Goal: Task Accomplishment & Management: Complete application form

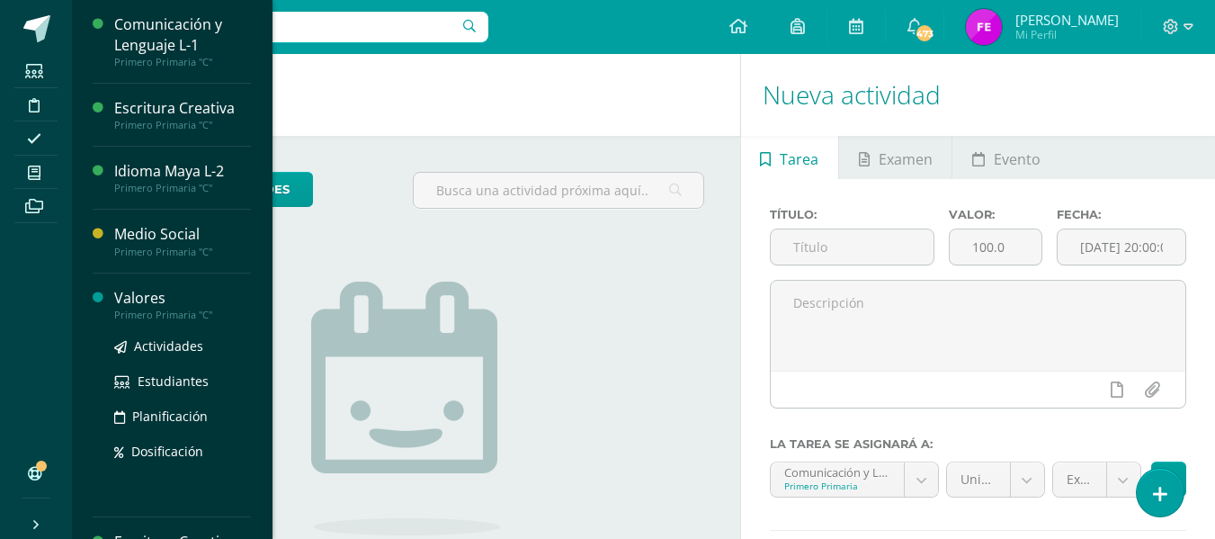
click at [141, 293] on div "Valores" at bounding box center [182, 298] width 137 height 21
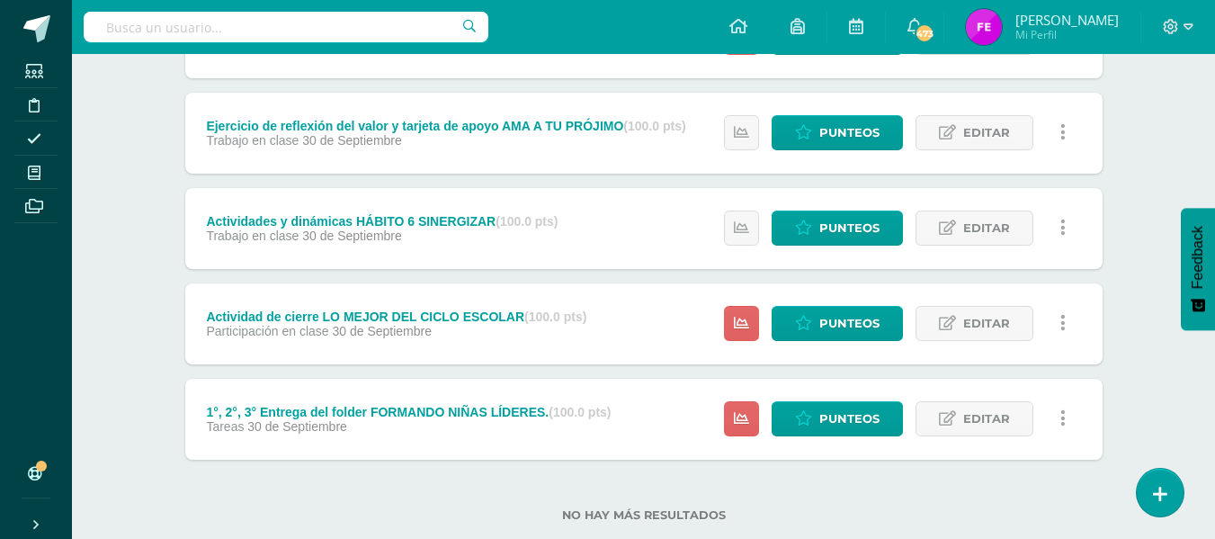
scroll to position [538, 0]
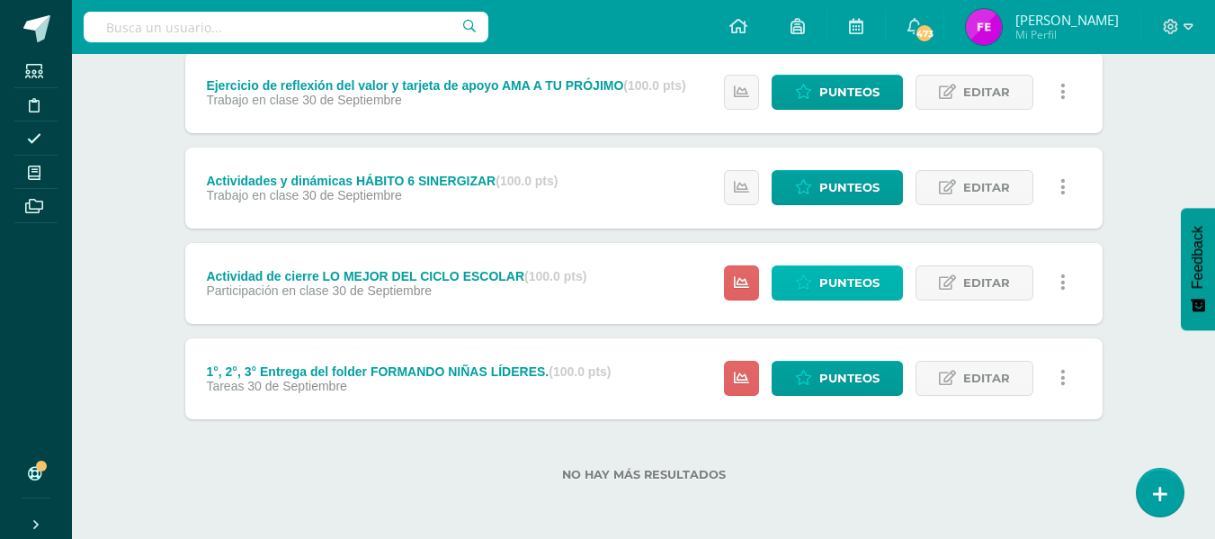
click at [843, 283] on span "Punteos" at bounding box center [849, 282] width 60 height 33
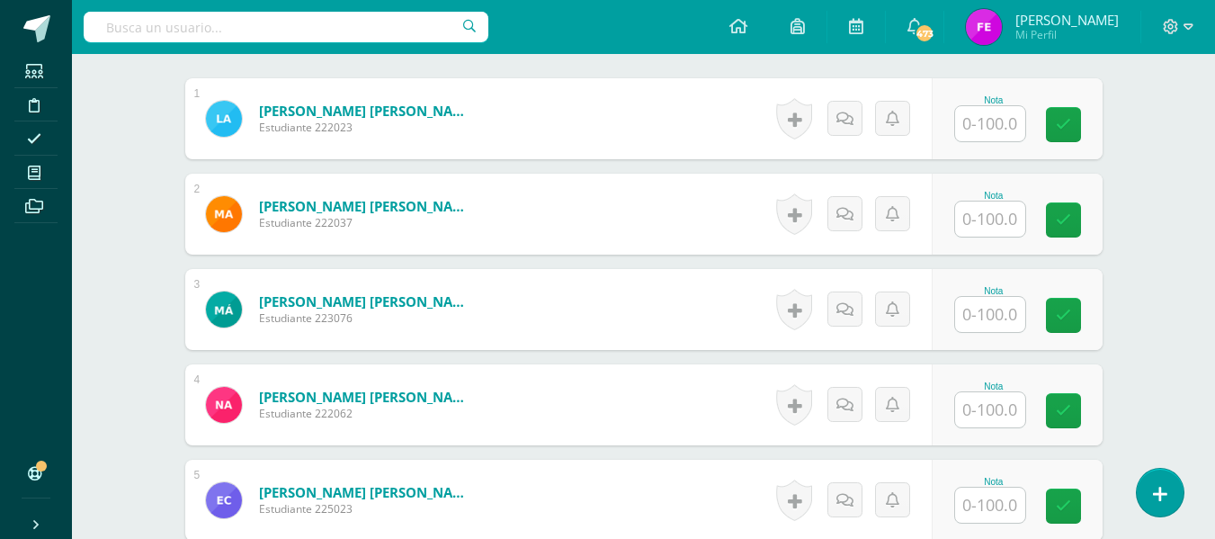
scroll to position [545, 0]
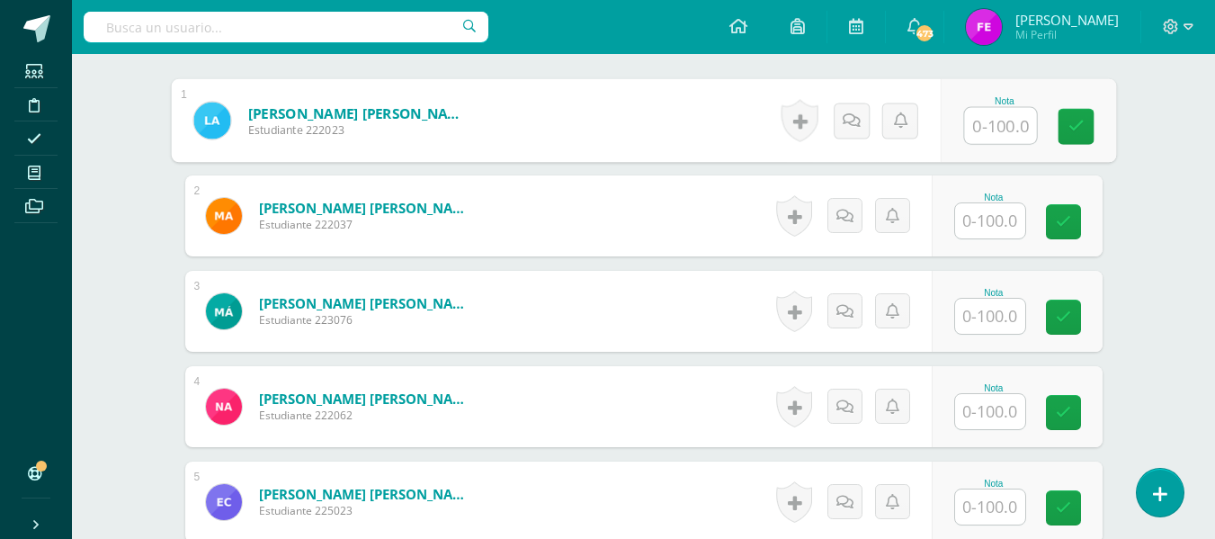
click at [983, 110] on input "text" at bounding box center [1000, 126] width 72 height 36
type input "100"
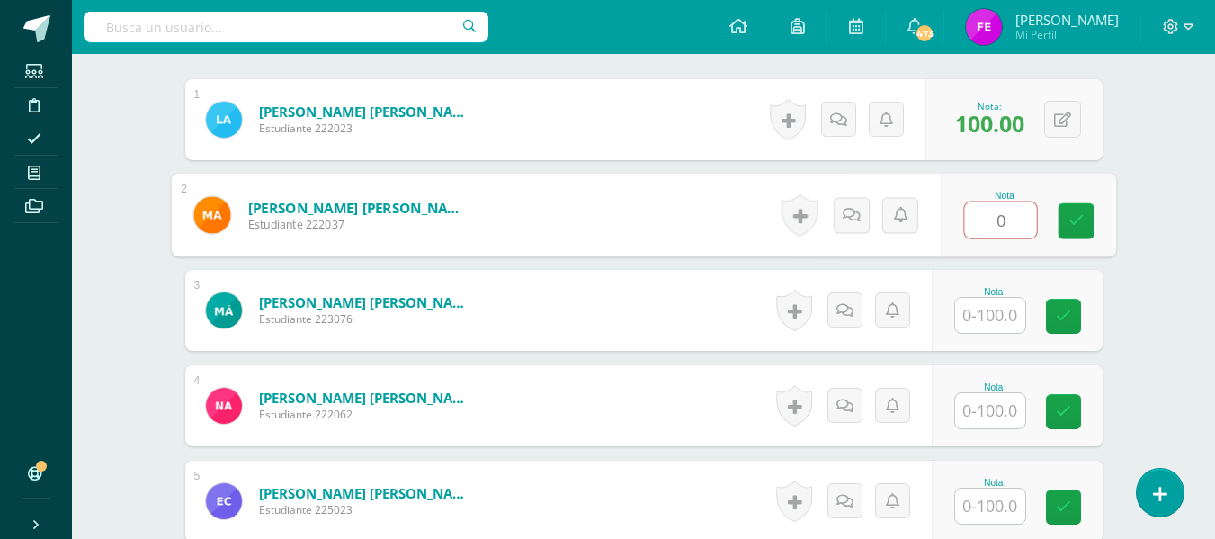
scroll to position [547, 0]
type input "100"
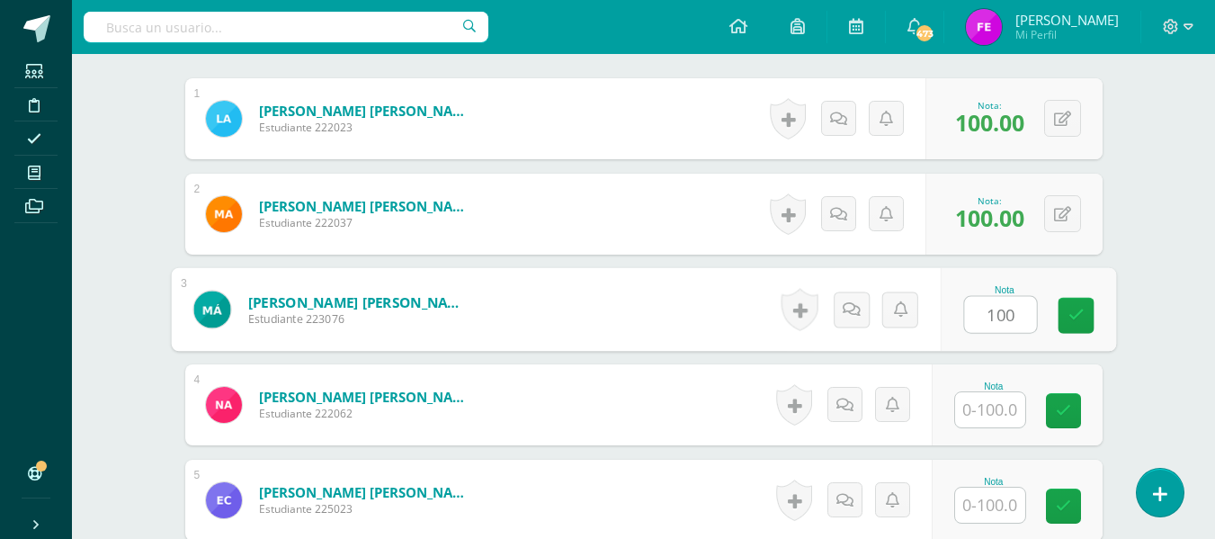
type input "100"
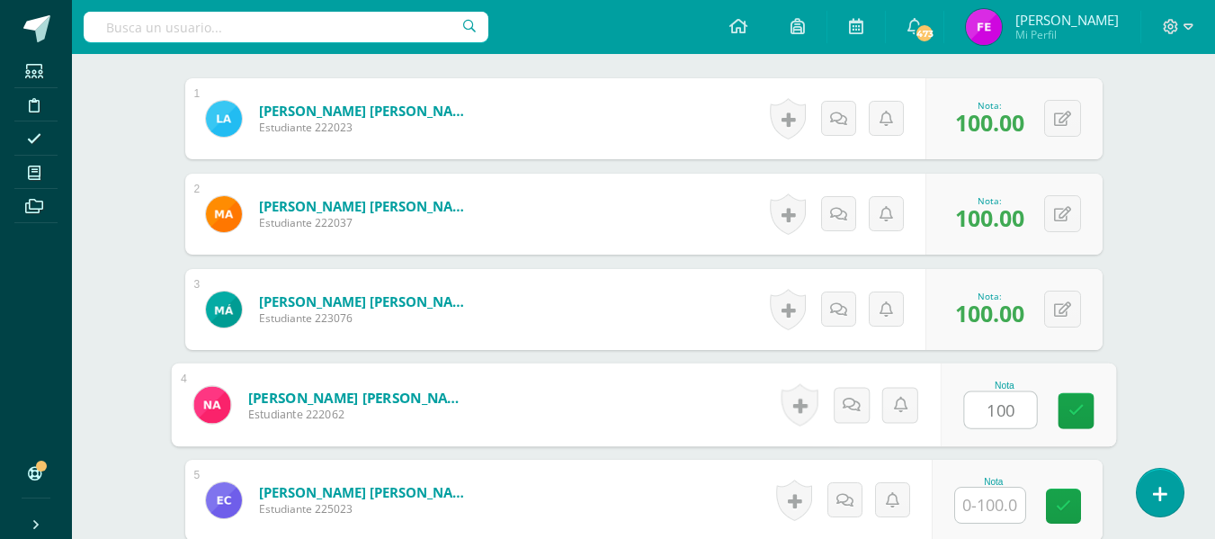
type input "100"
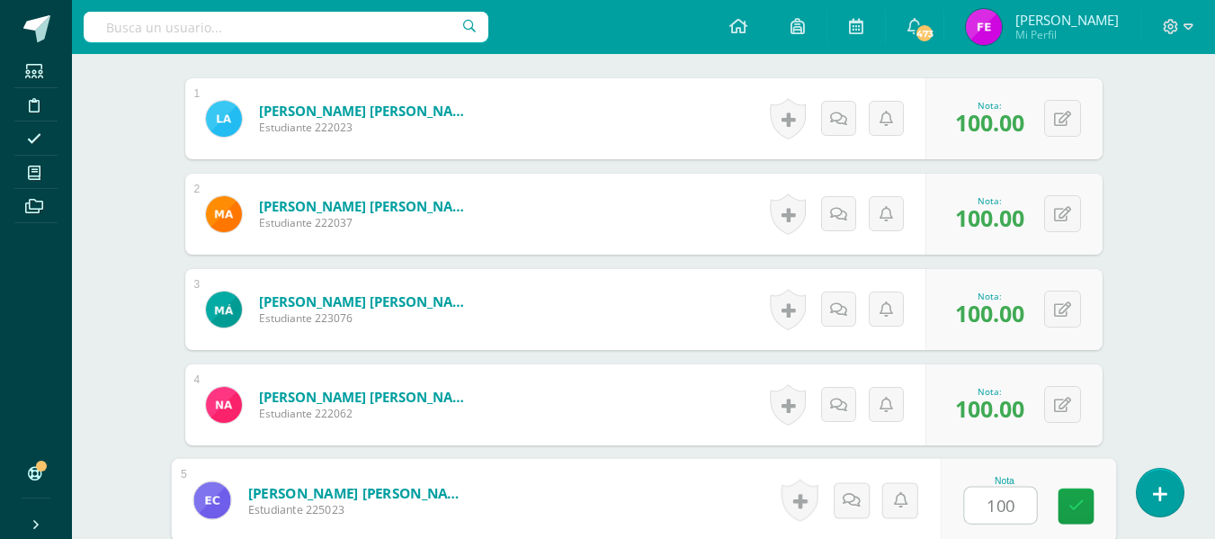
type input "100"
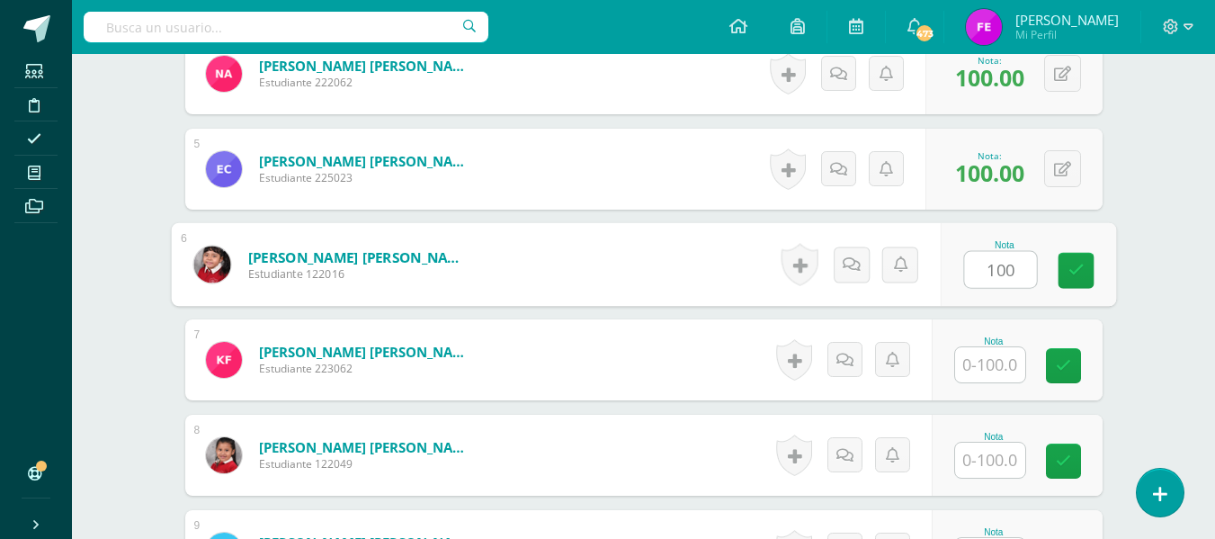
type input "100"
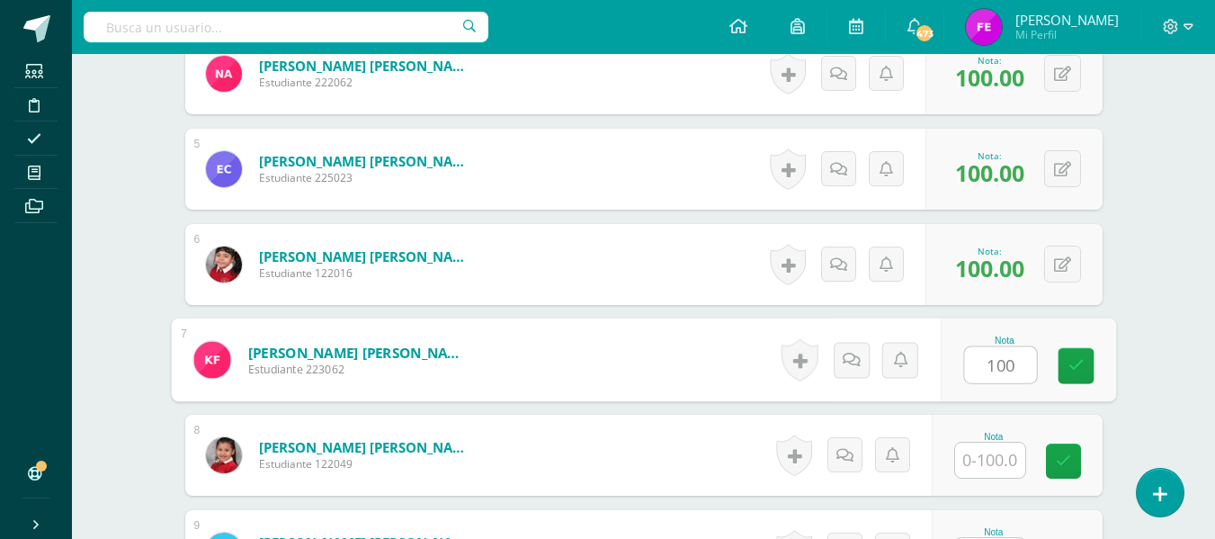
type input "100"
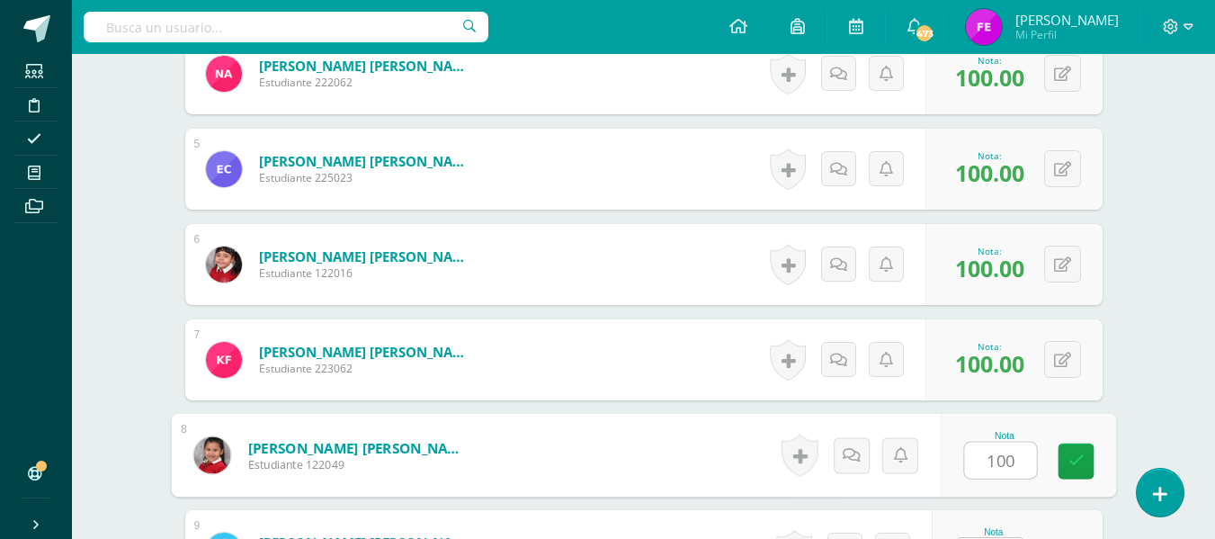
type input "100"
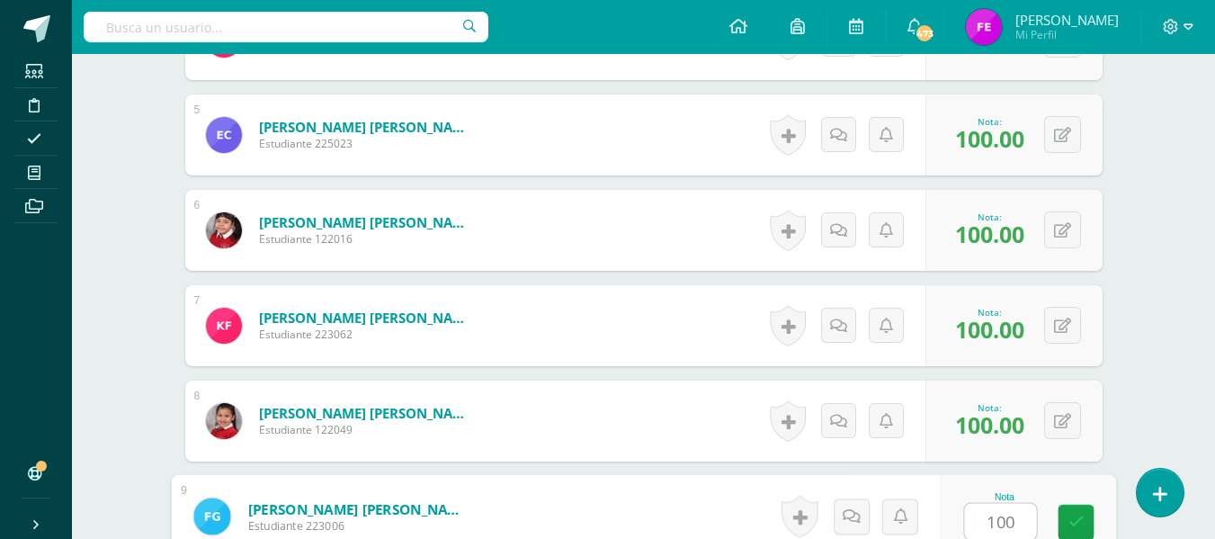
type input "100"
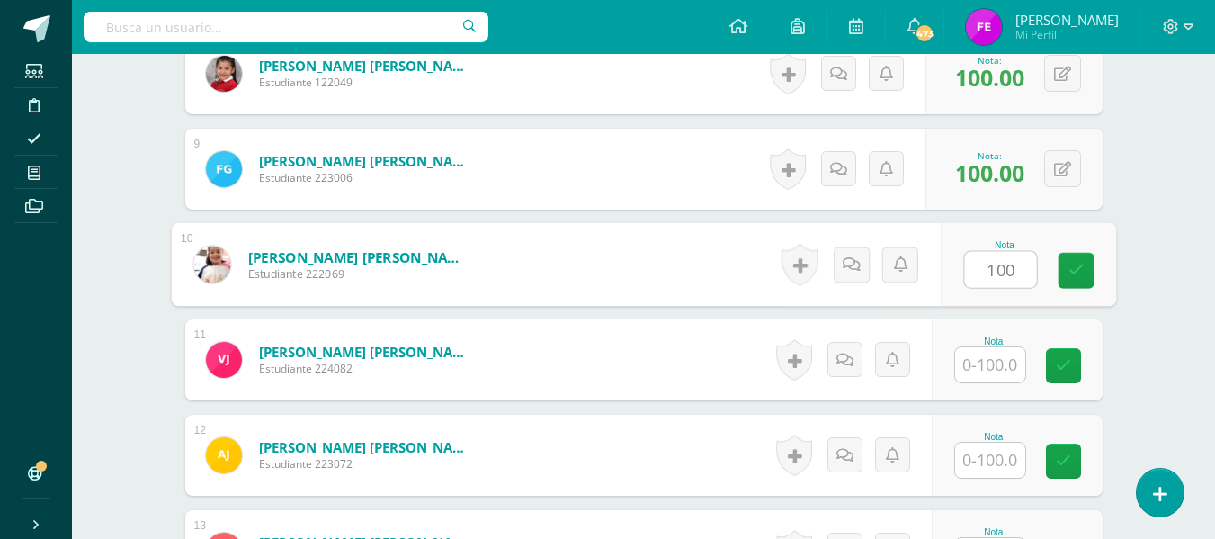
type input "100"
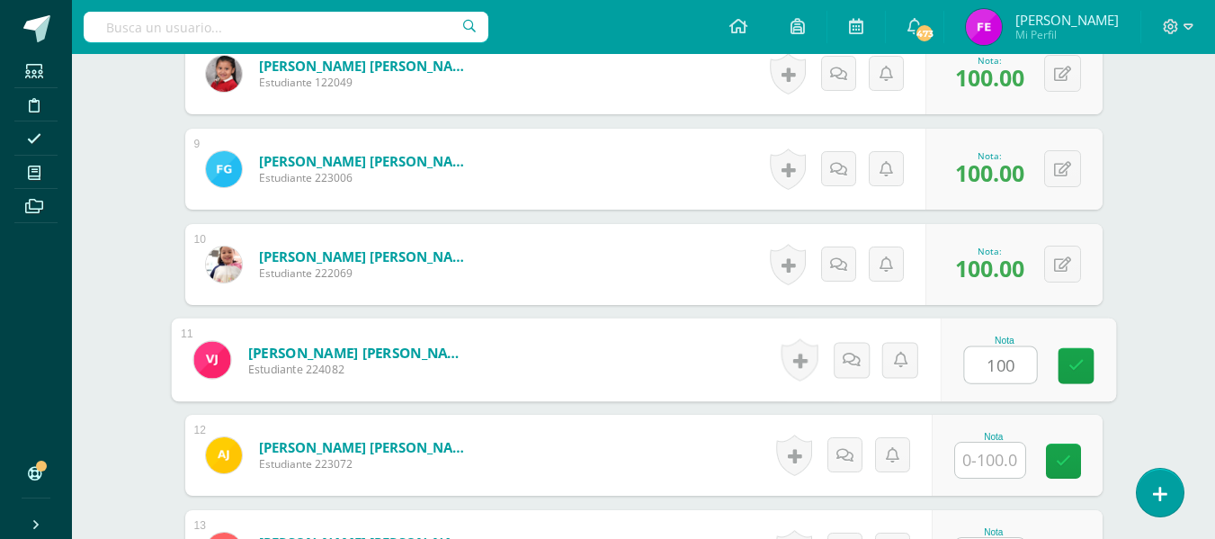
type input "100"
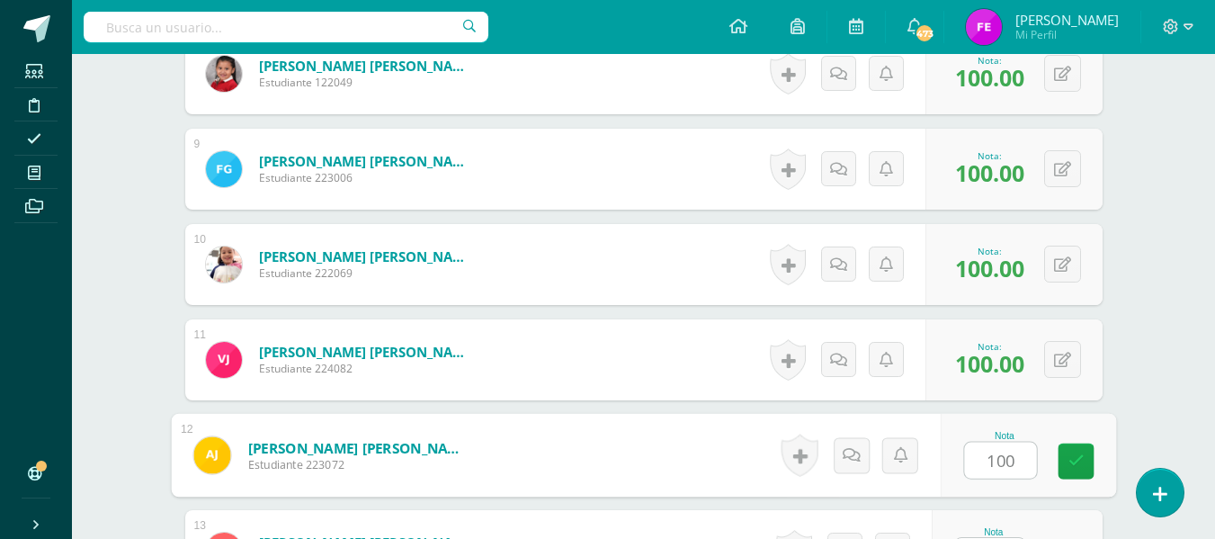
type input "100"
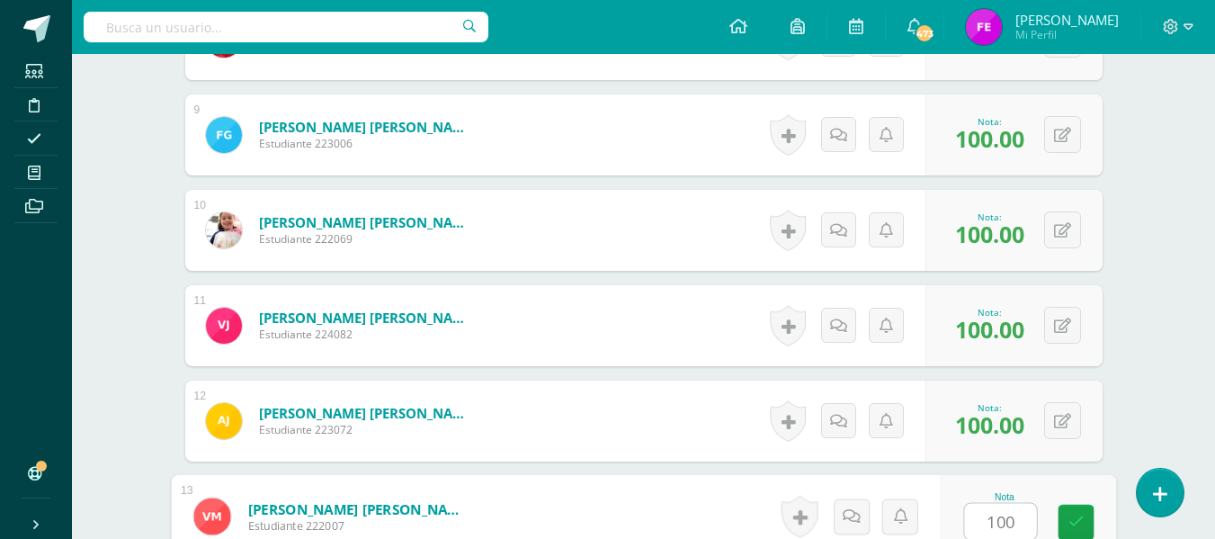
type input "100"
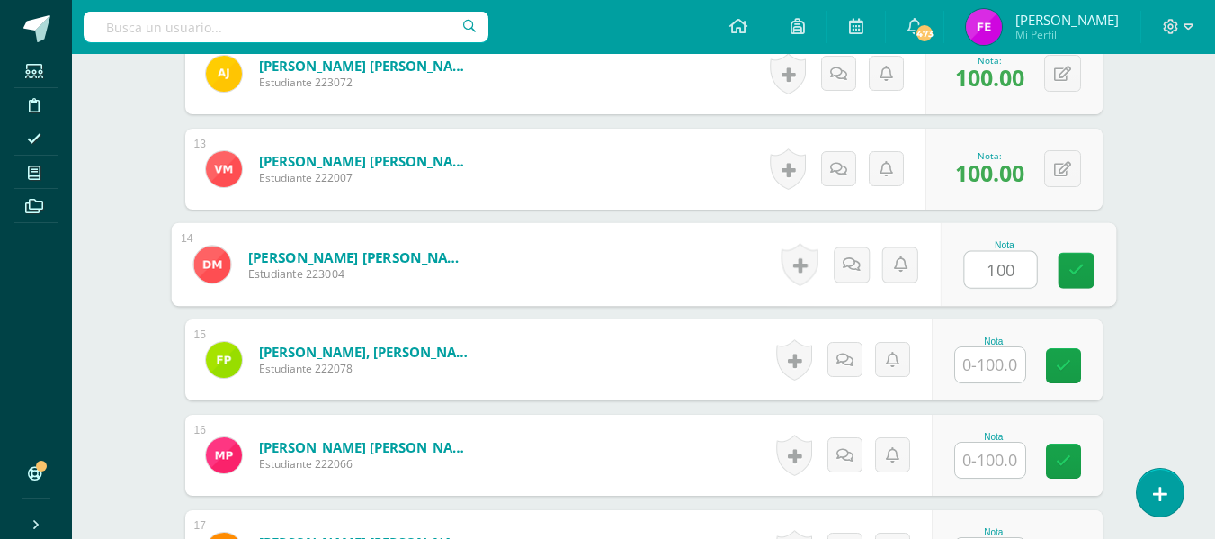
type input "100"
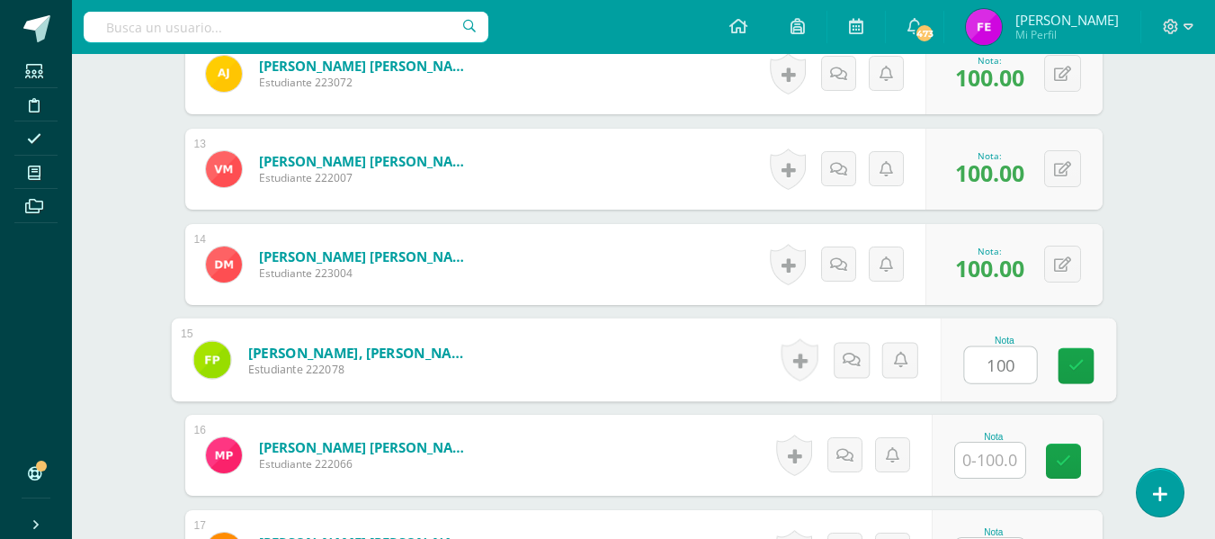
type input "100"
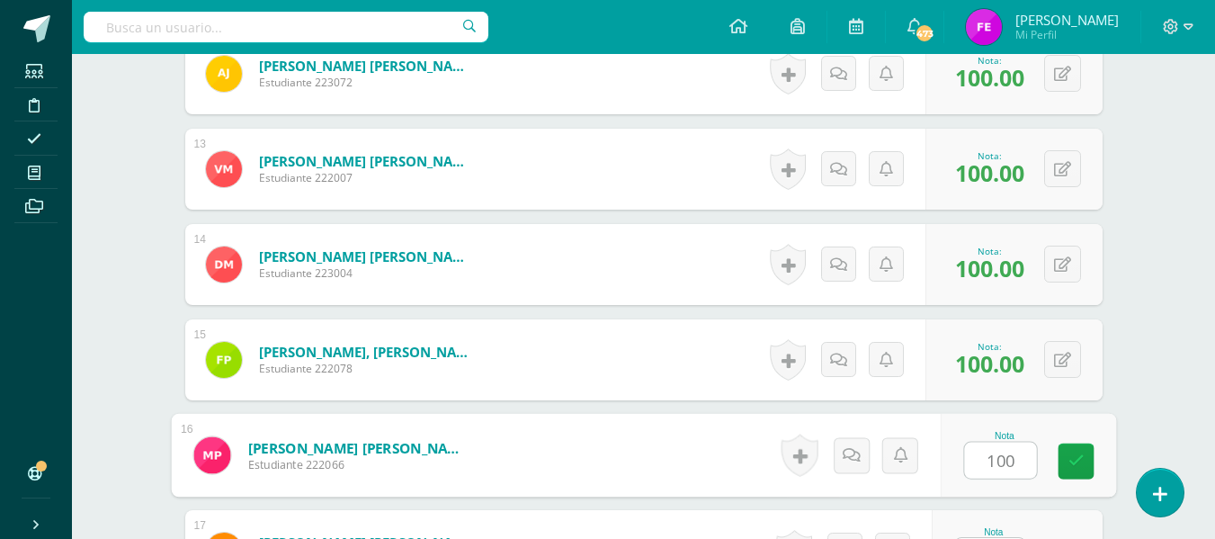
type input "100"
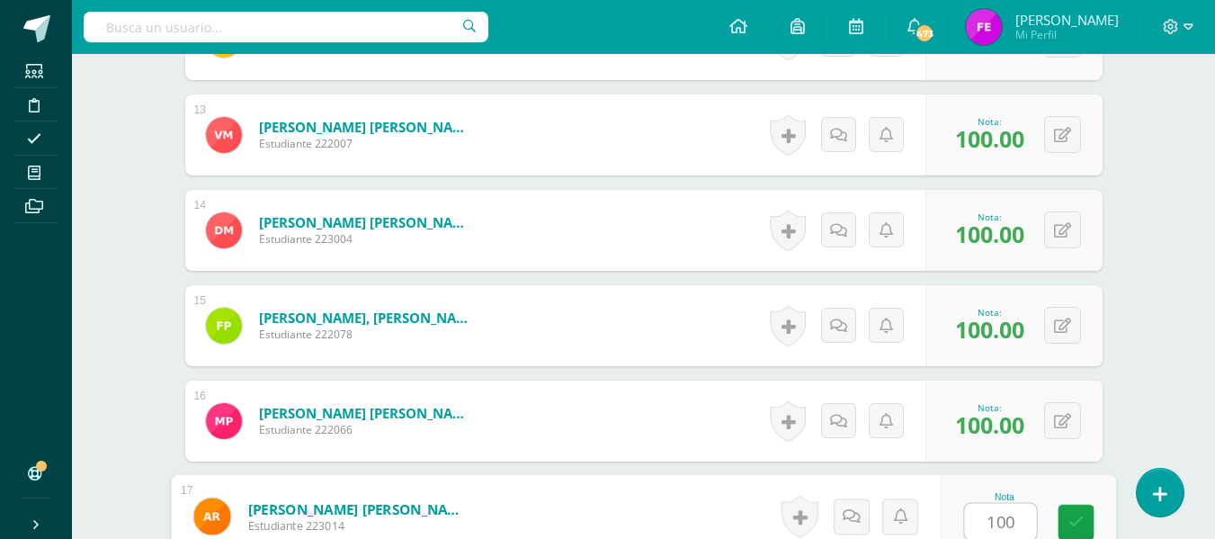
type input "100"
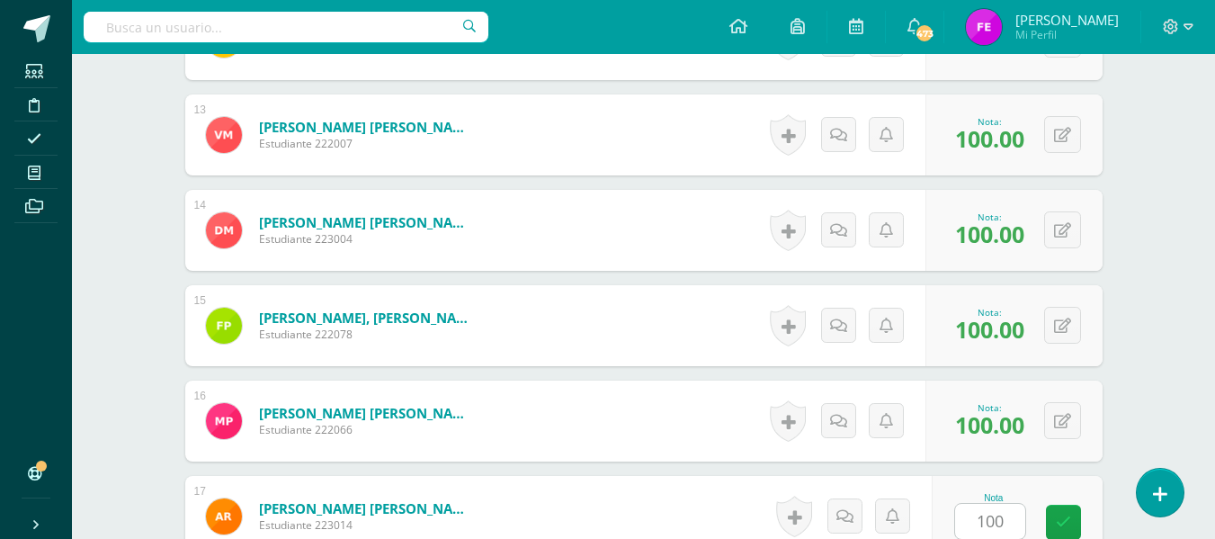
scroll to position [2021, 0]
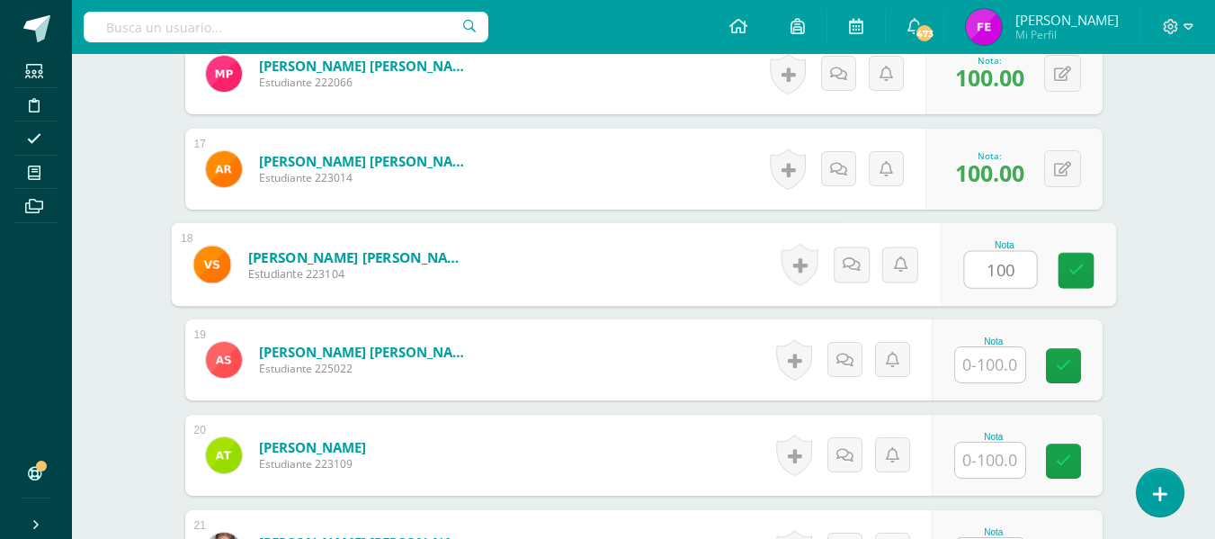
type input "100"
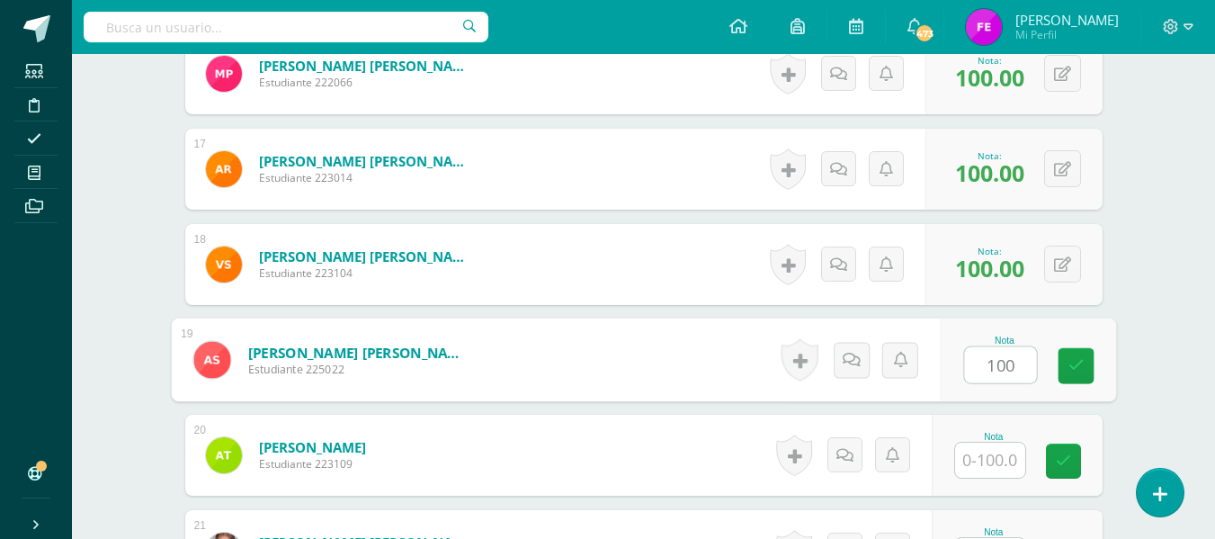
type input "100"
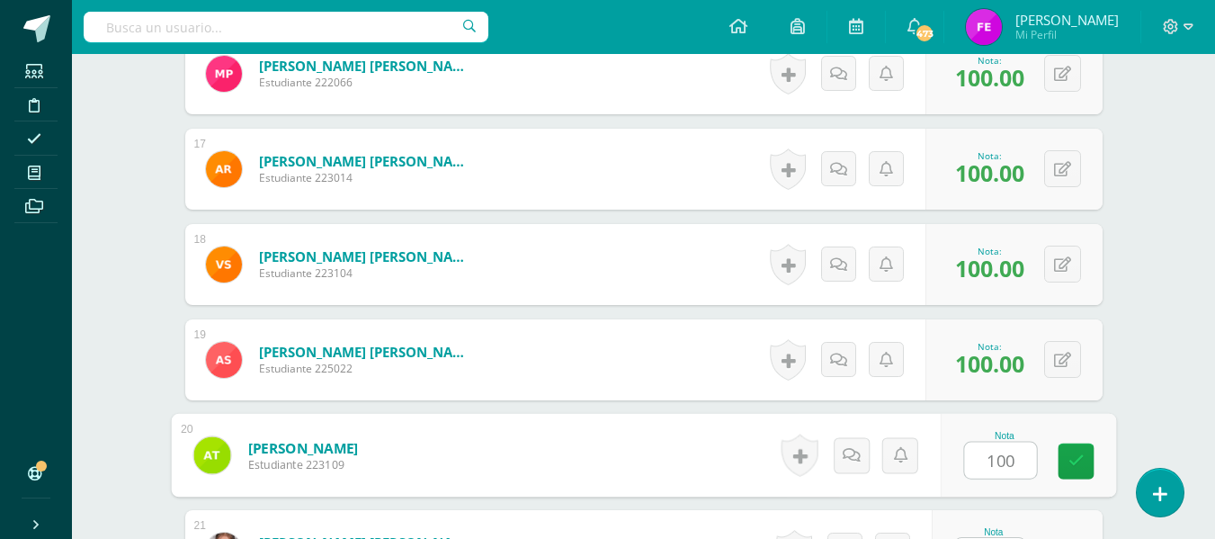
type input "100"
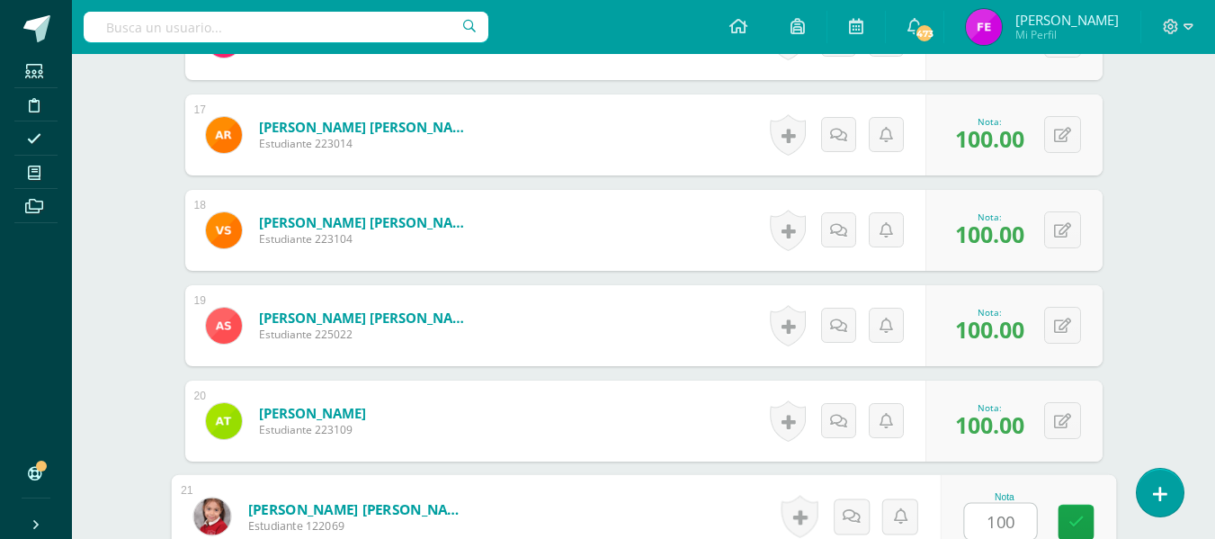
type input "100"
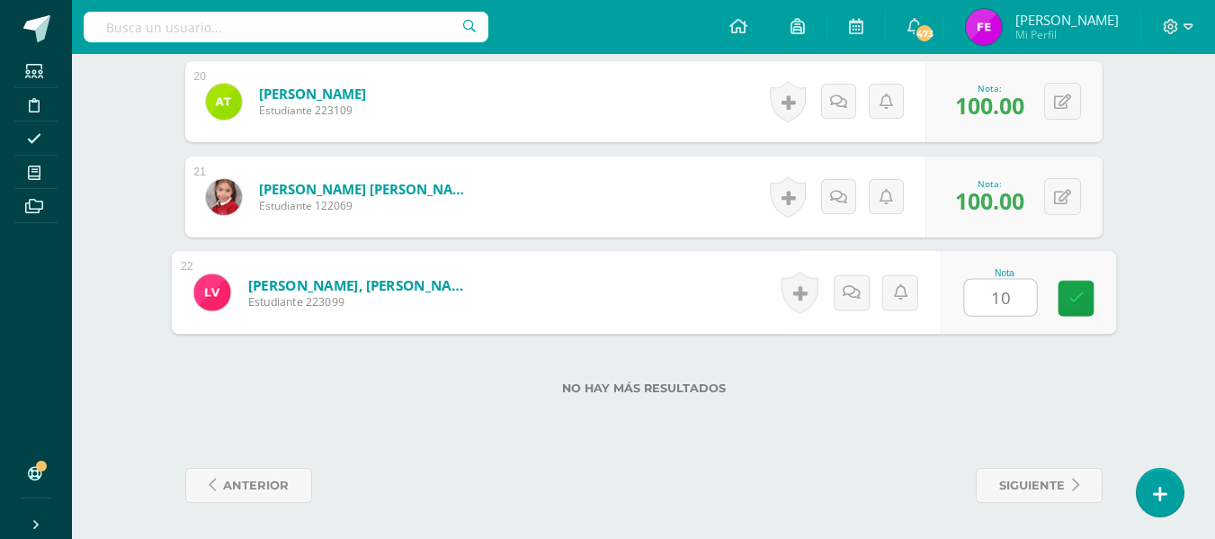
type input "100"
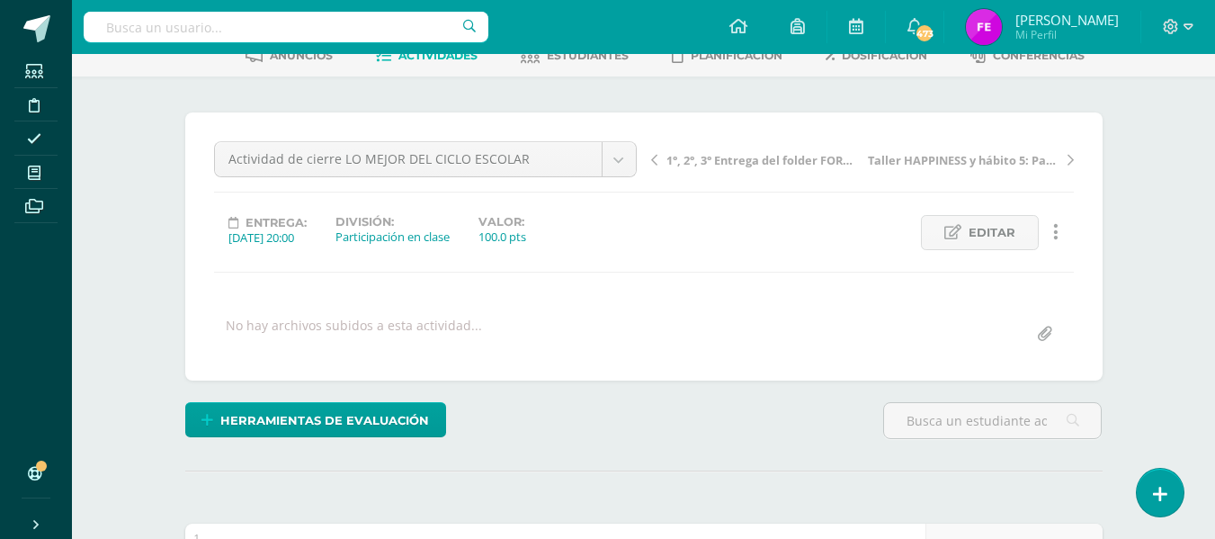
scroll to position [50, 0]
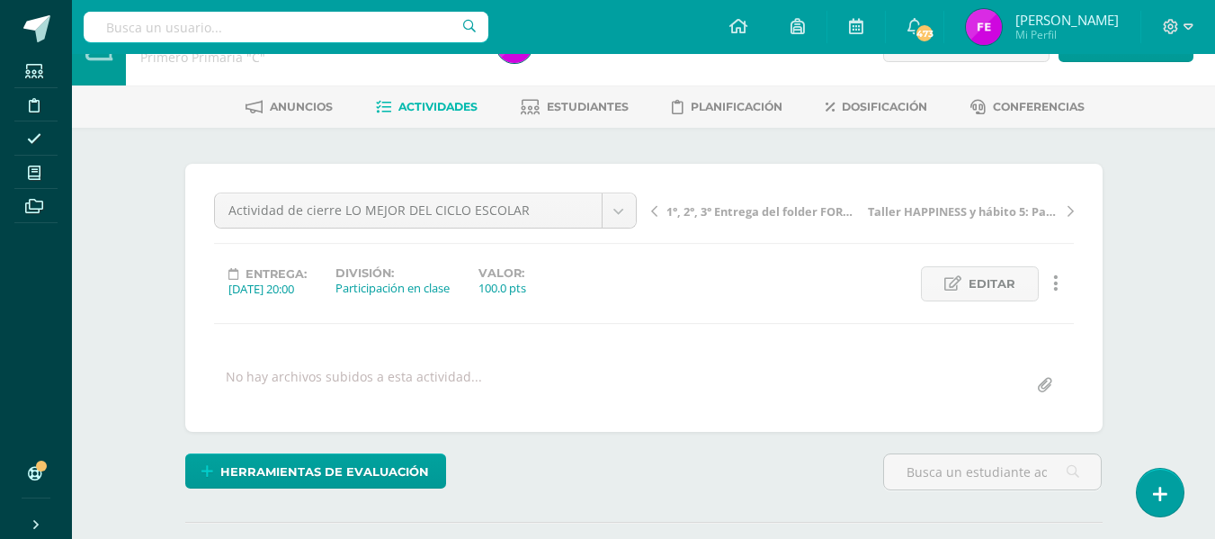
click at [379, 111] on icon at bounding box center [383, 107] width 15 height 15
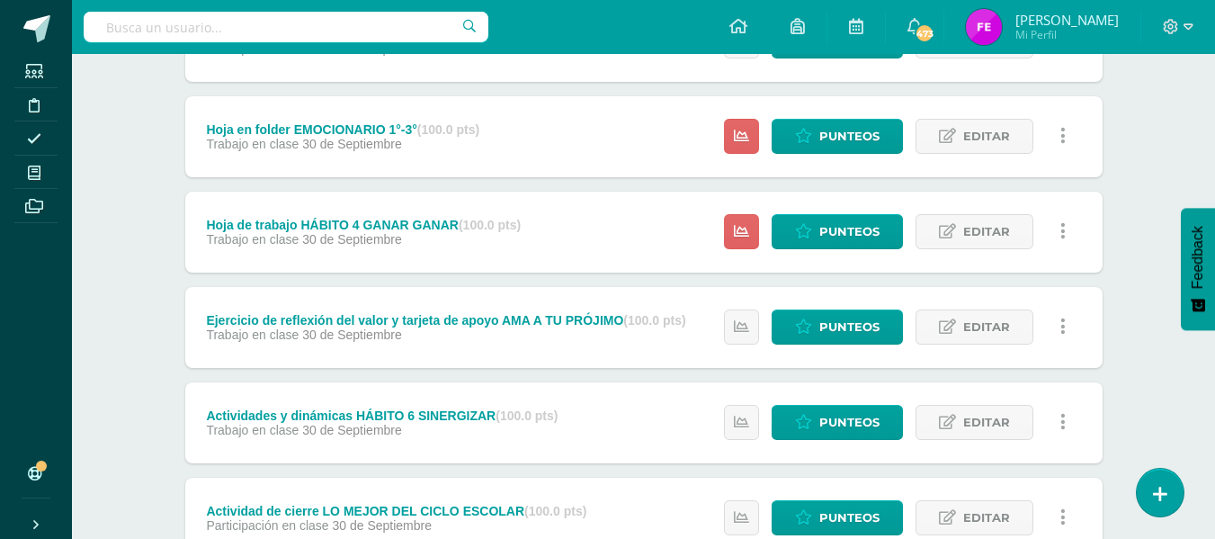
scroll to position [304, 0]
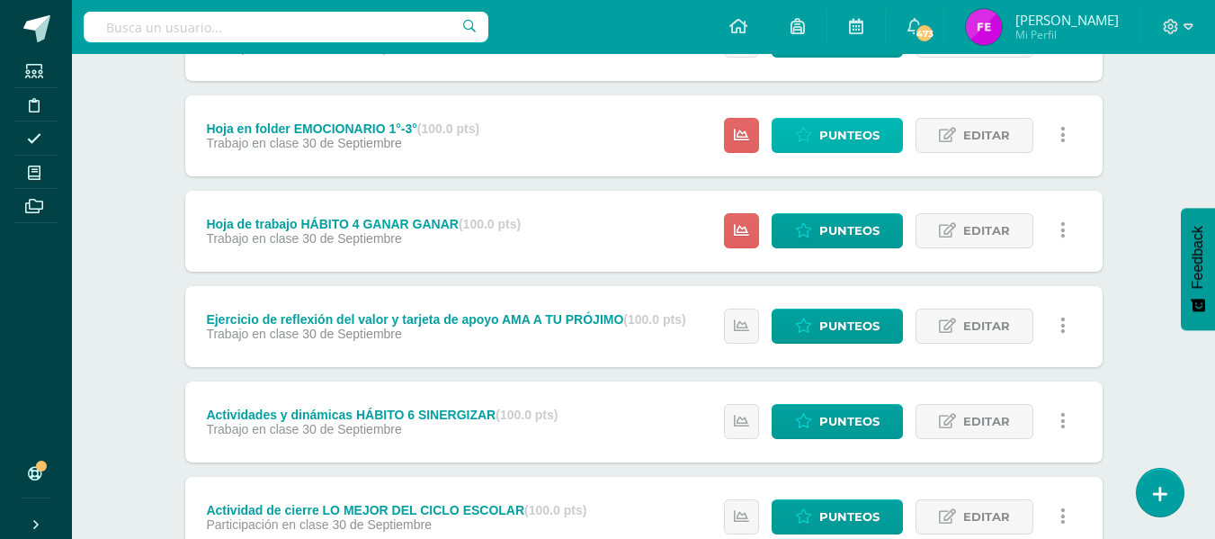
click at [852, 137] on span "Punteos" at bounding box center [849, 135] width 60 height 33
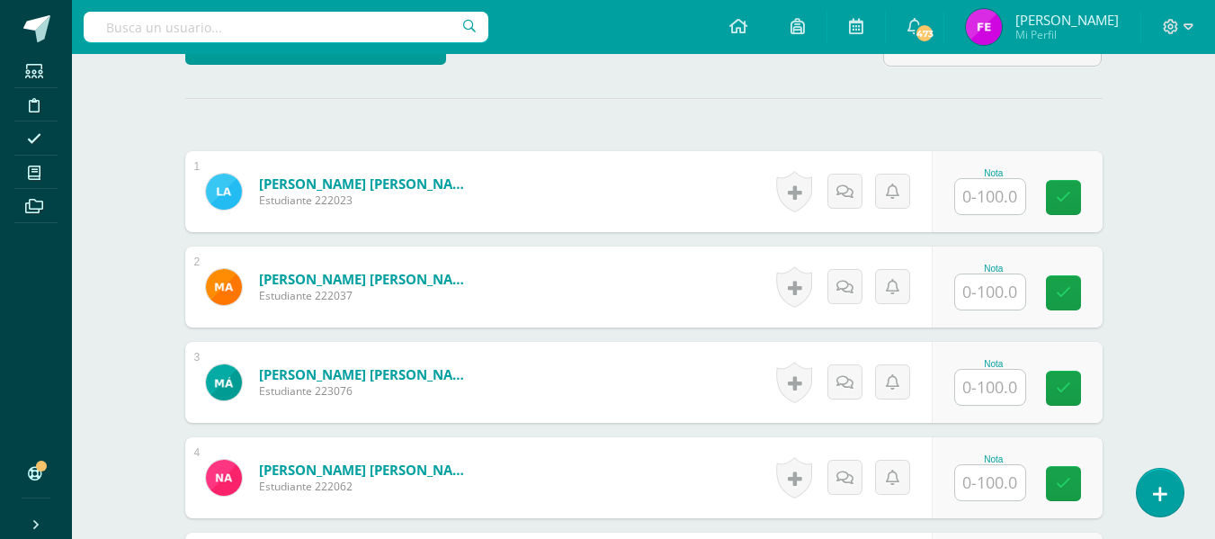
scroll to position [513, 0]
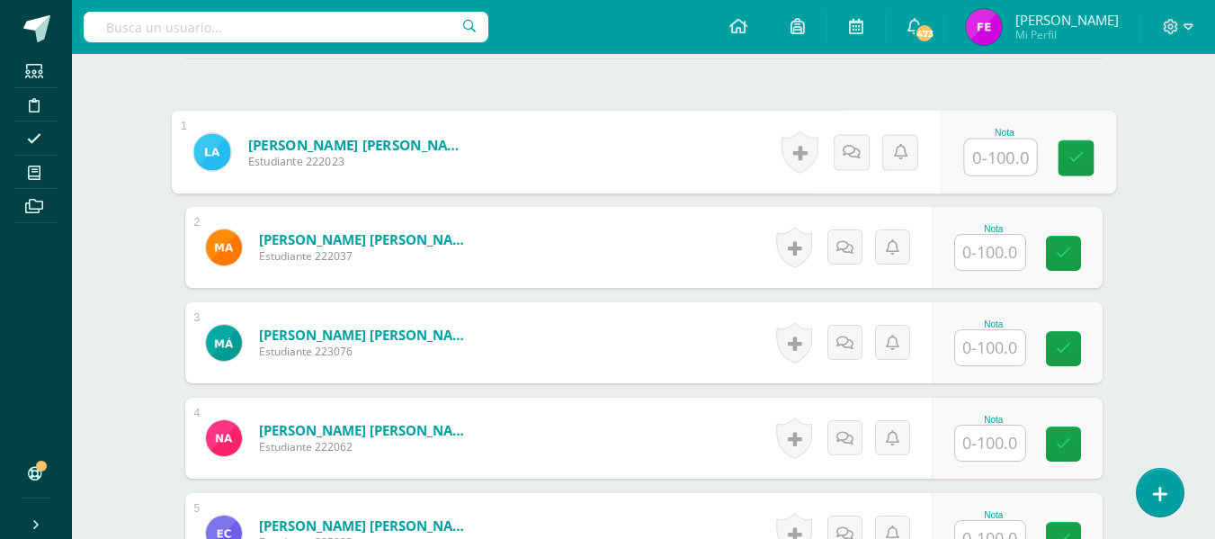
click at [982, 172] on input "text" at bounding box center [1000, 157] width 72 height 36
type input "100"
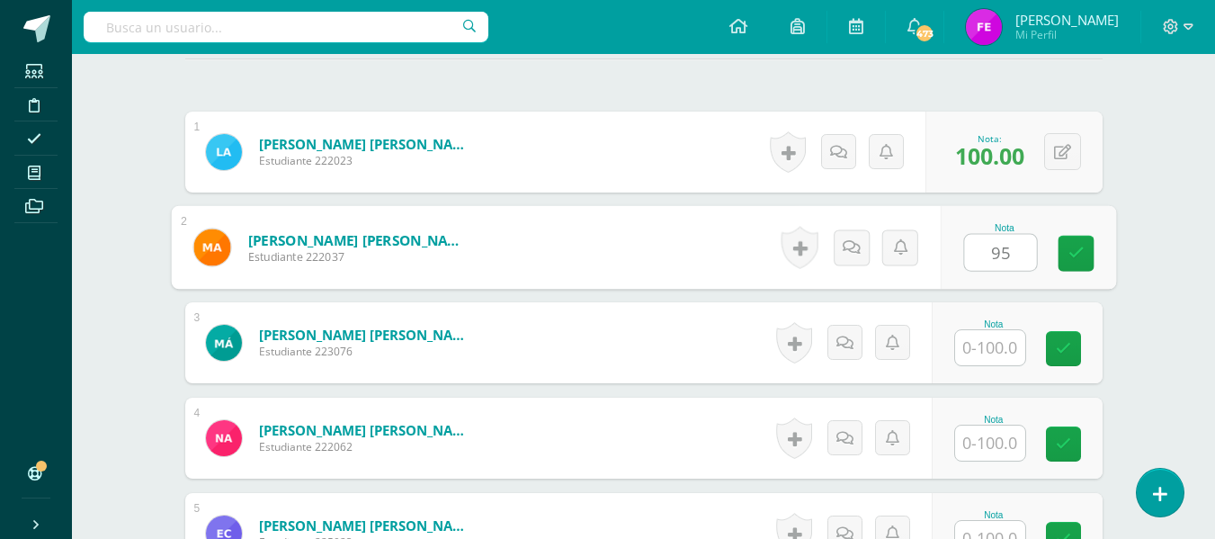
type input "95"
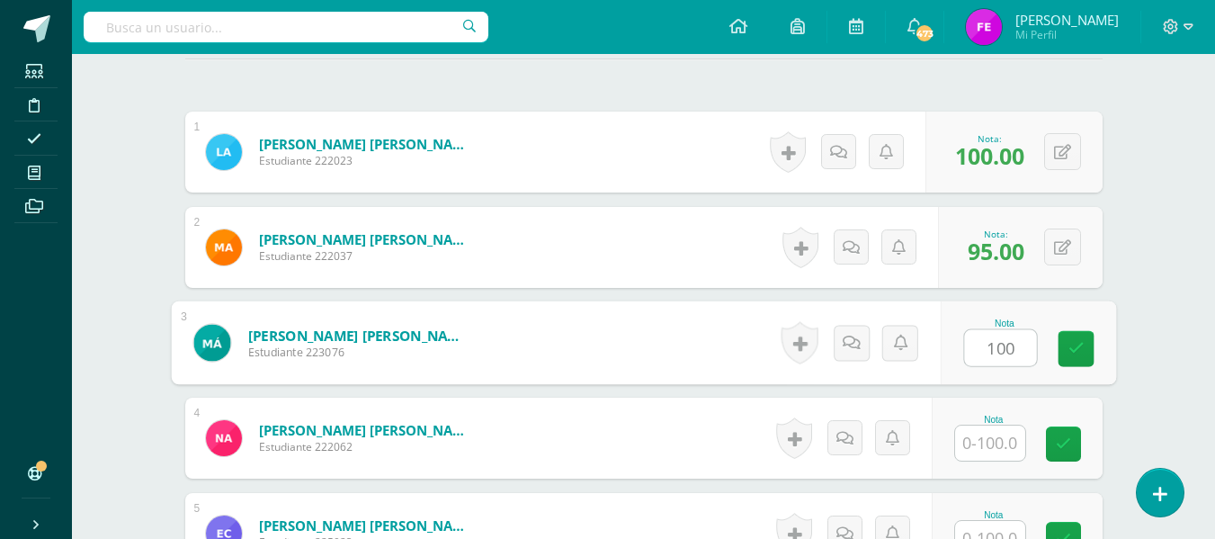
type input "100"
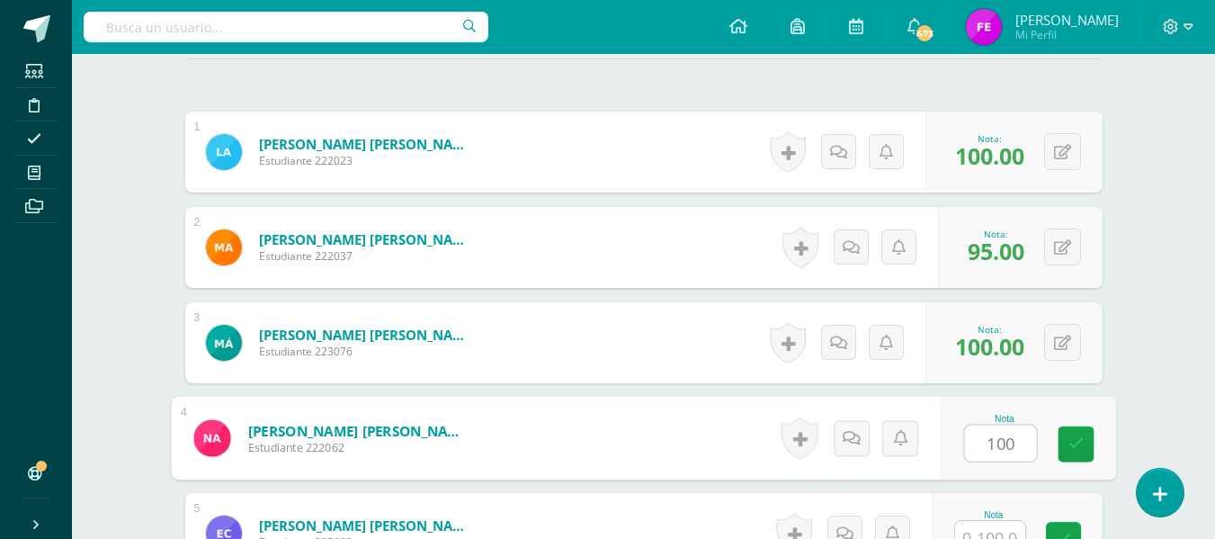
type input "100"
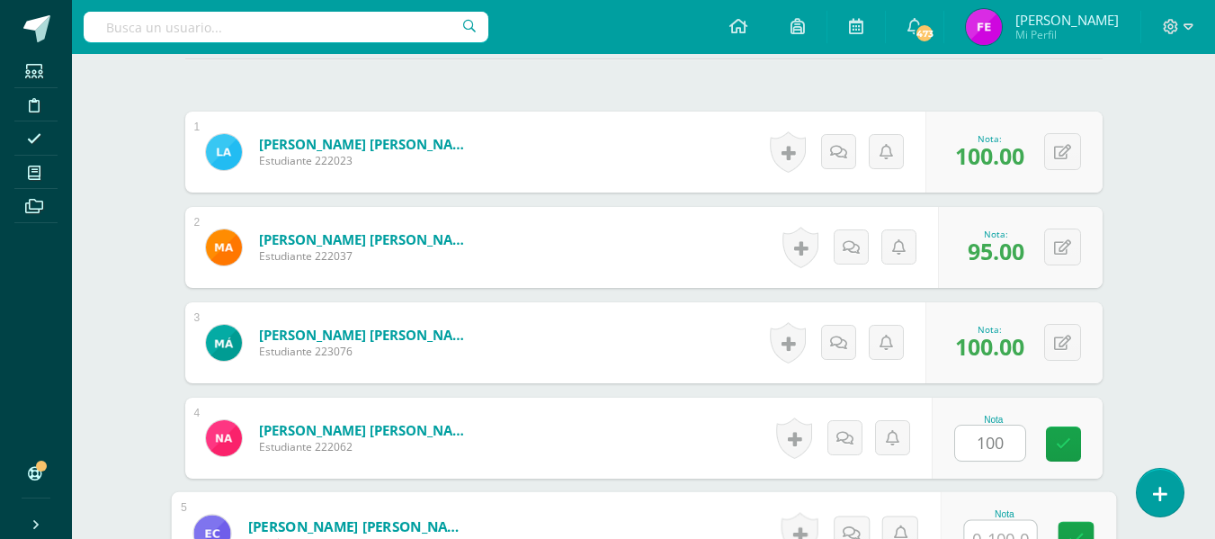
scroll to position [531, 0]
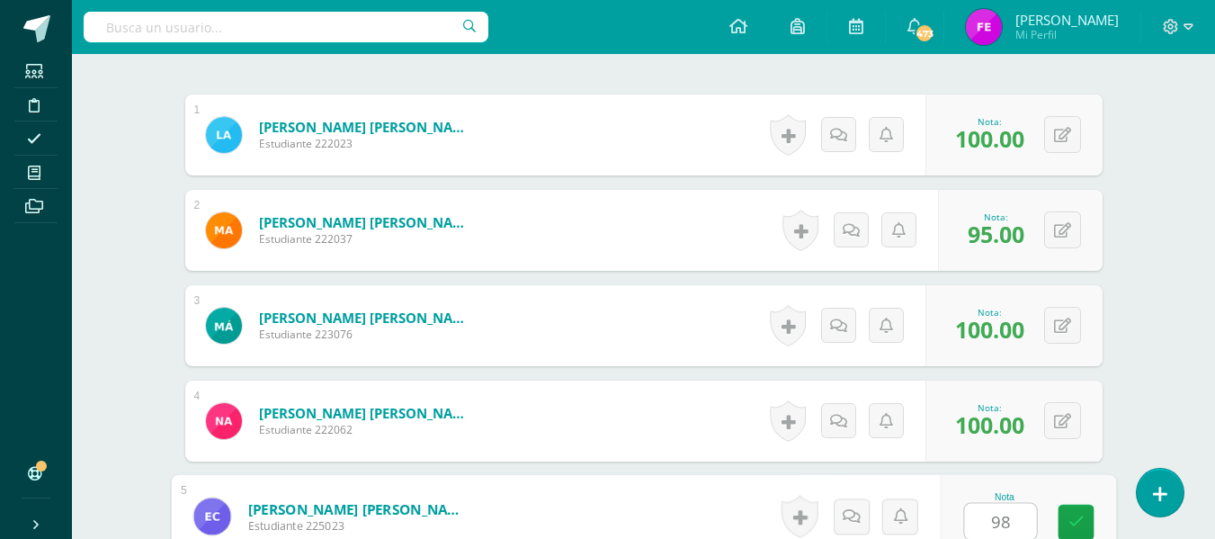
type input "98"
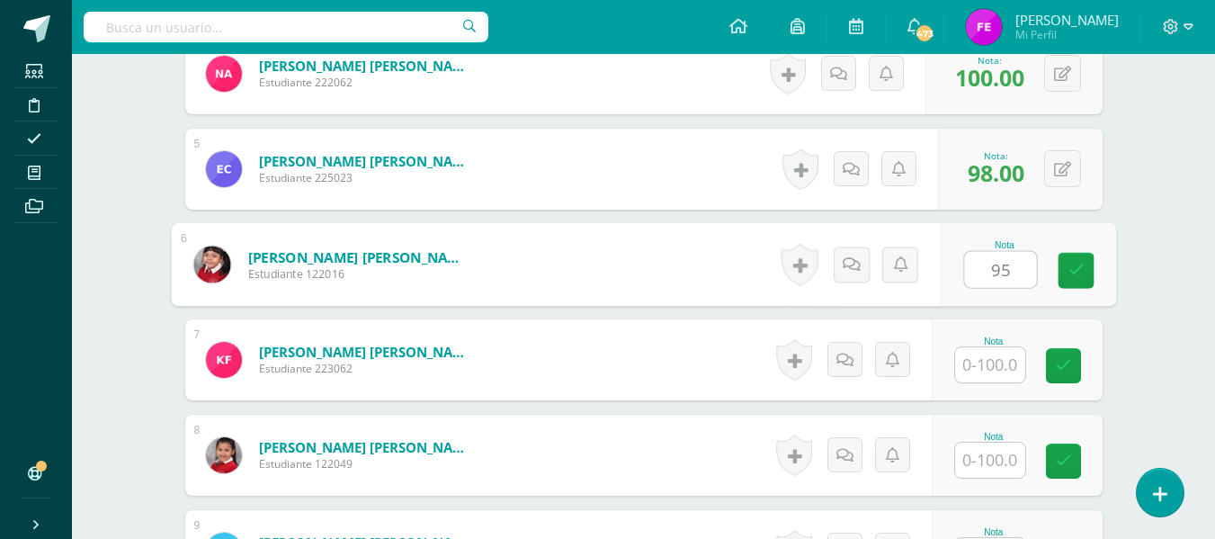
type input "95"
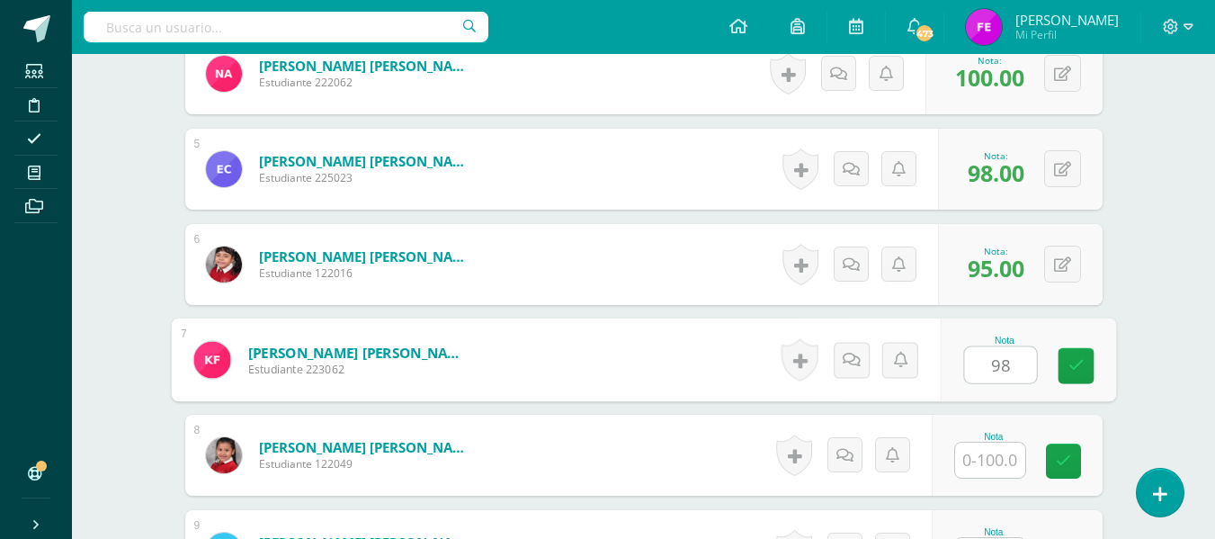
type input "98"
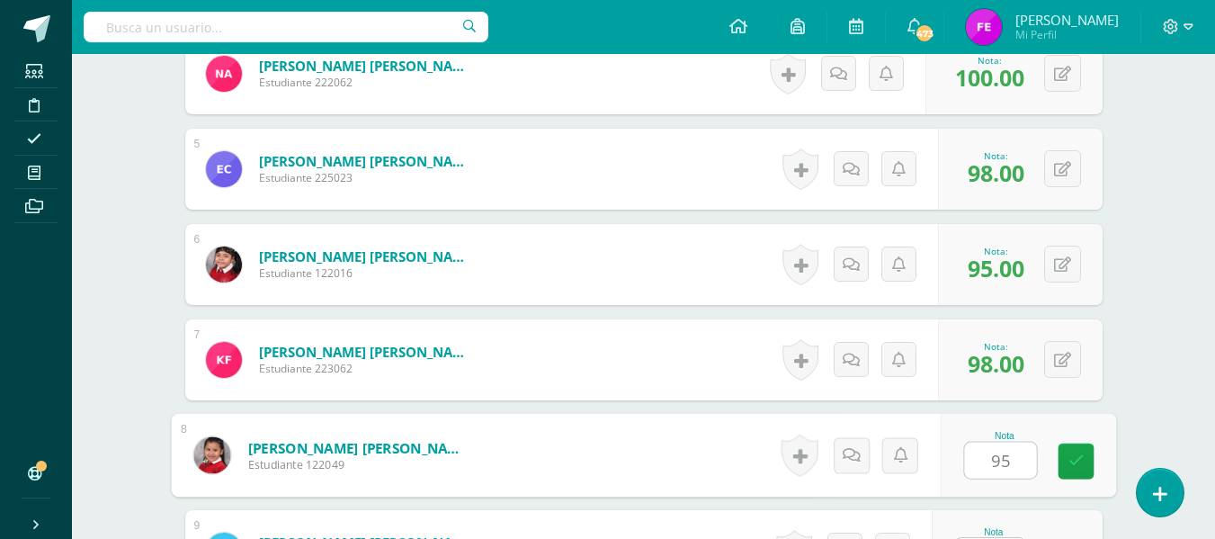
scroll to position [912, 0]
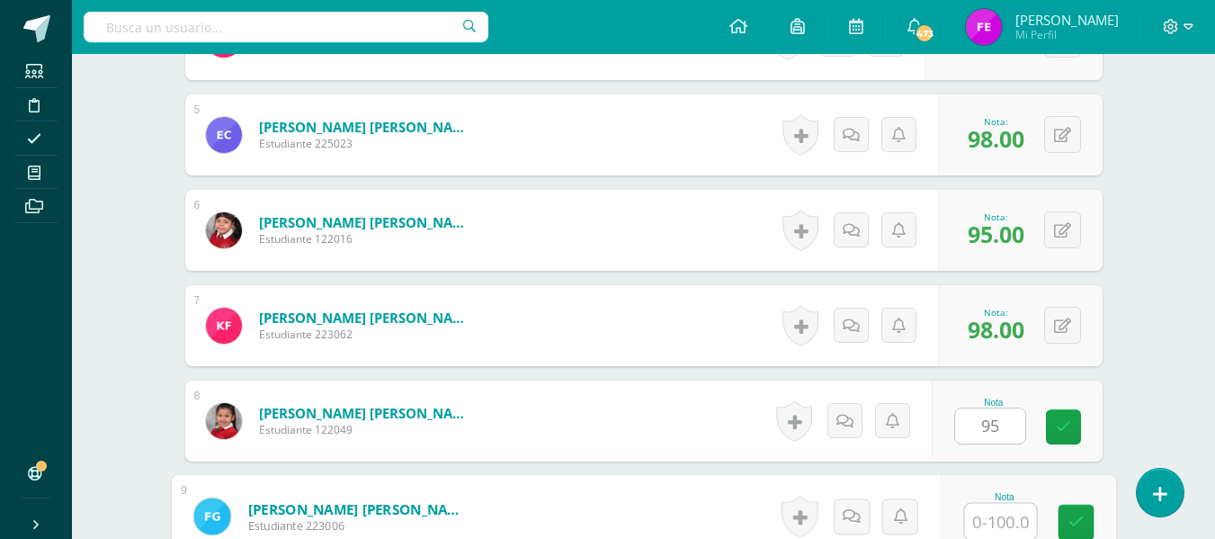
type input "95.00"
type input "100"
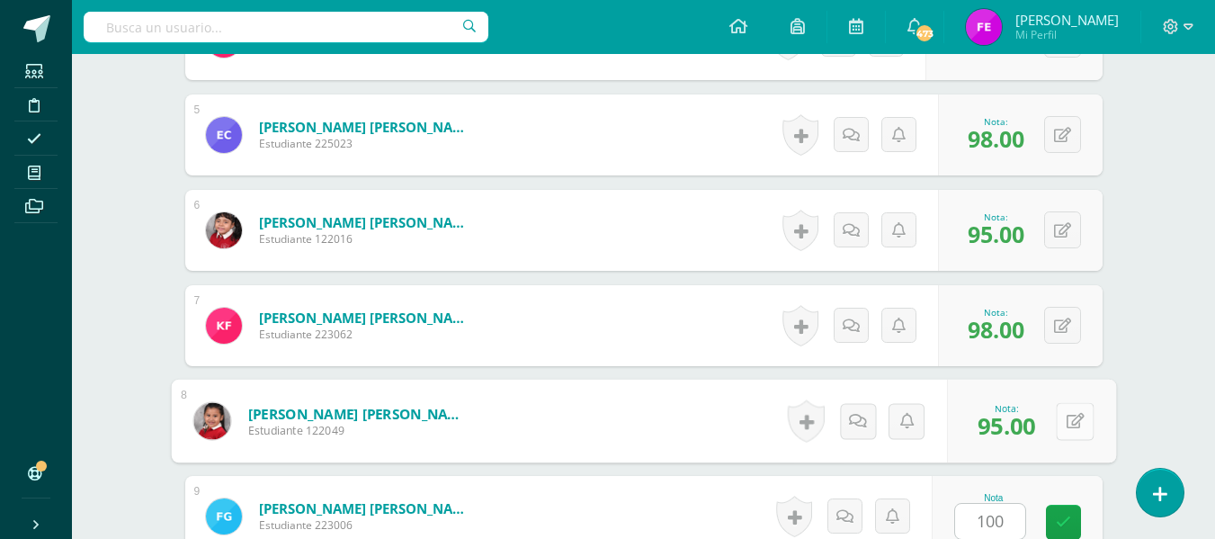
click at [1062, 419] on button at bounding box center [1075, 421] width 38 height 38
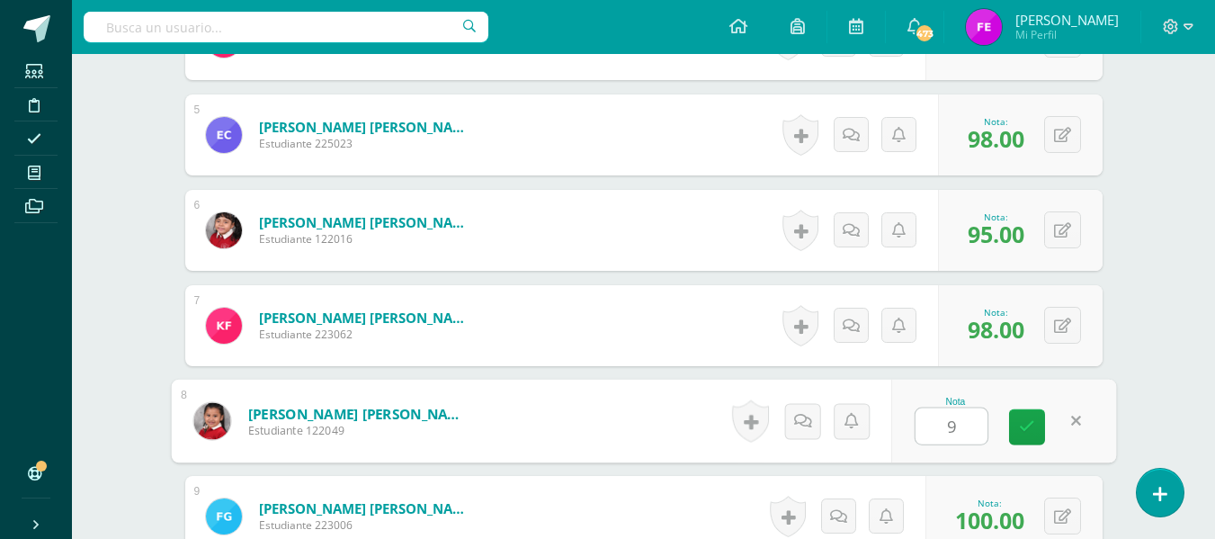
type input "90"
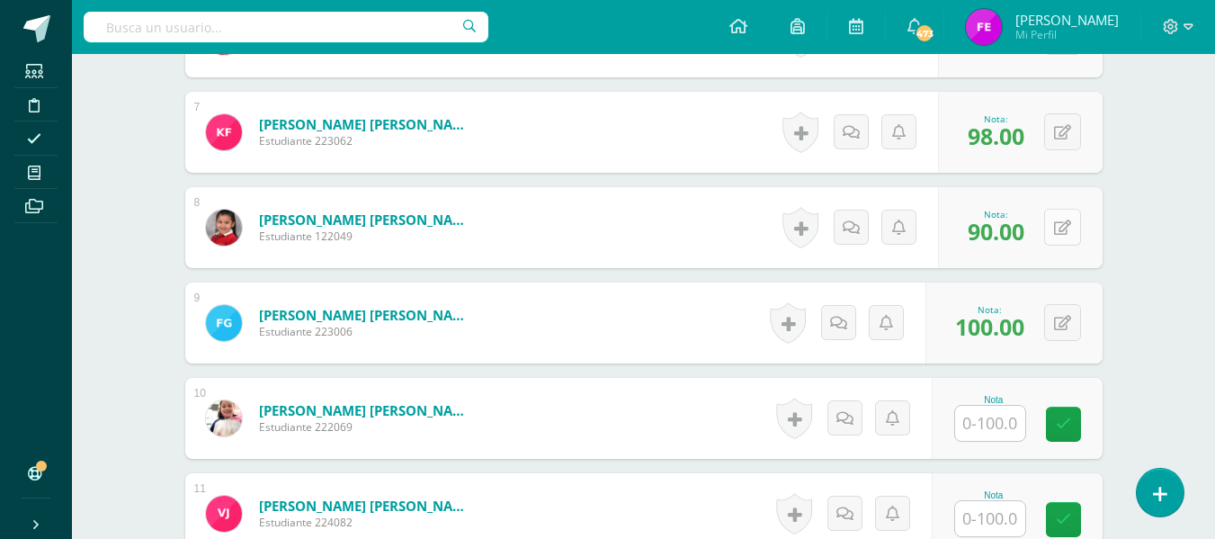
scroll to position [1129, 0]
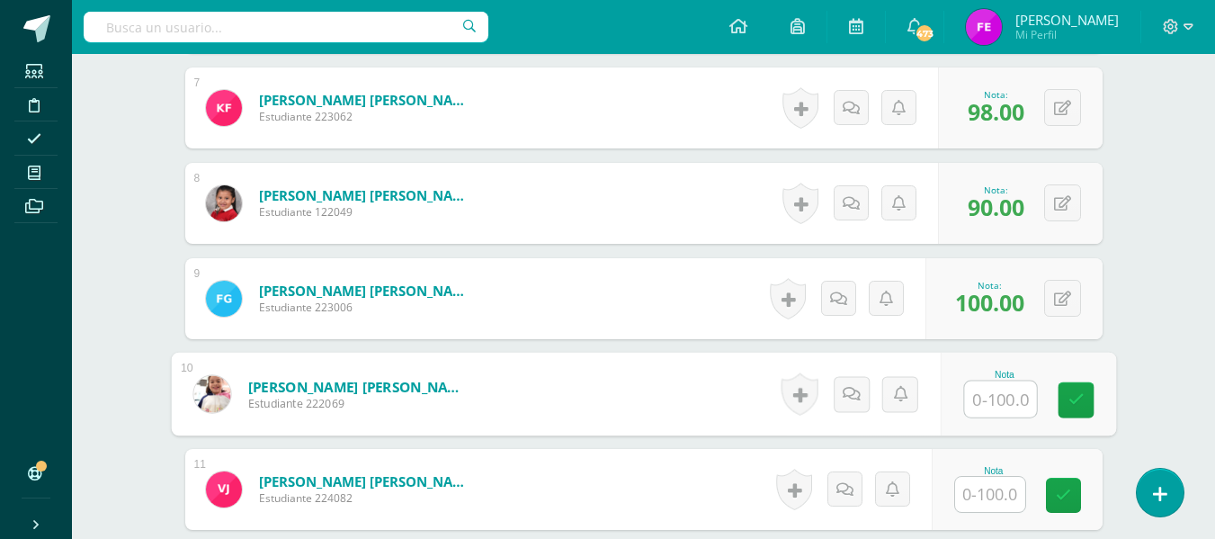
click at [1022, 385] on input "text" at bounding box center [1000, 399] width 72 height 36
type input "100"
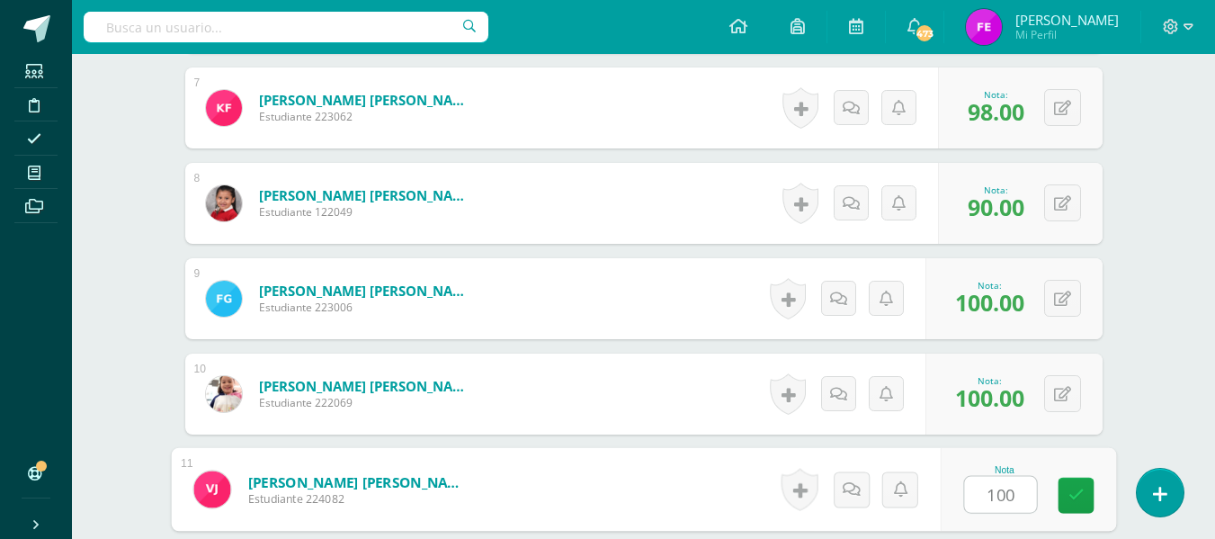
type input "100"
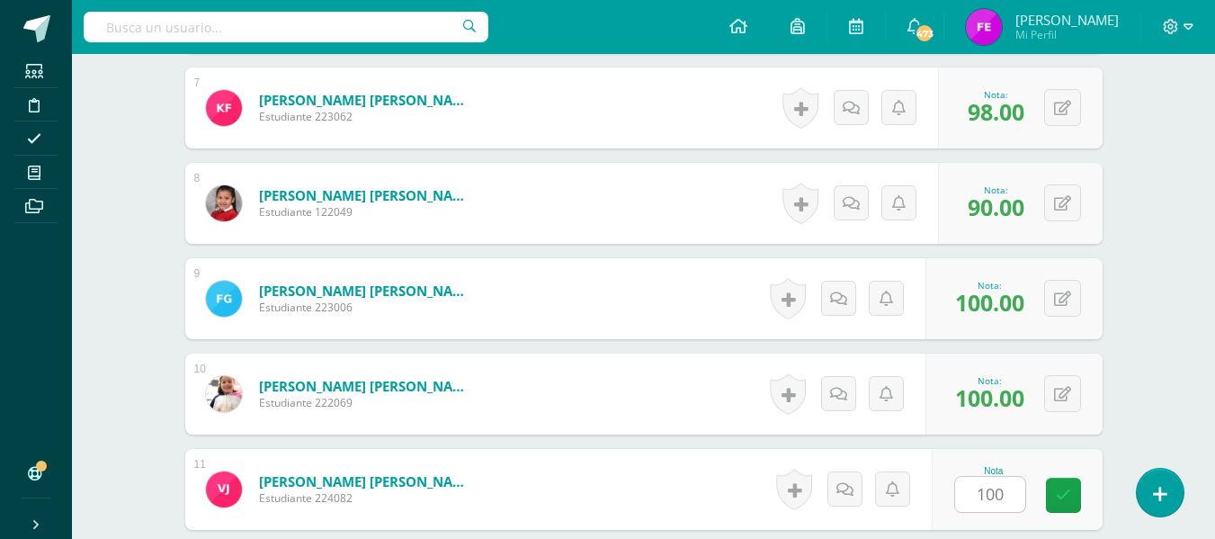
scroll to position [1449, 0]
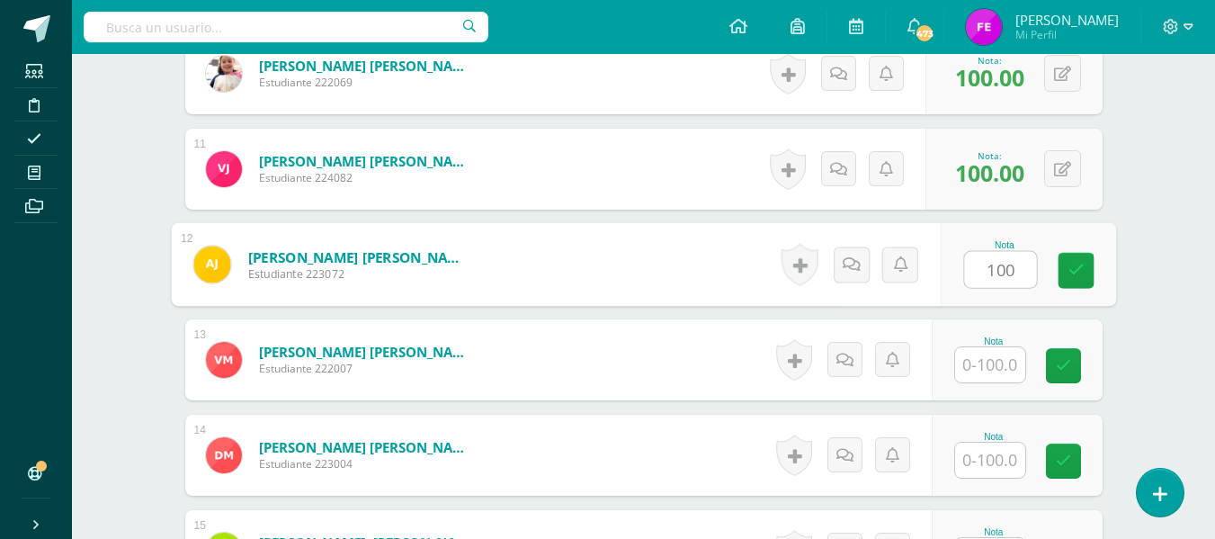
type input "100"
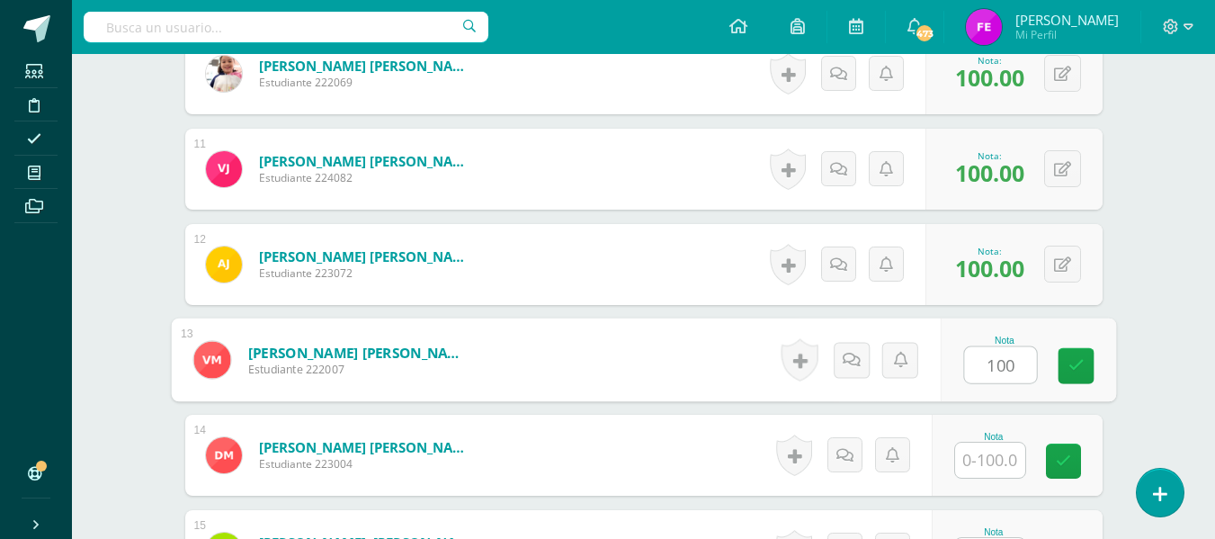
type input "100"
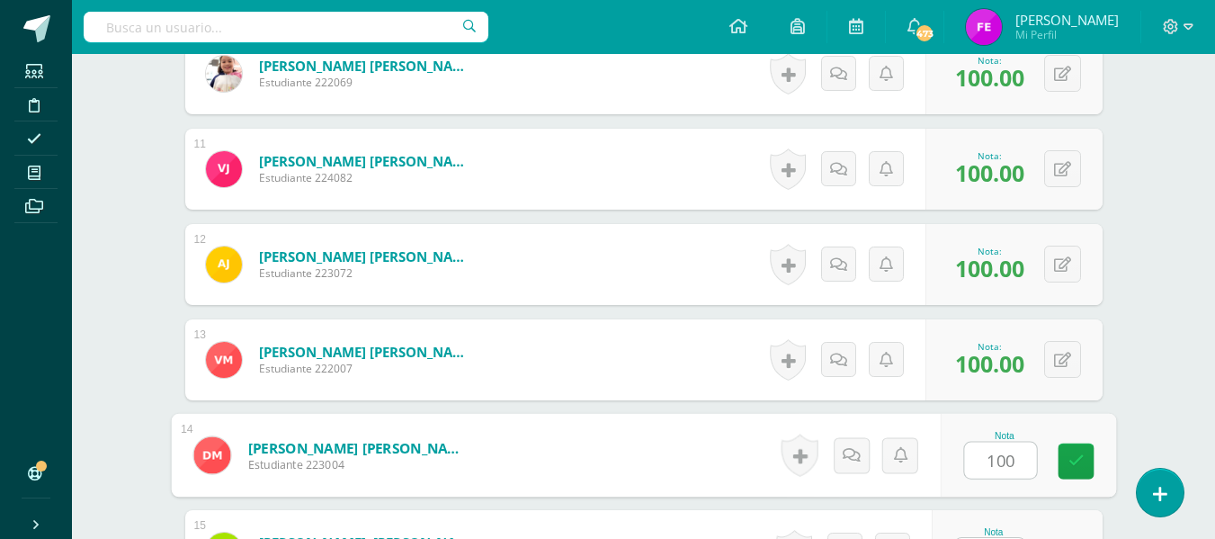
type input "100"
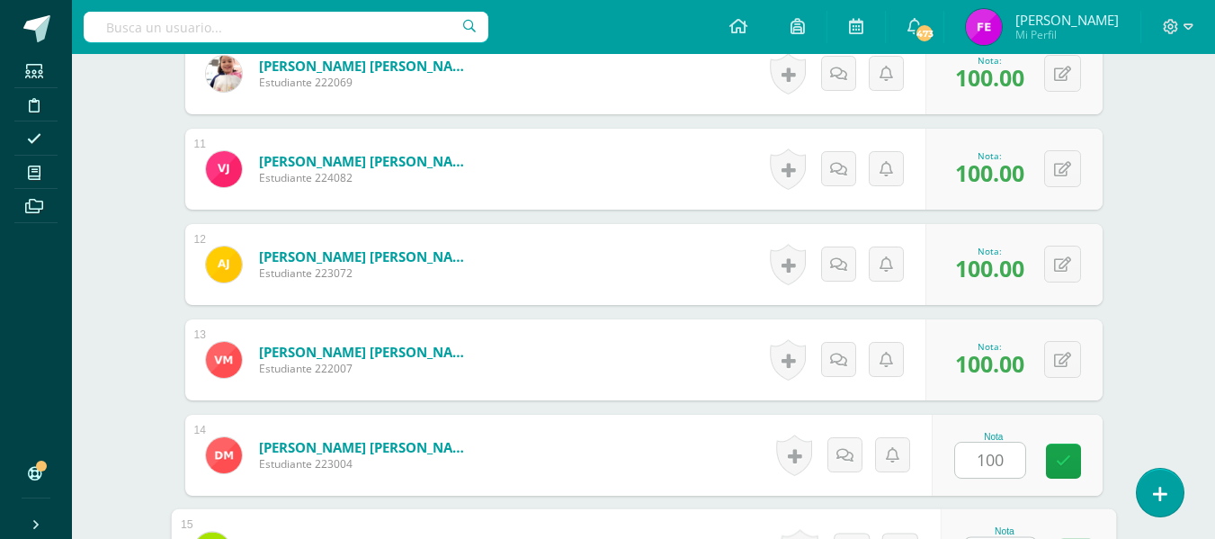
scroll to position [1484, 0]
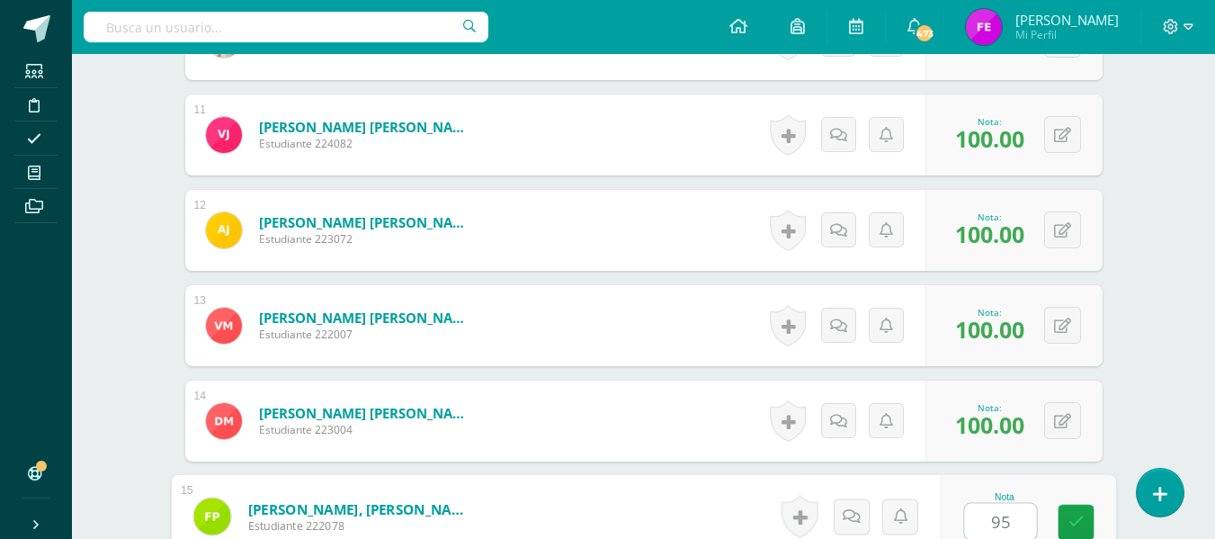
type input "95"
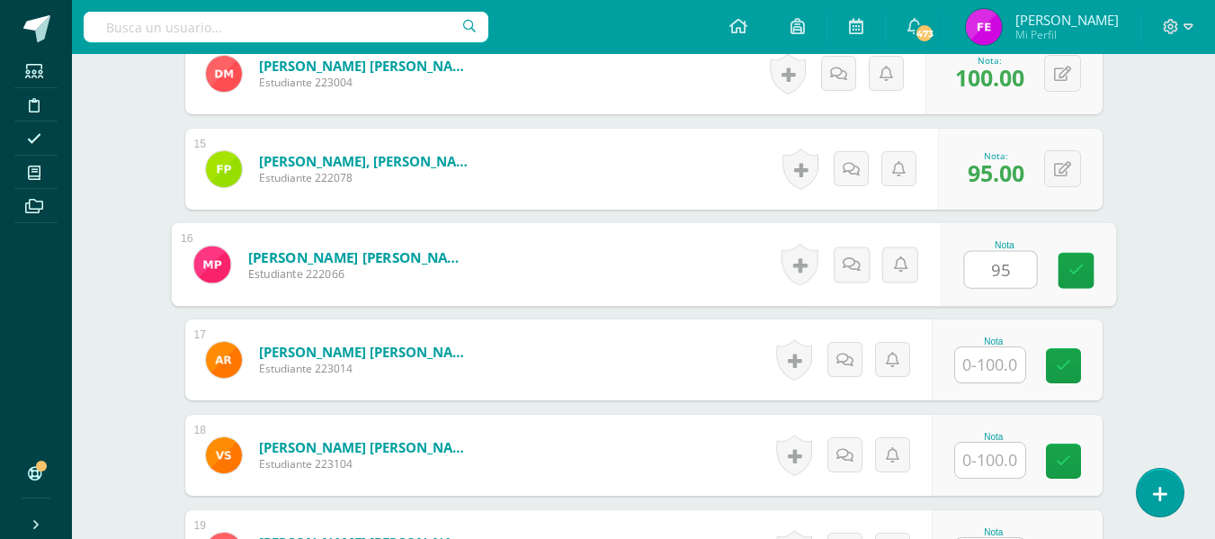
type input "95"
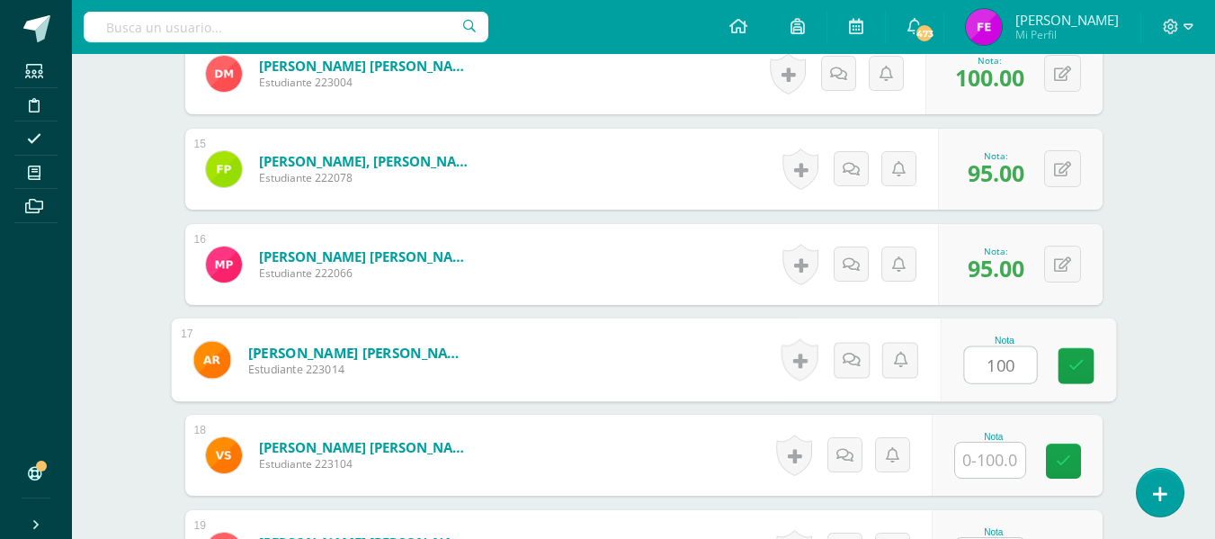
type input "100"
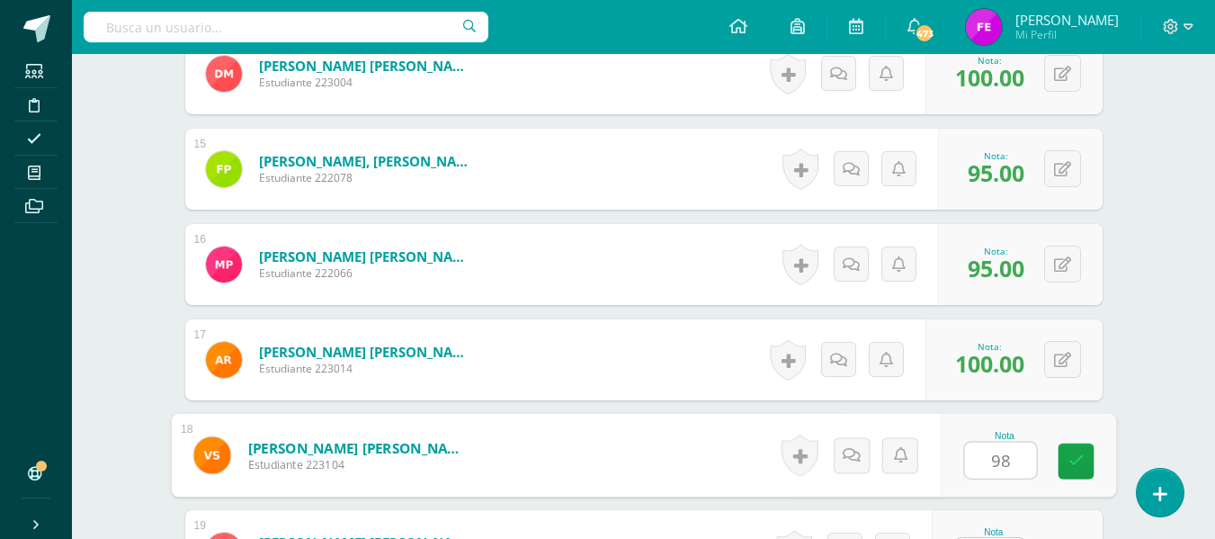
type input "98"
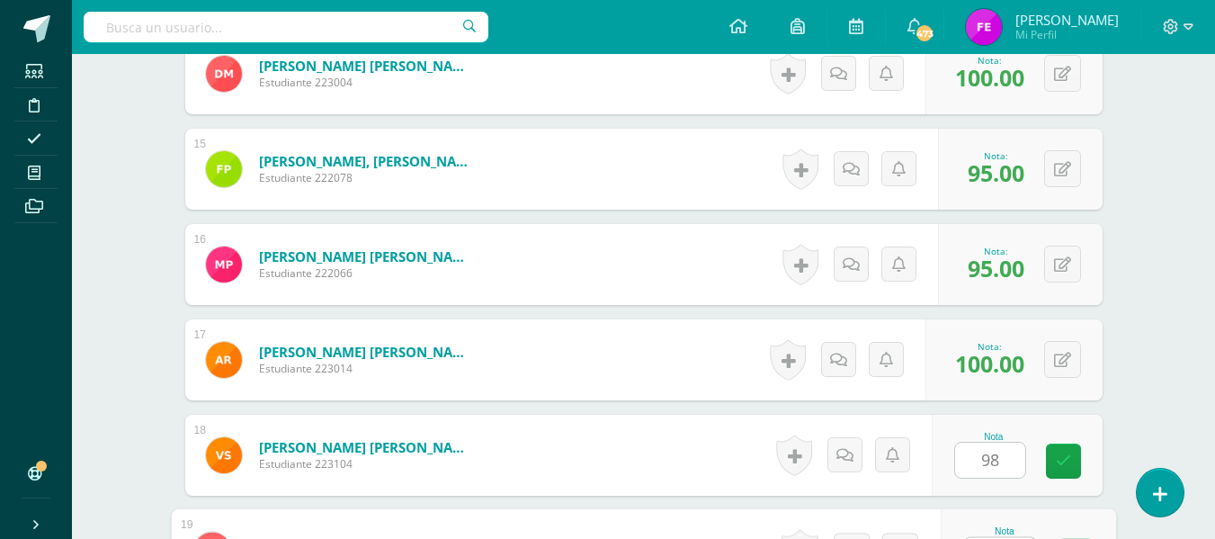
scroll to position [1865, 0]
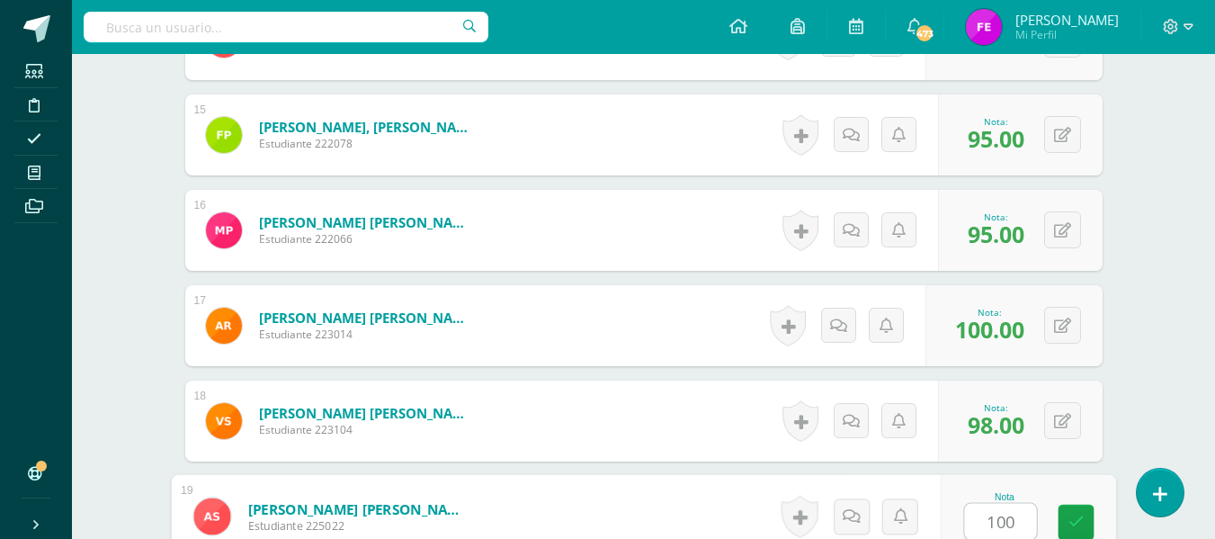
type input "100"
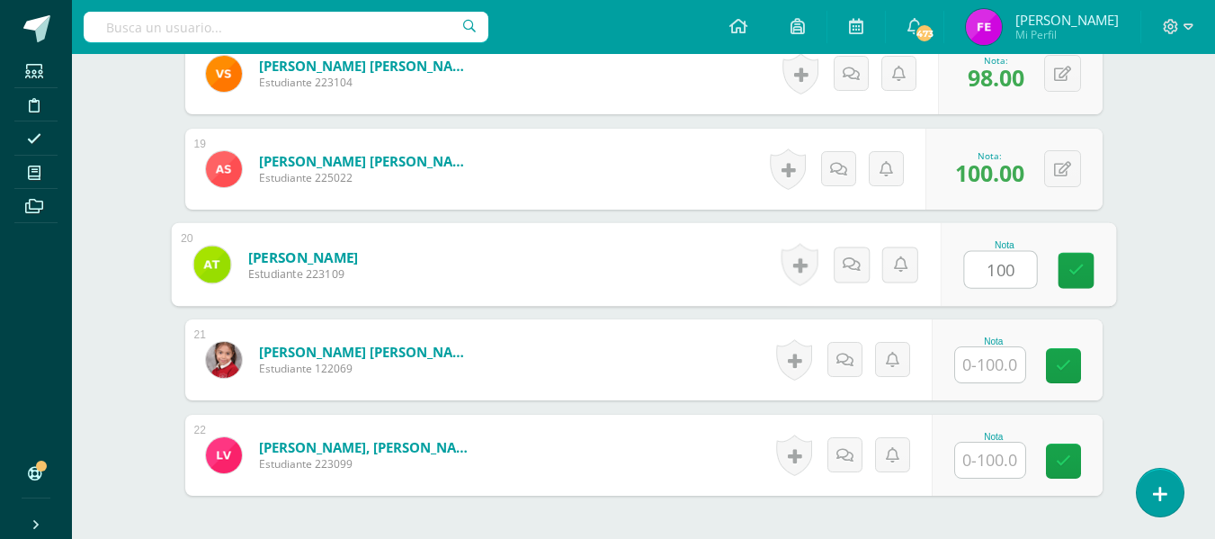
type input "100"
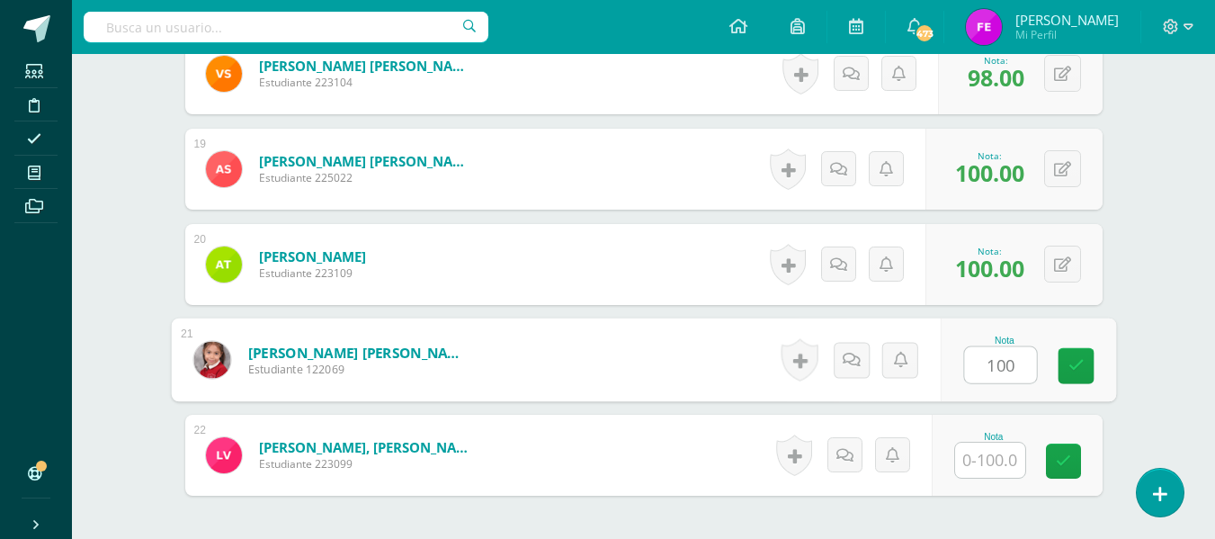
type input "100"
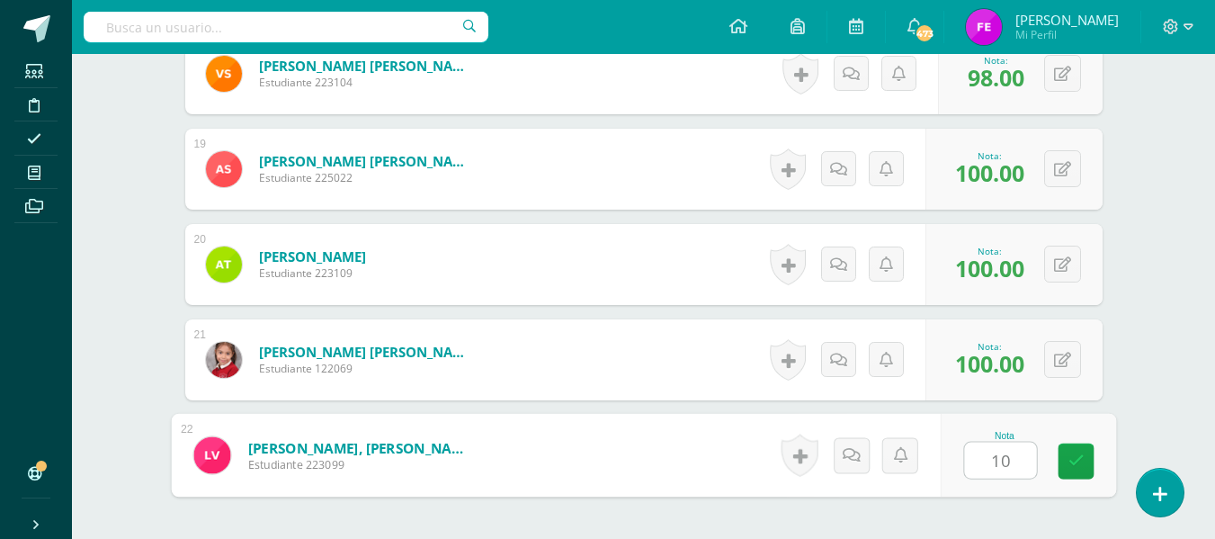
type input "100"
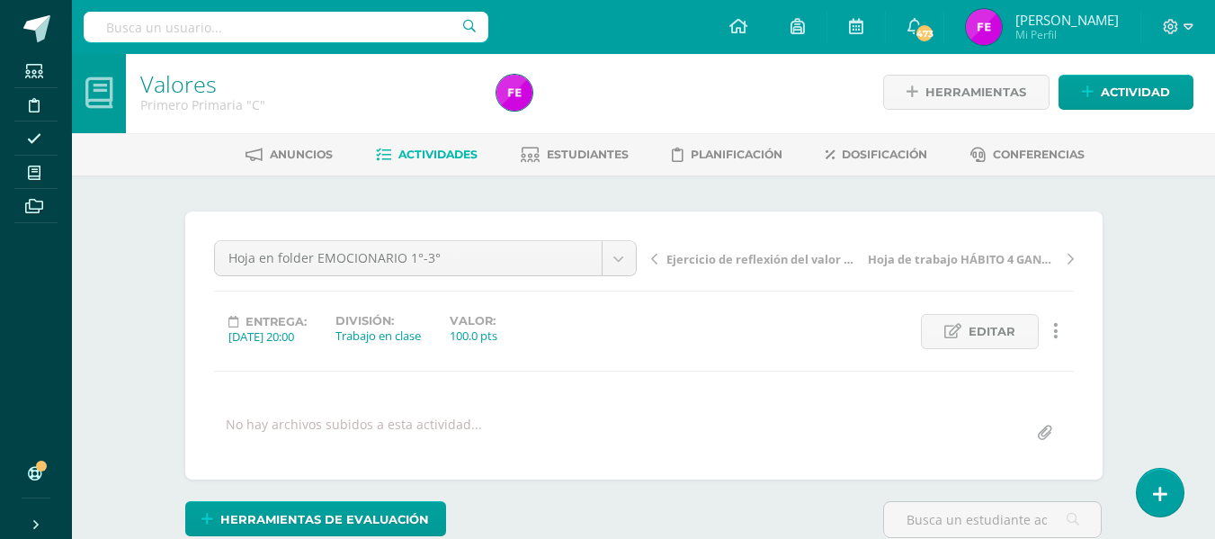
scroll to position [0, 0]
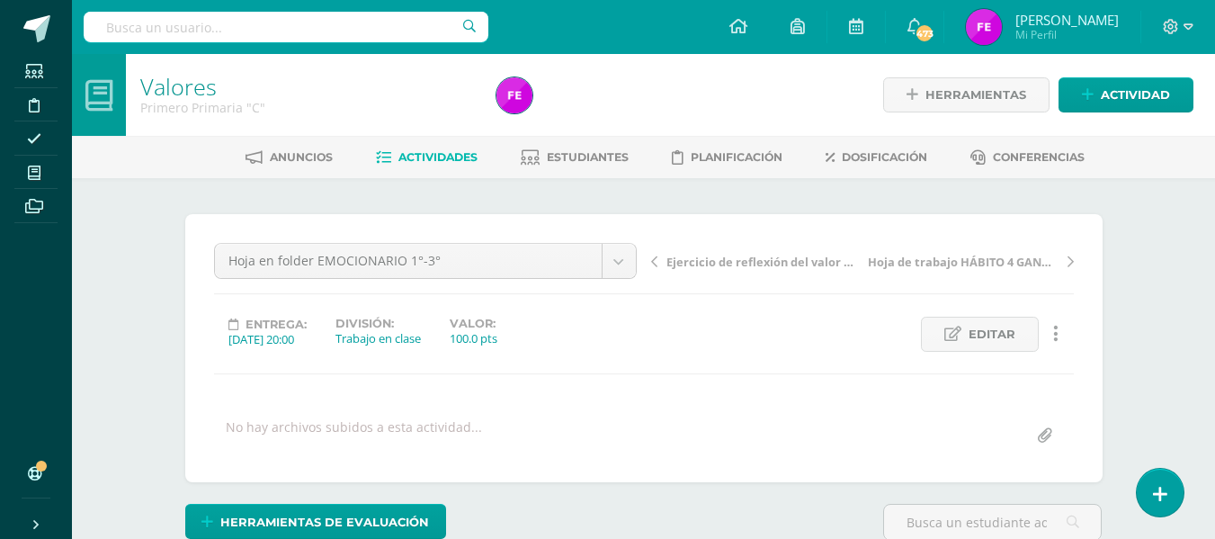
click at [434, 157] on span "Actividades" at bounding box center [437, 156] width 79 height 13
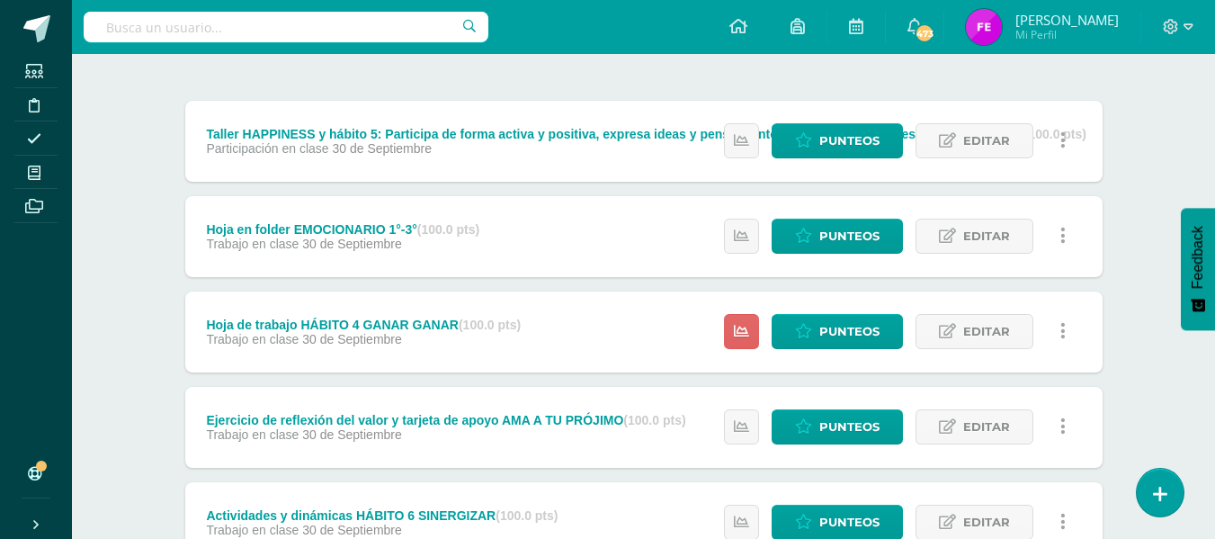
scroll to position [308, 0]
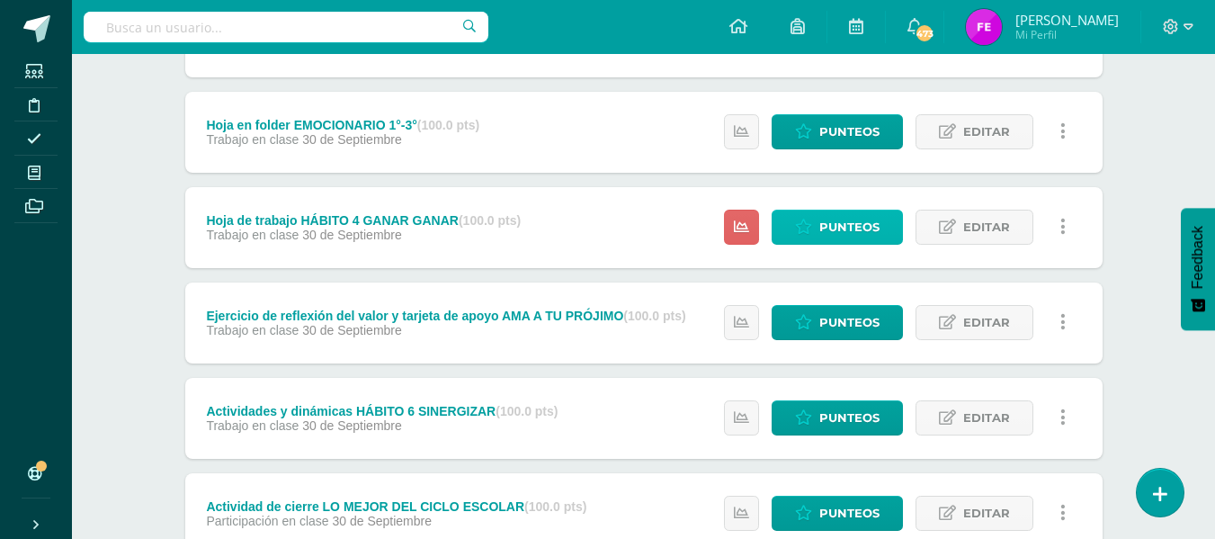
click at [849, 223] on span "Punteos" at bounding box center [849, 226] width 60 height 33
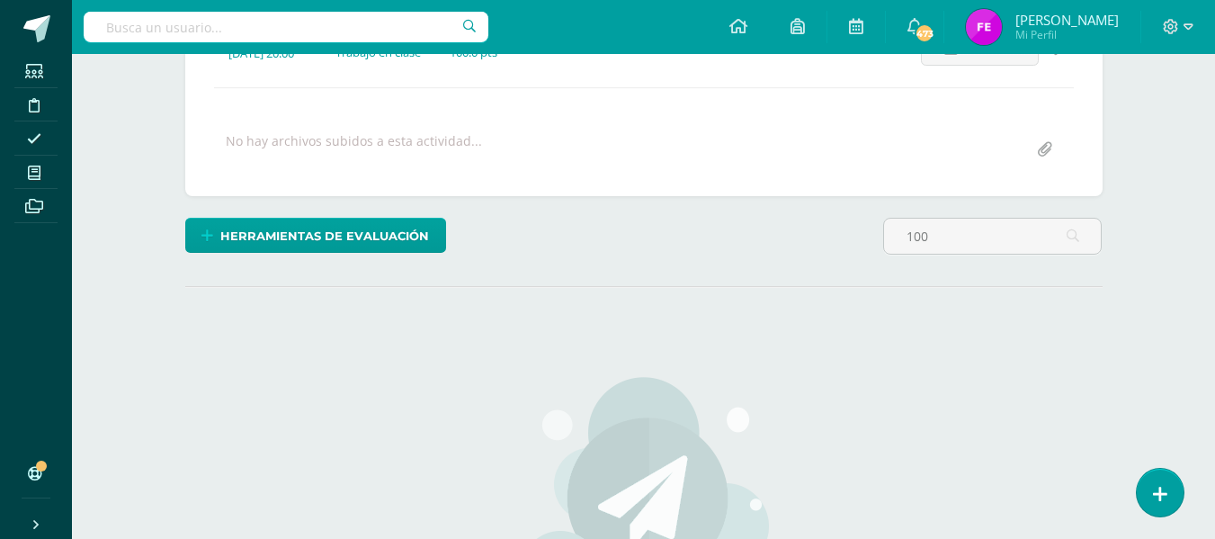
scroll to position [287, 0]
type input "1"
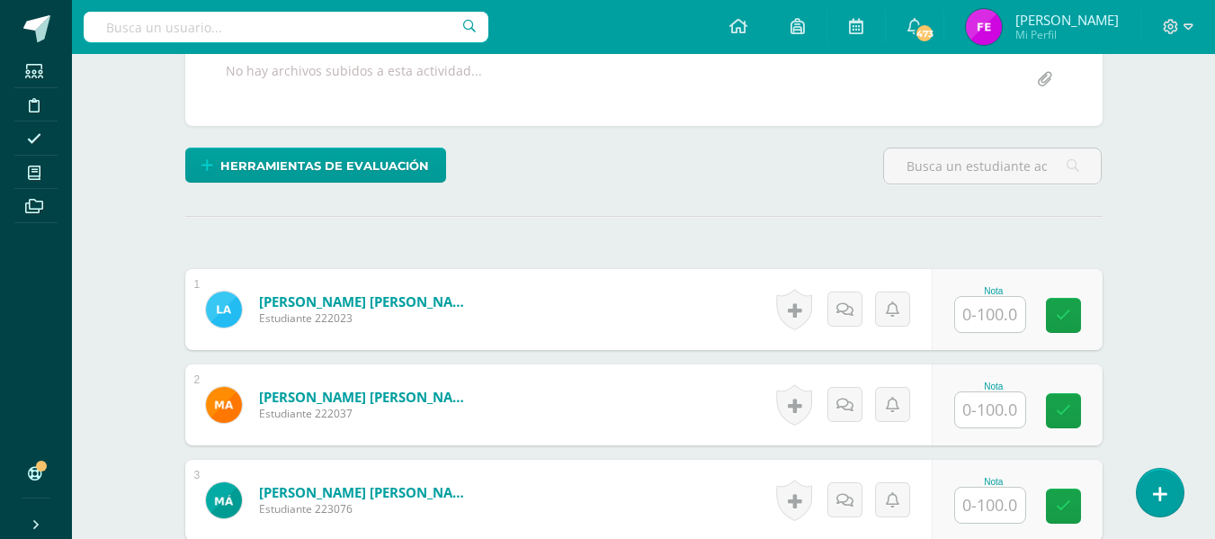
scroll to position [379, 0]
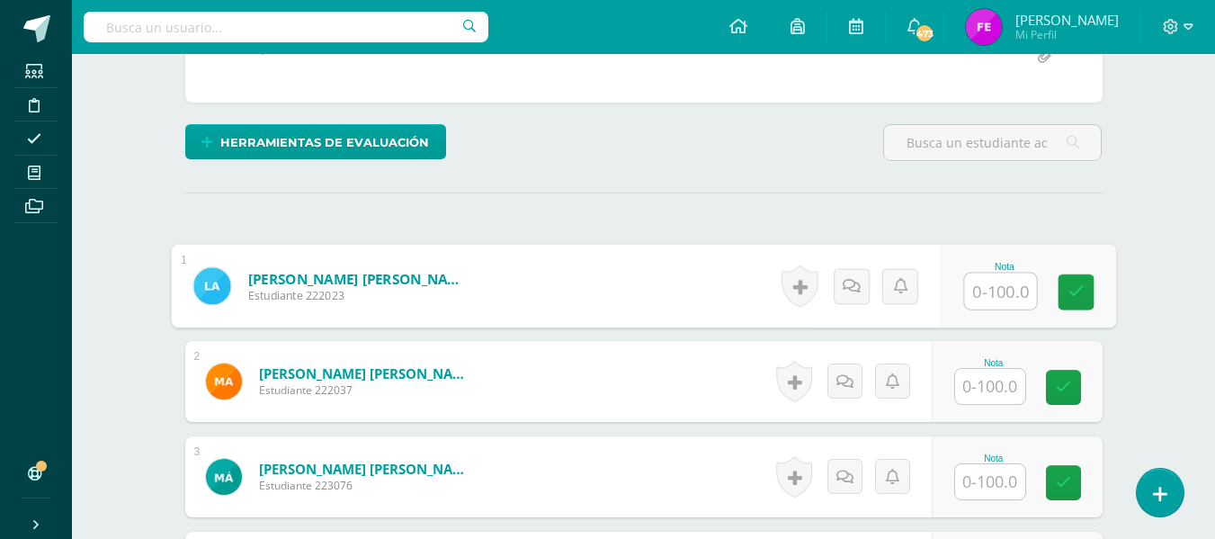
click at [1016, 279] on input "text" at bounding box center [1000, 291] width 72 height 36
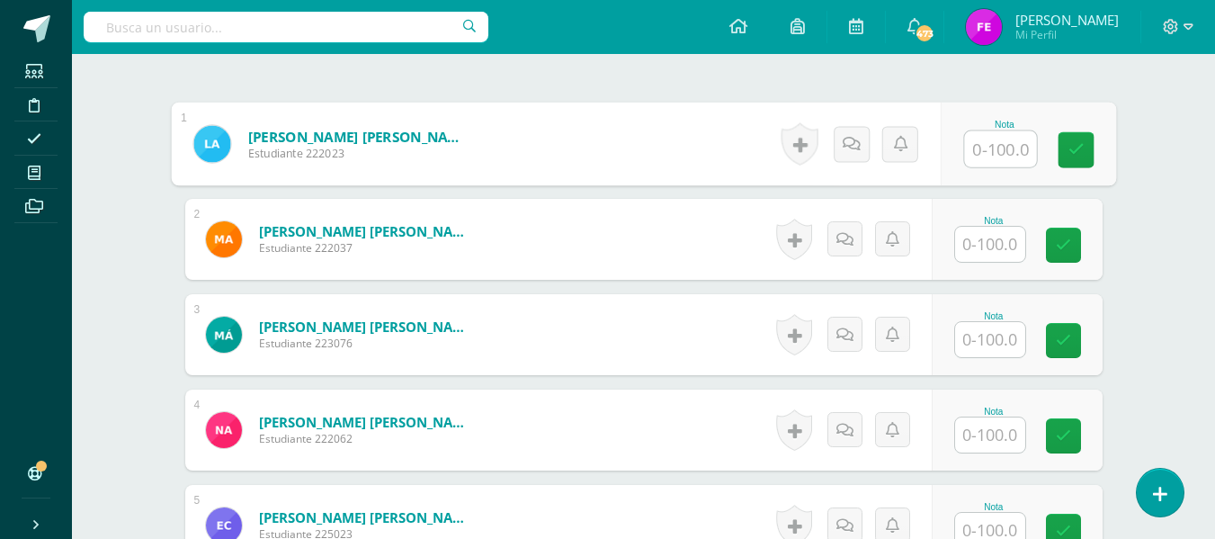
scroll to position [557, 0]
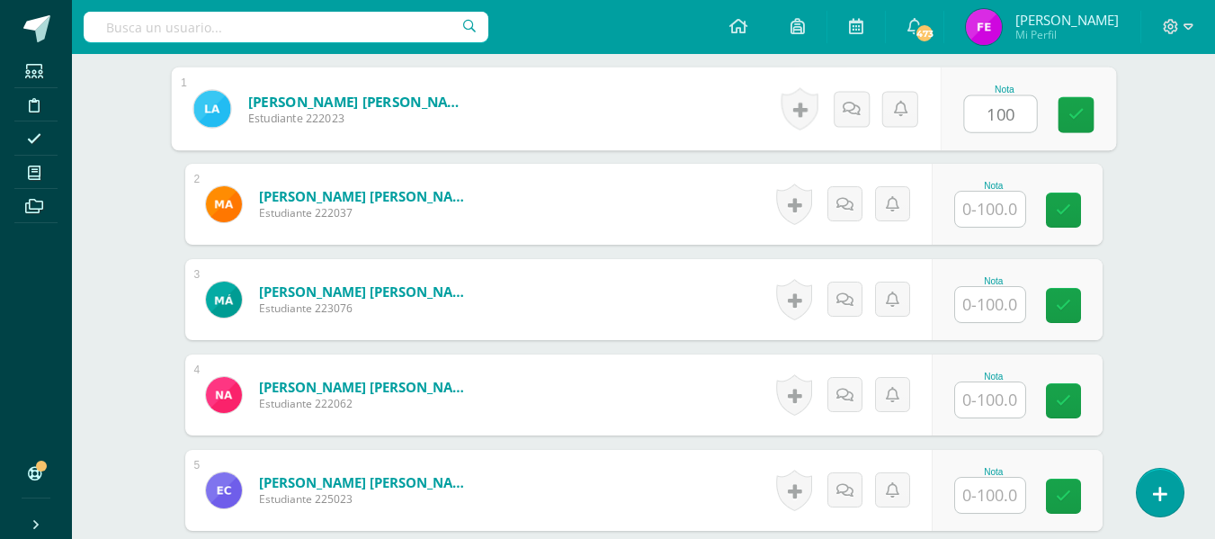
type input "100"
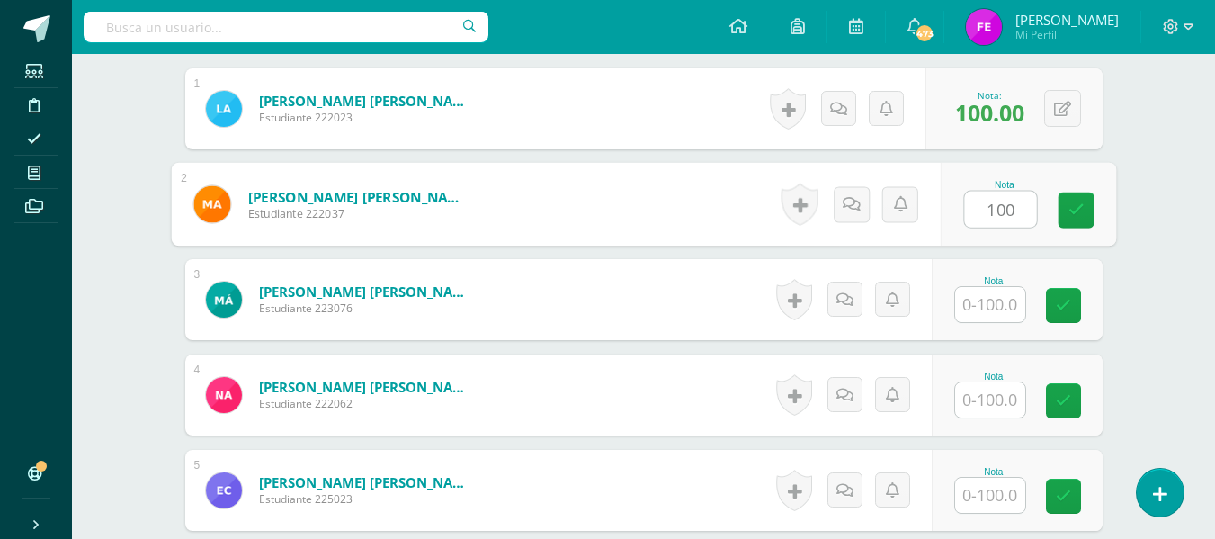
type input "100"
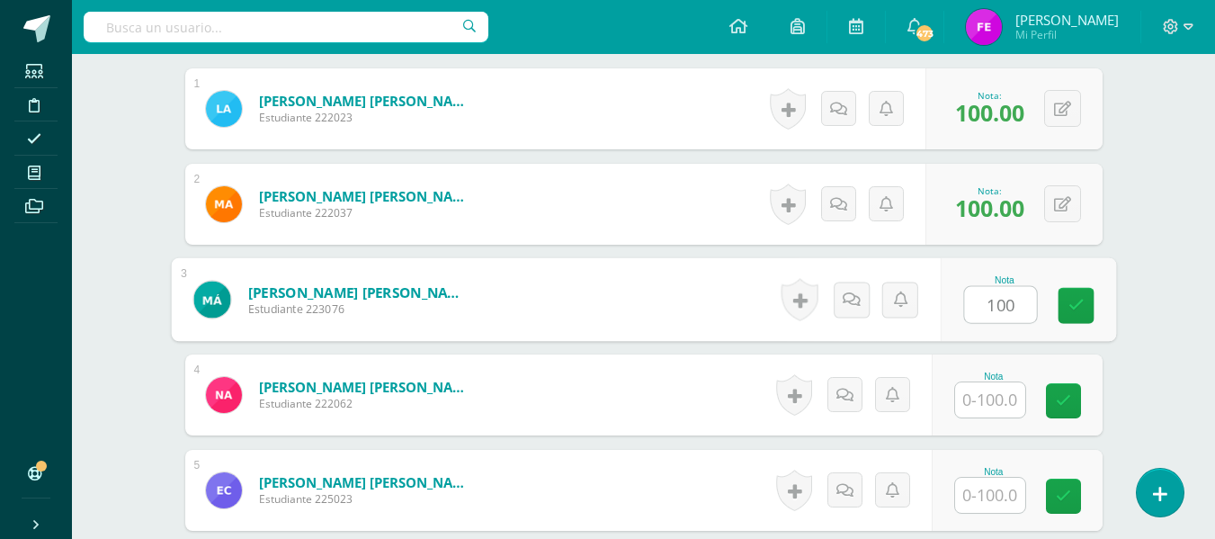
type input "100"
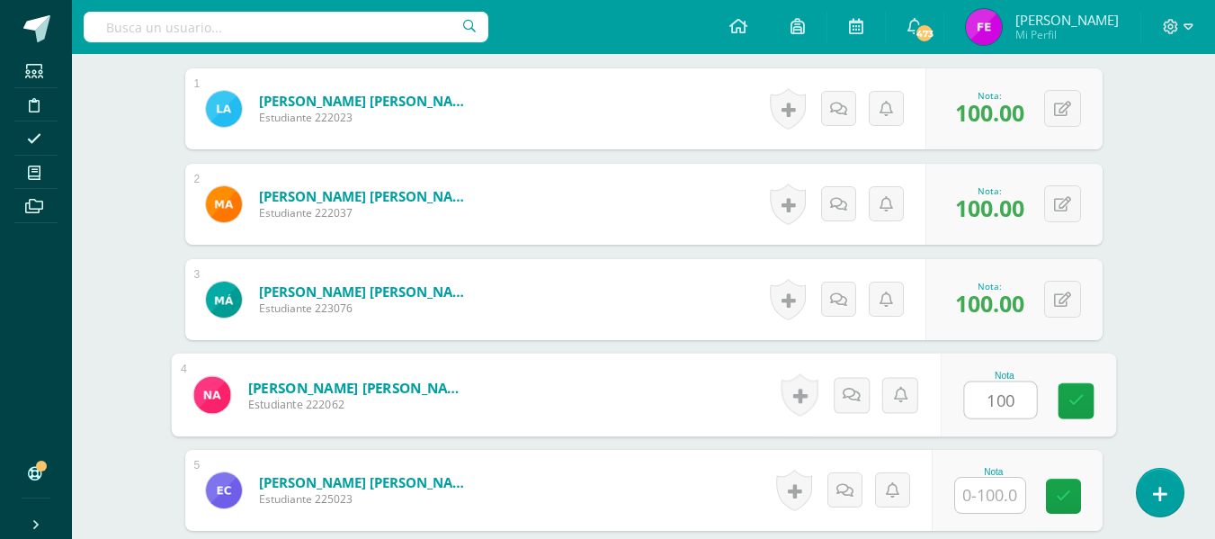
type input "100"
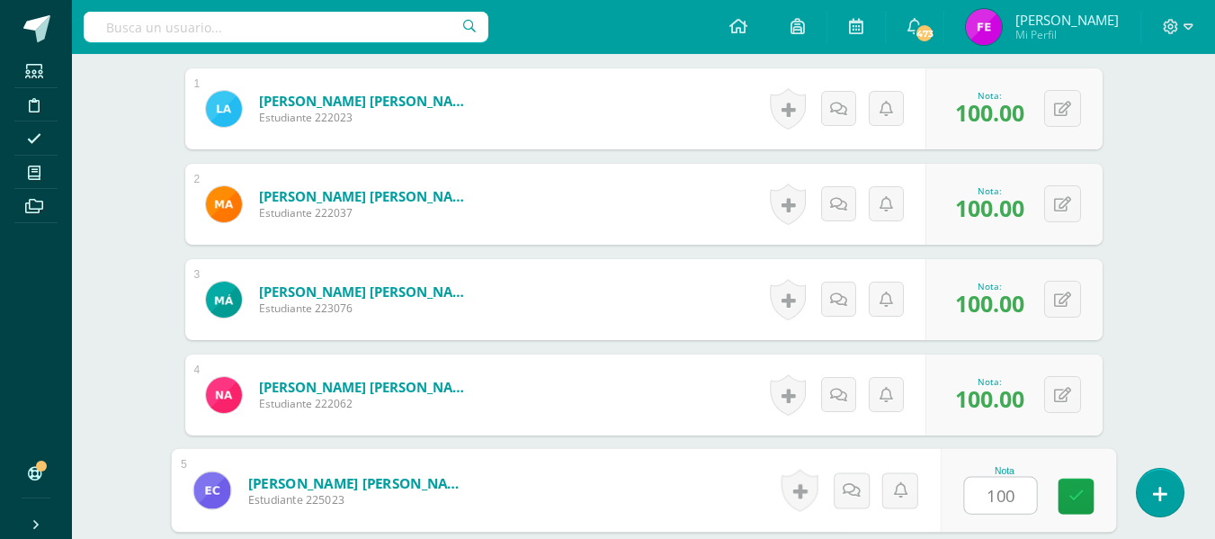
type input "100"
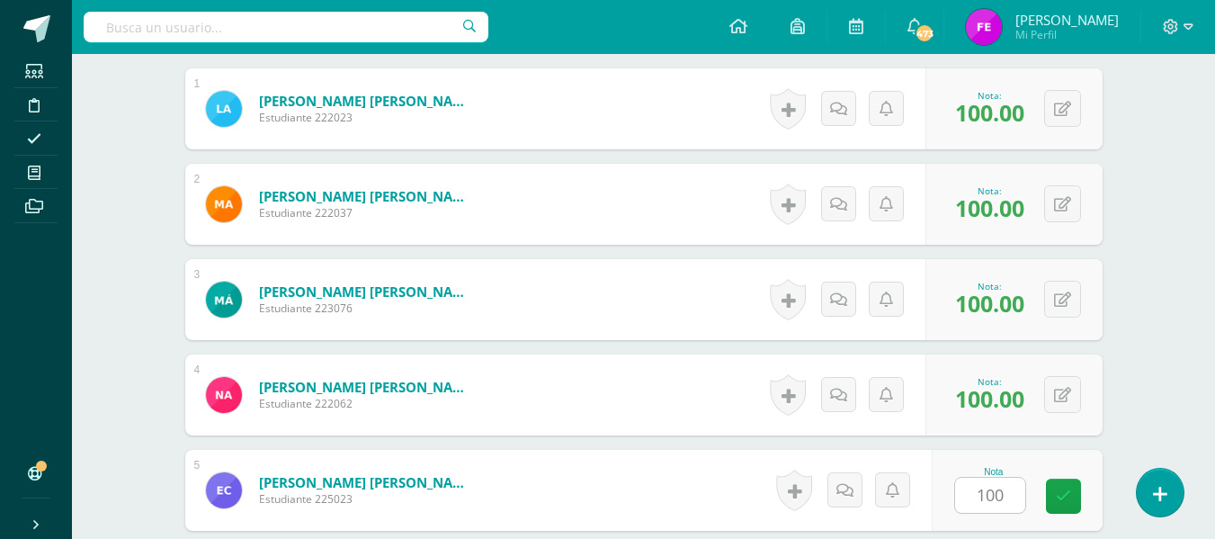
scroll to position [878, 0]
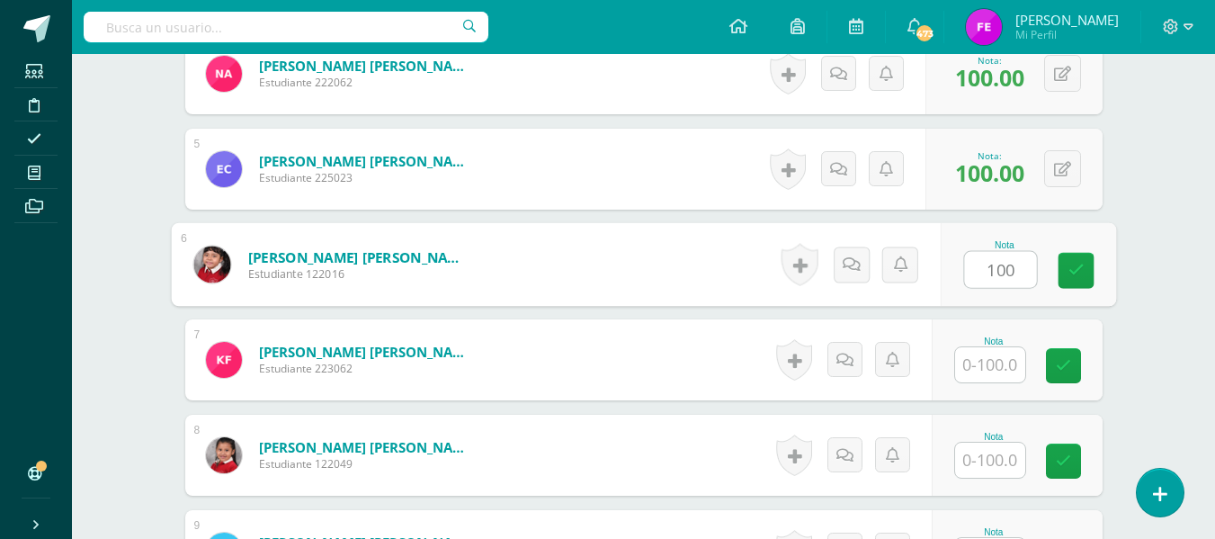
type input "100"
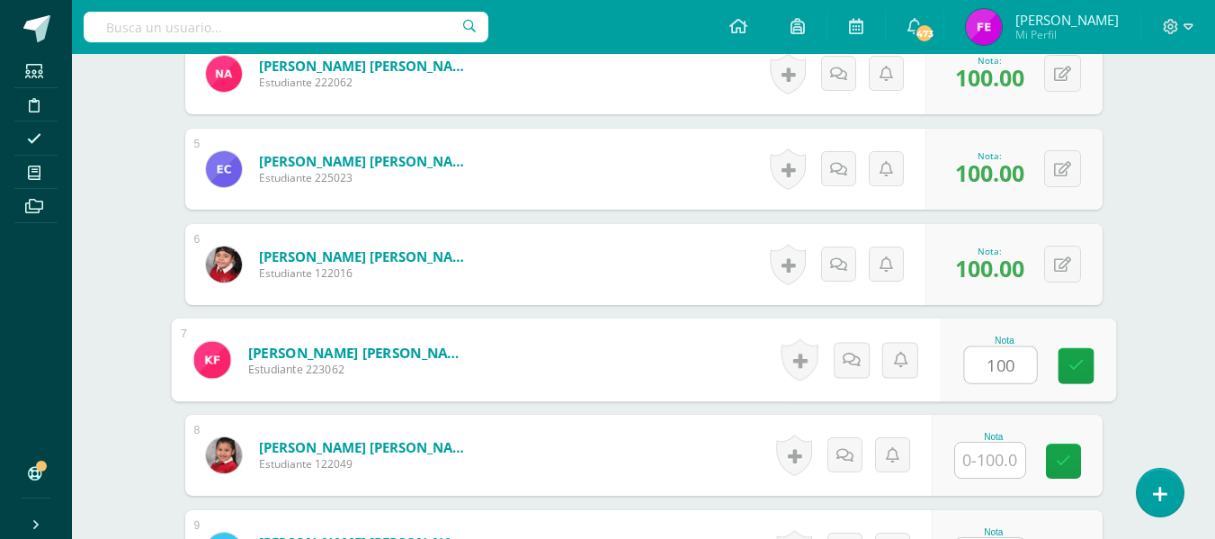
type input "100"
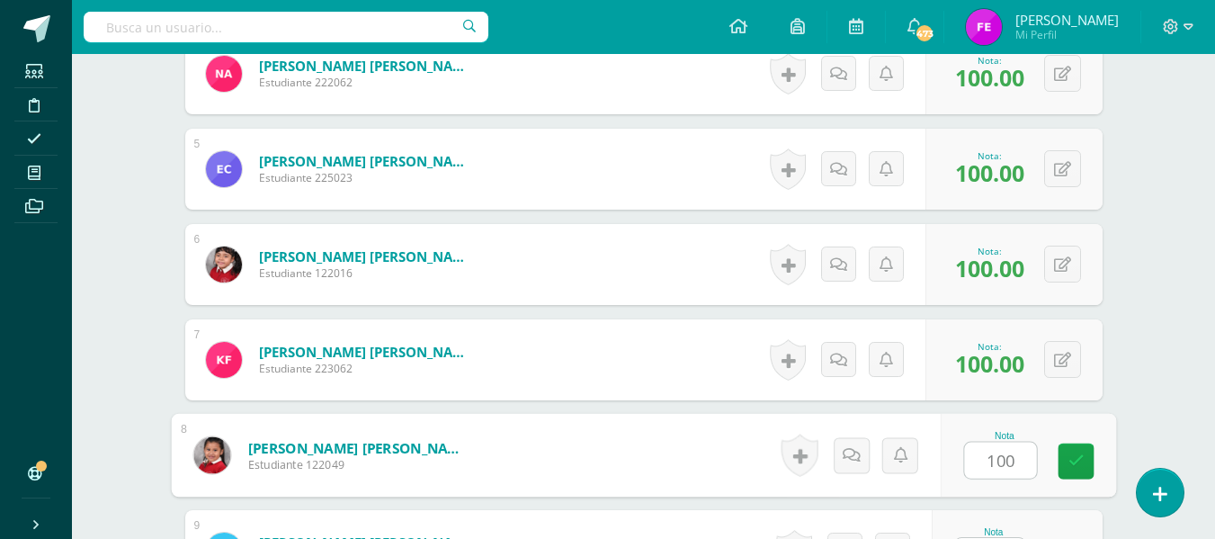
type input "100"
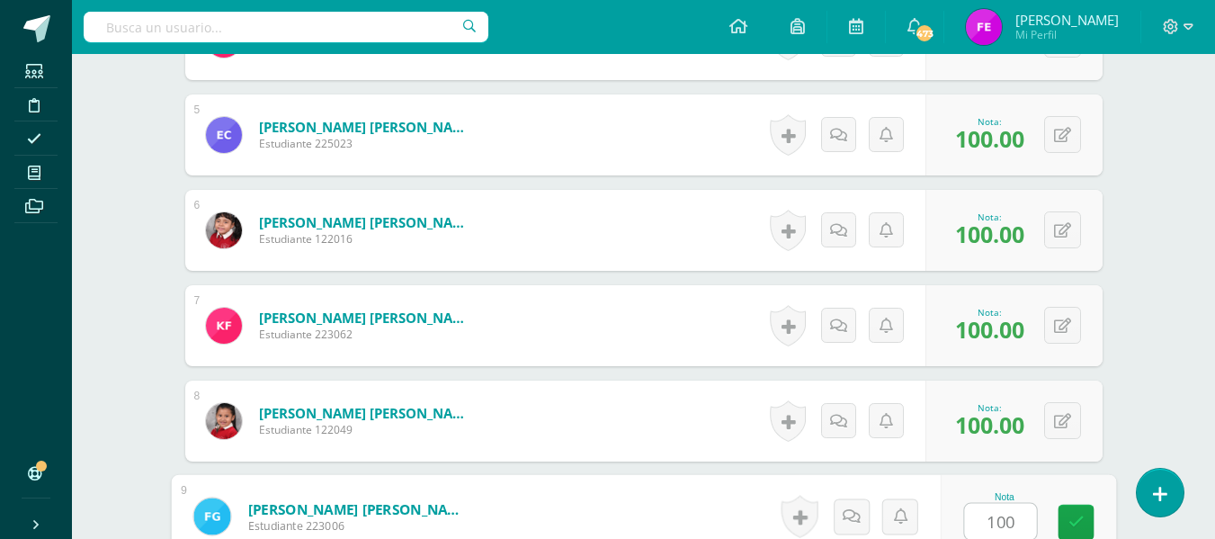
type input "100"
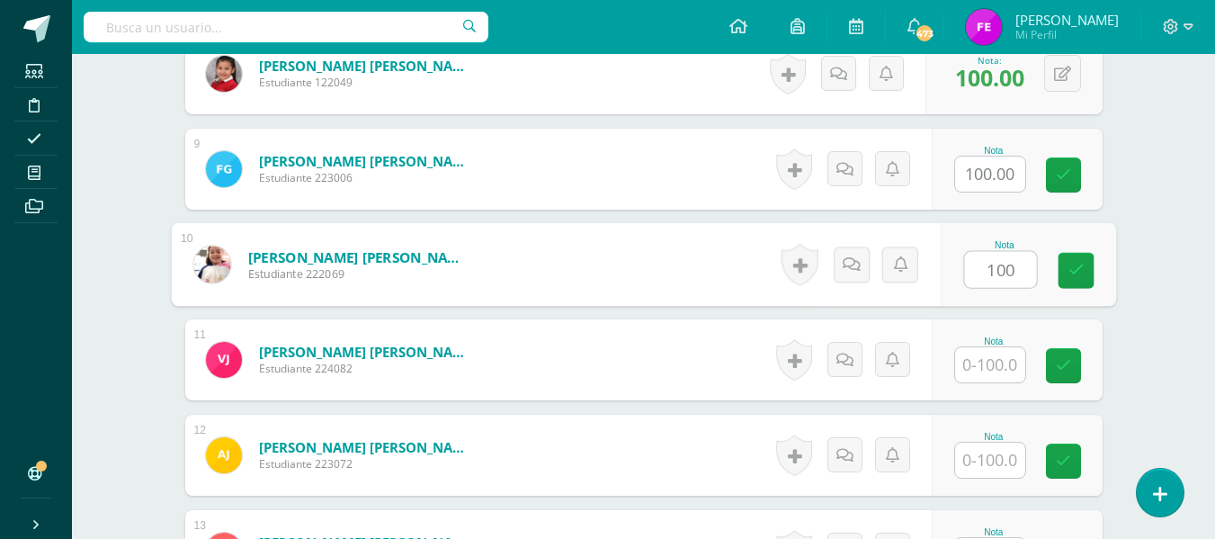
type input "100"
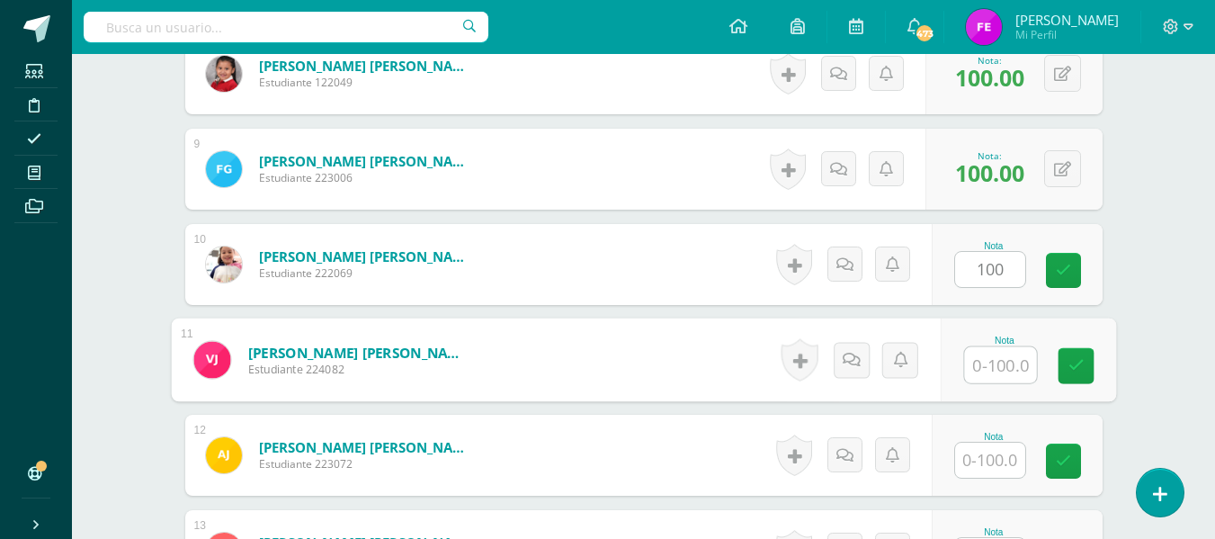
type input "0"
type input "100"
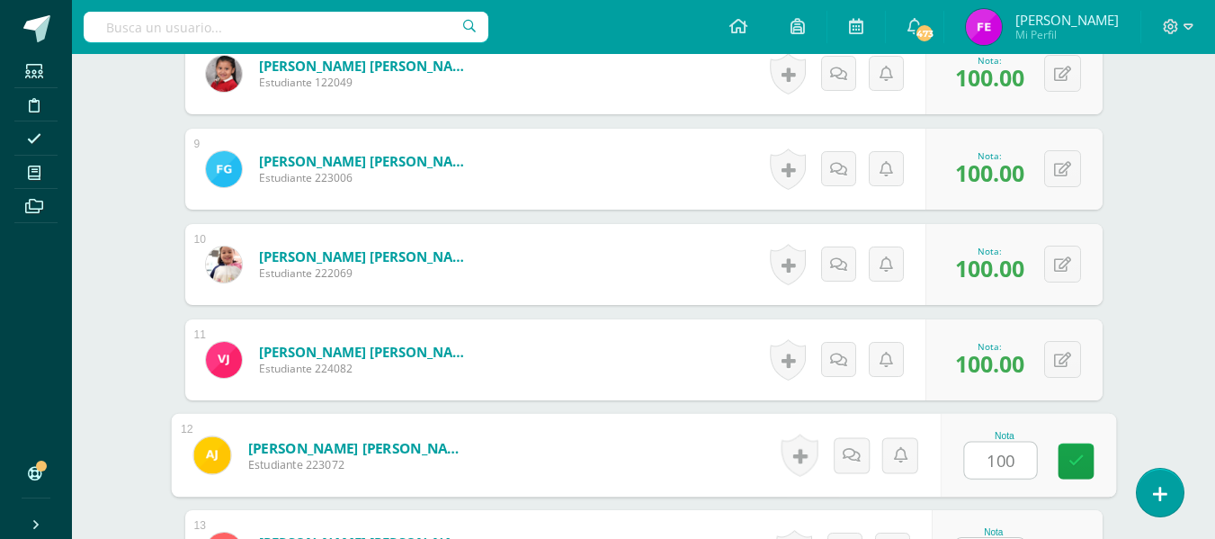
type input "100"
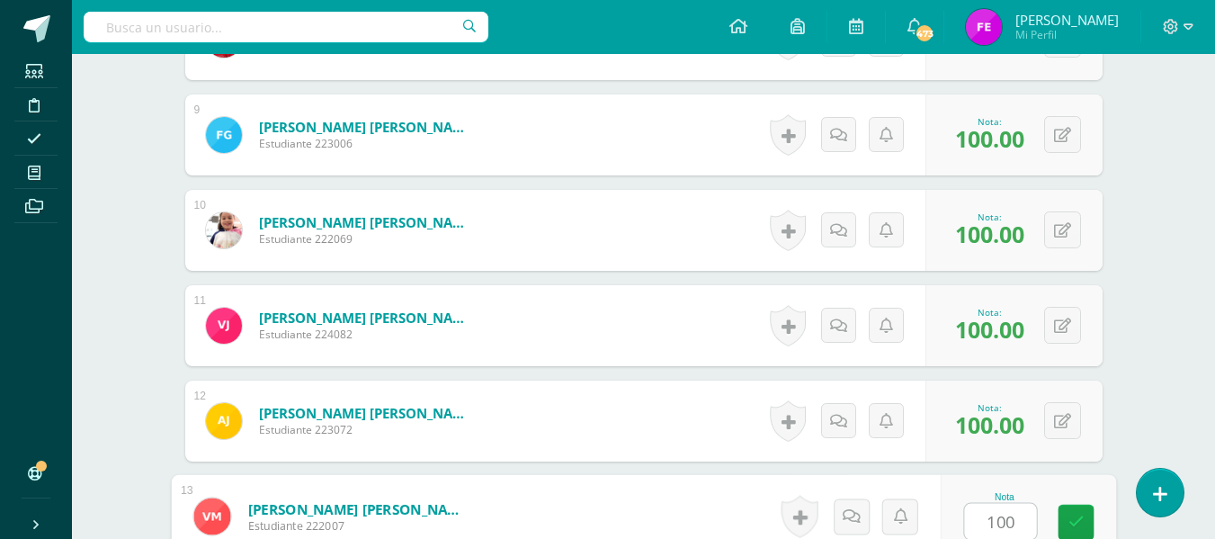
type input "100"
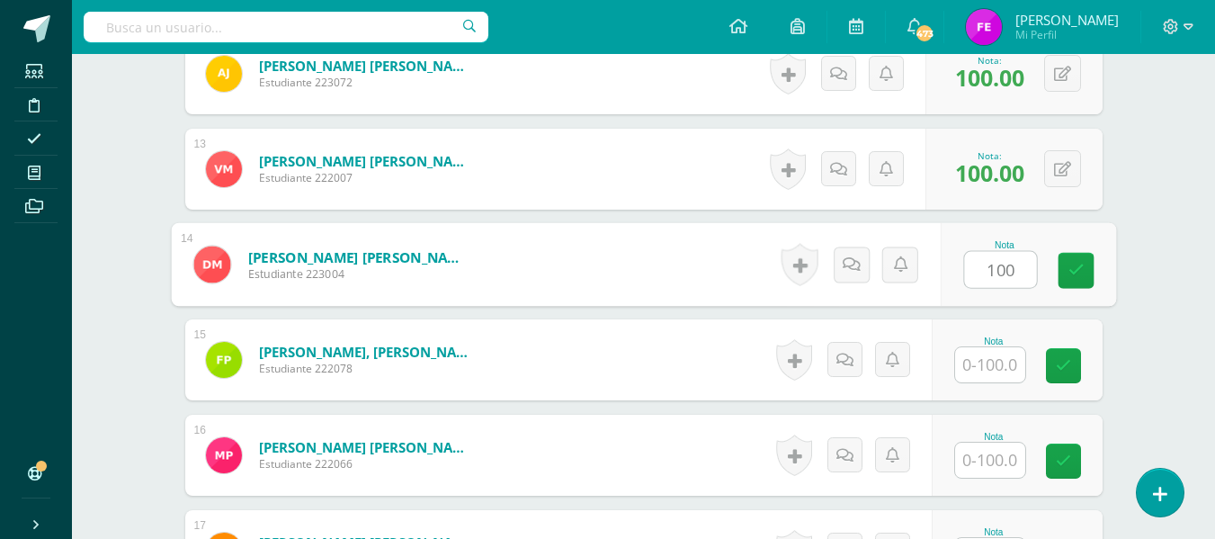
type input "100"
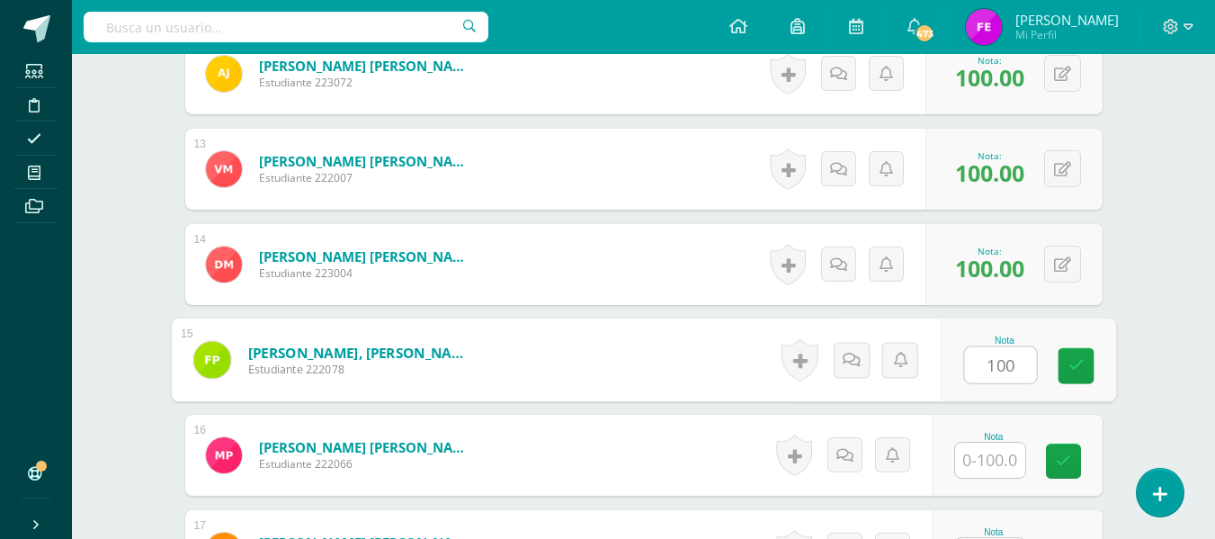
type input "100"
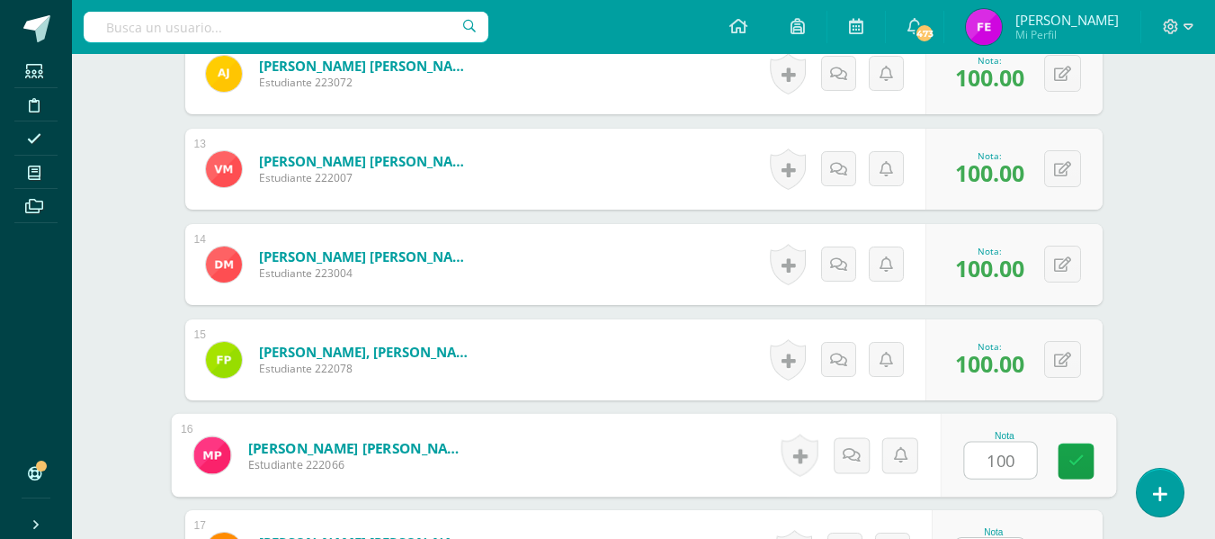
type input "100"
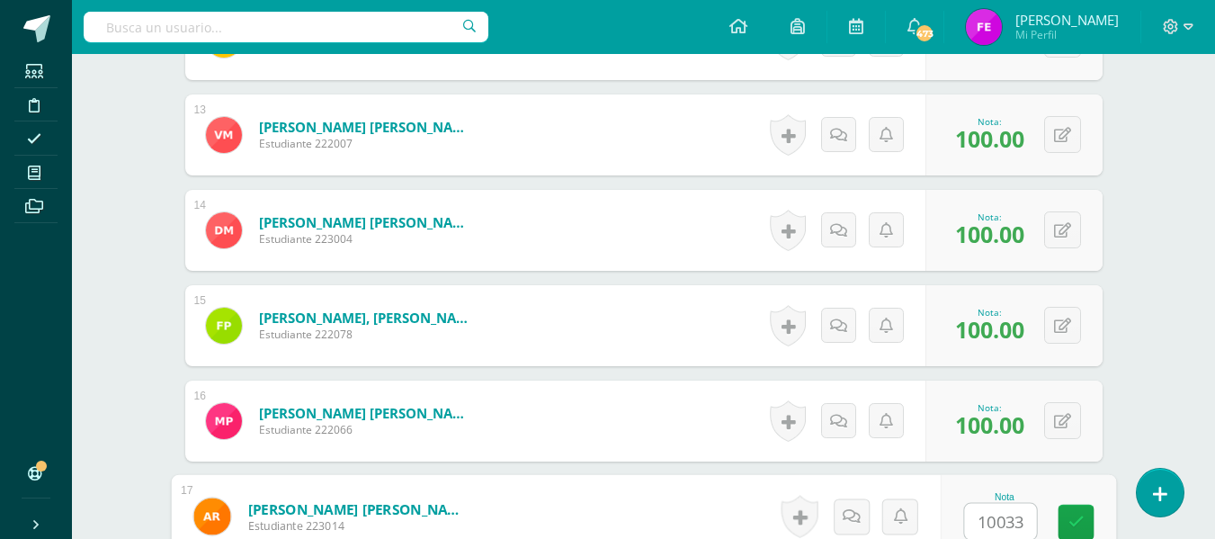
scroll to position [2021, 0]
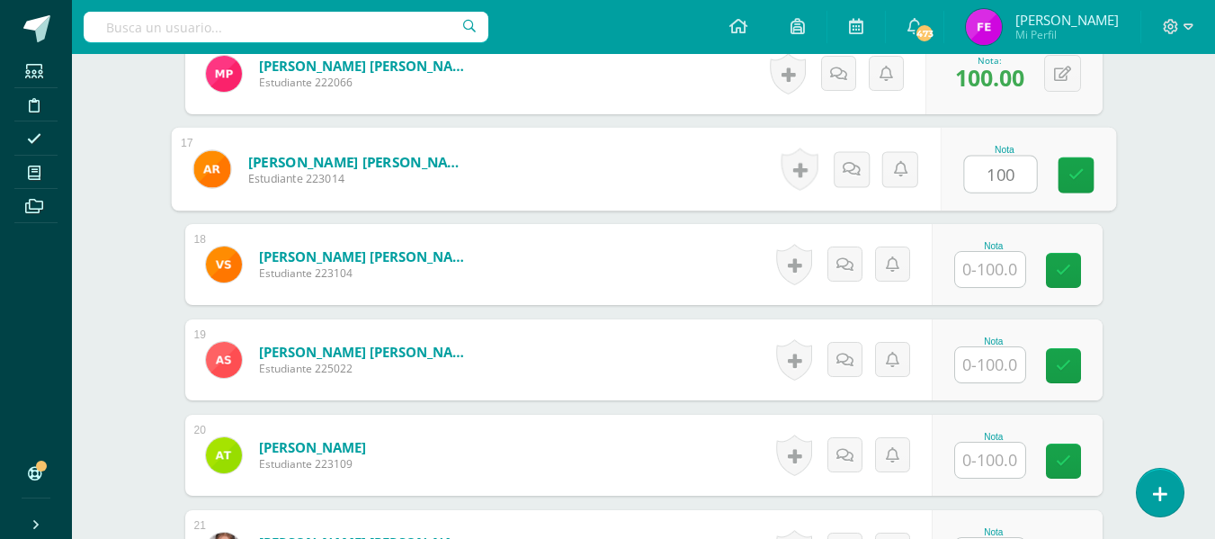
type input "100"
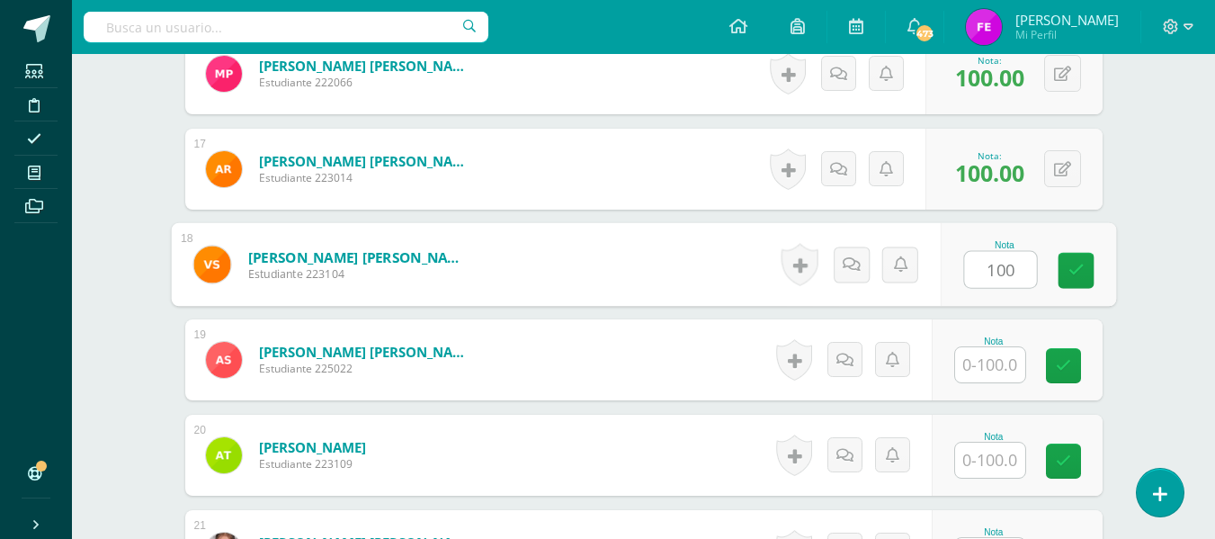
type input "100"
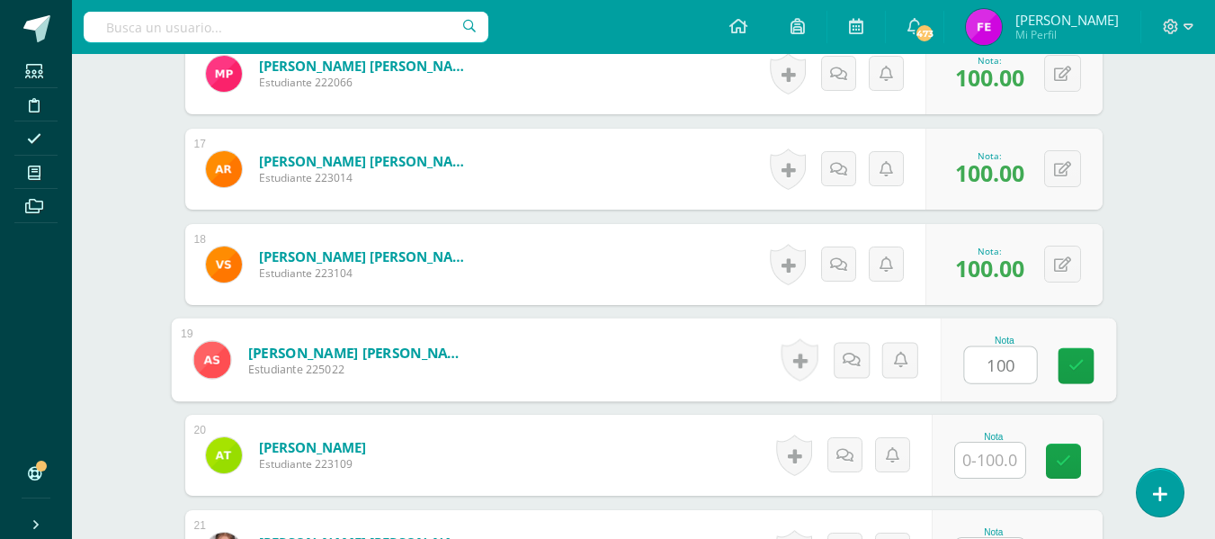
type input "100"
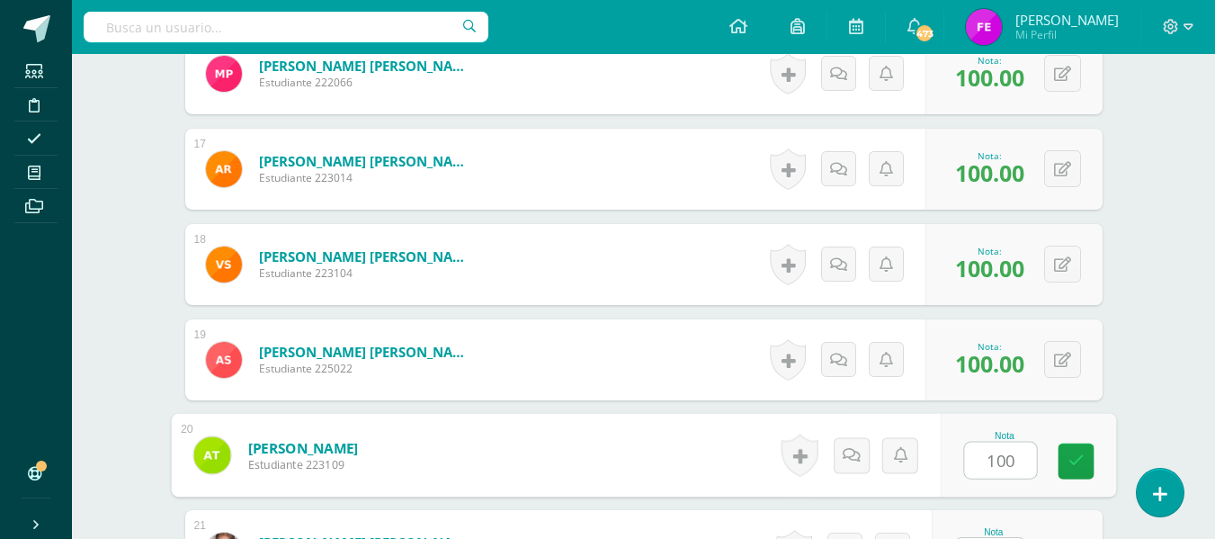
type input "100"
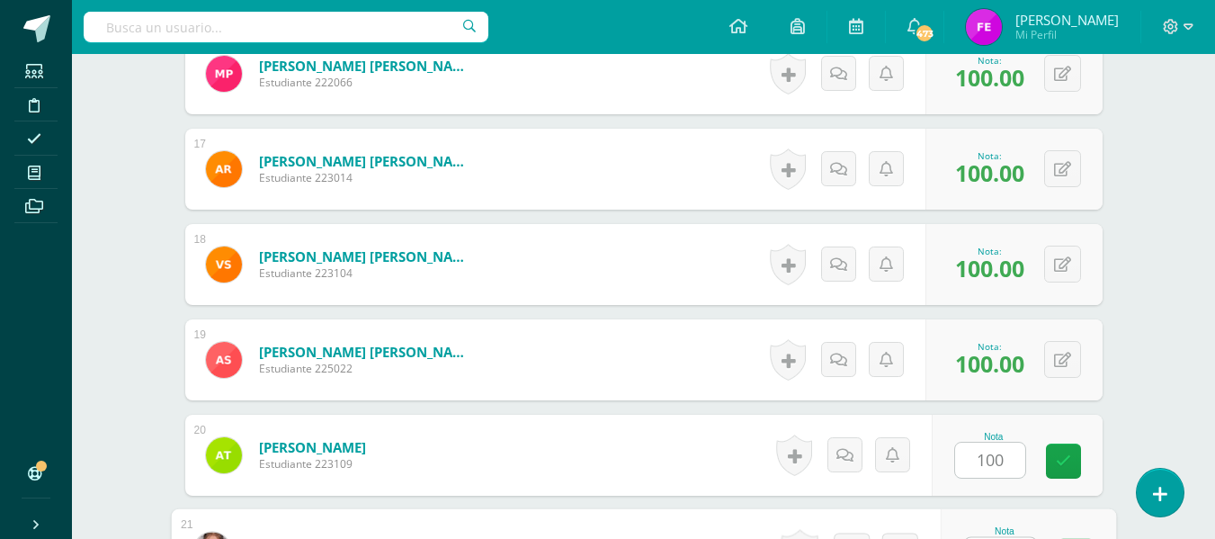
scroll to position [2055, 0]
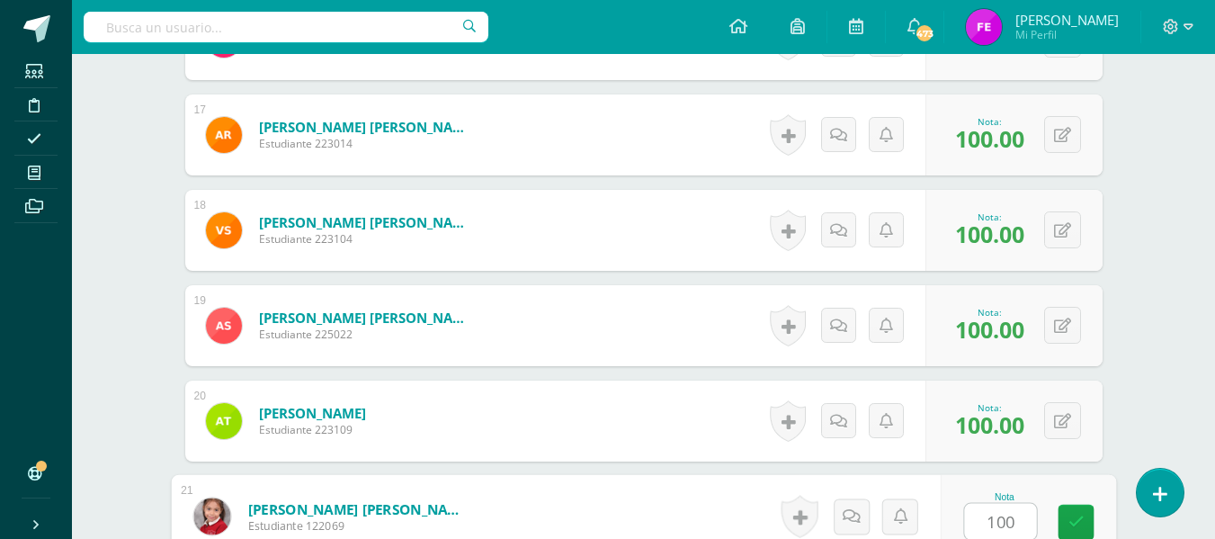
type input "100"
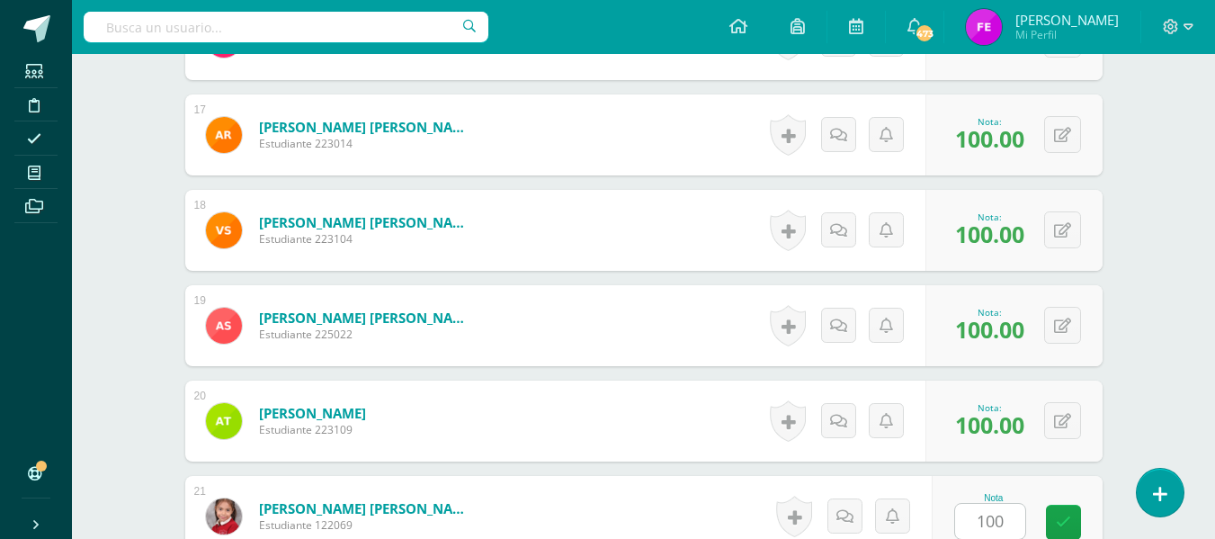
scroll to position [2375, 0]
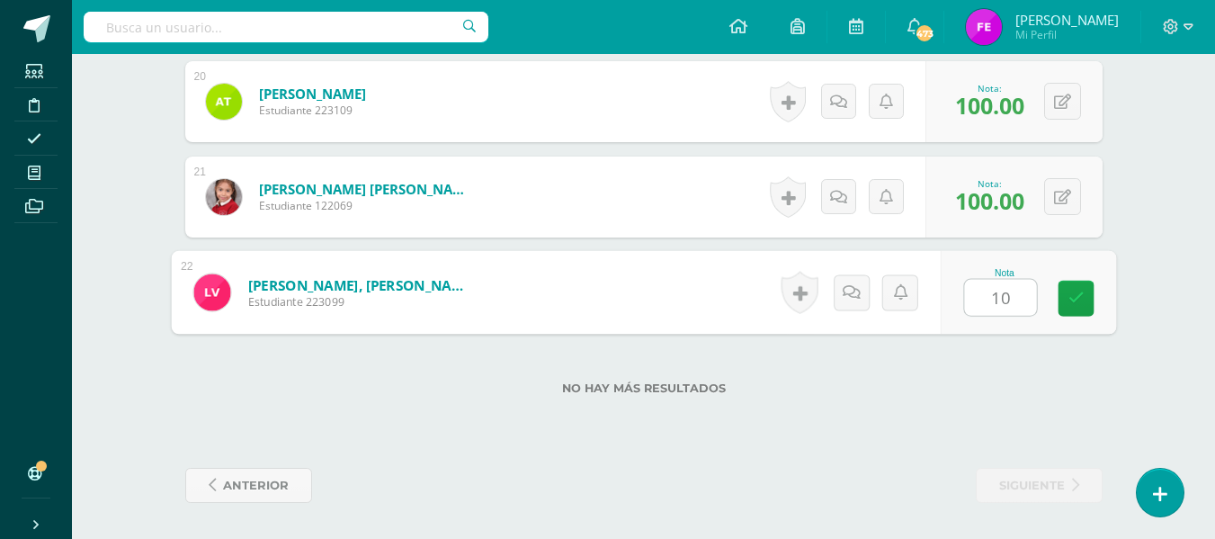
type input "100"
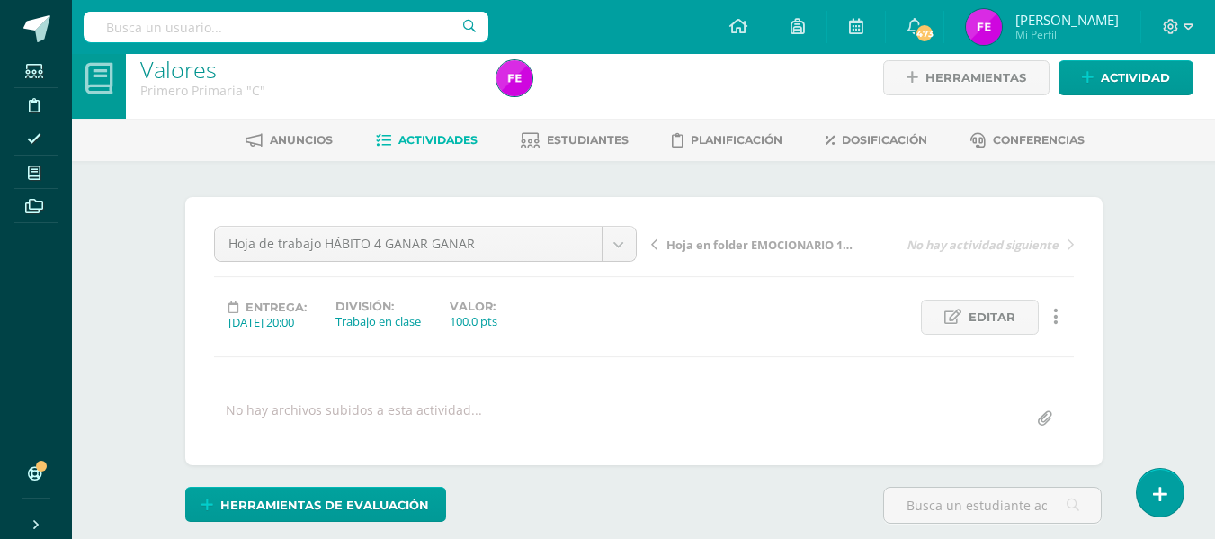
scroll to position [0, 0]
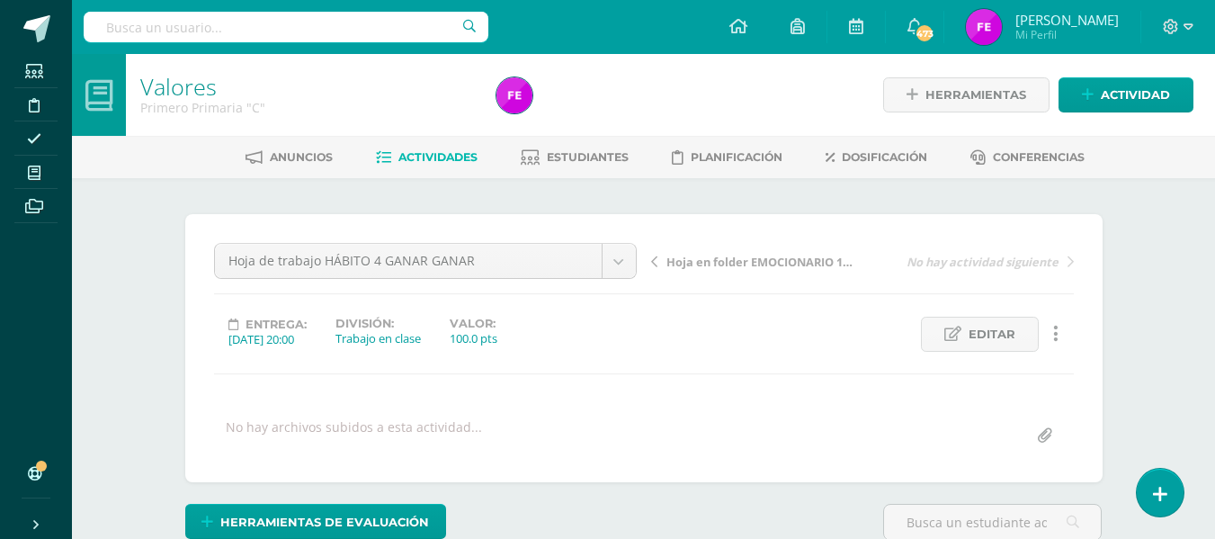
click at [441, 151] on span "Actividades" at bounding box center [437, 156] width 79 height 13
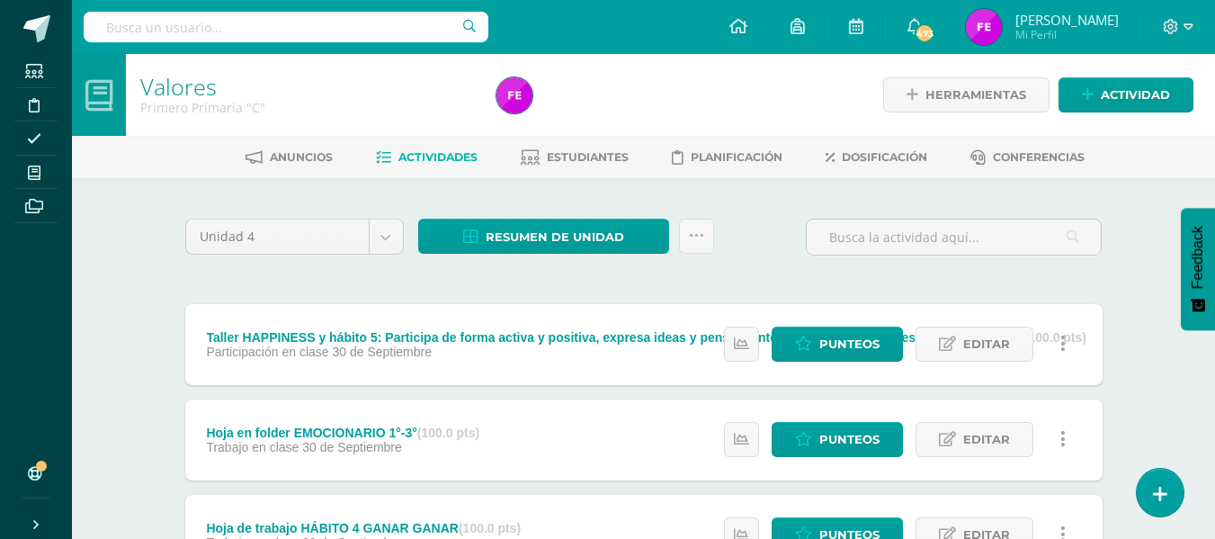
scroll to position [538, 0]
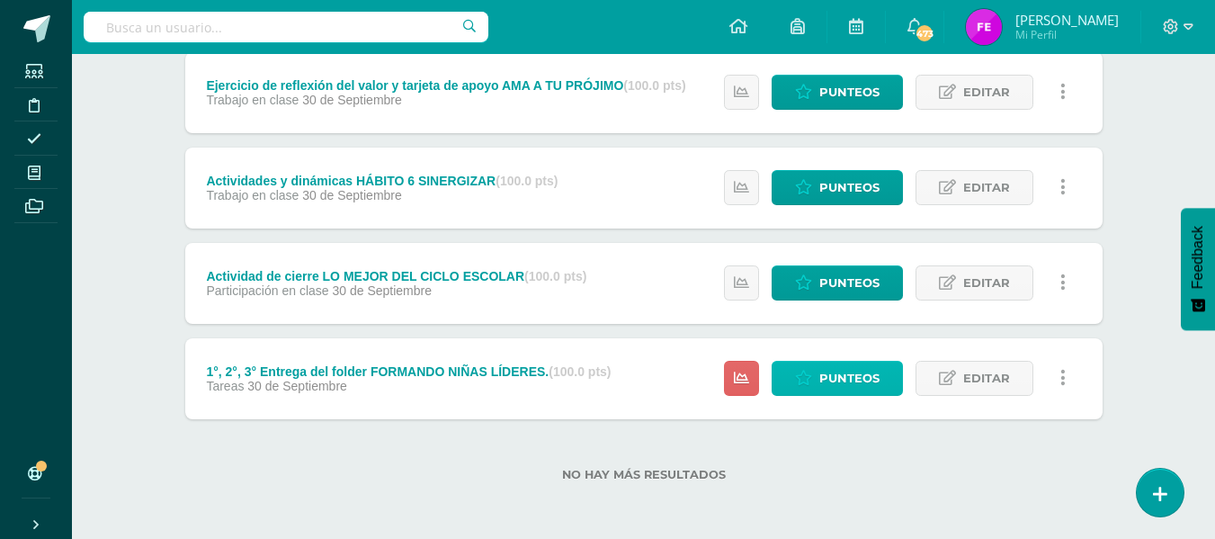
click at [861, 368] on span "Punteos" at bounding box center [849, 377] width 60 height 33
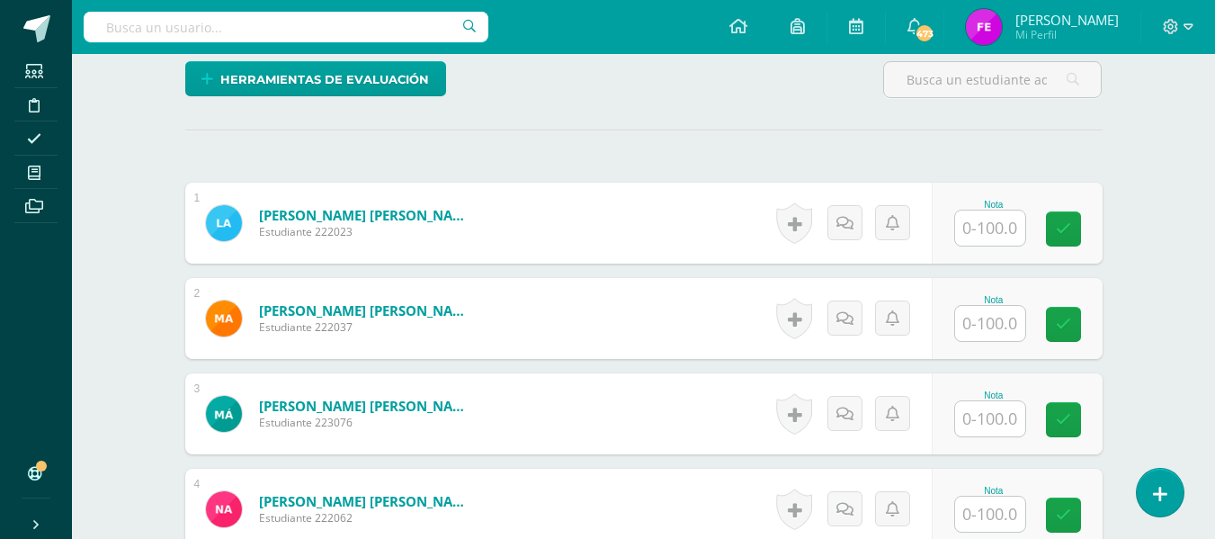
scroll to position [443, 0]
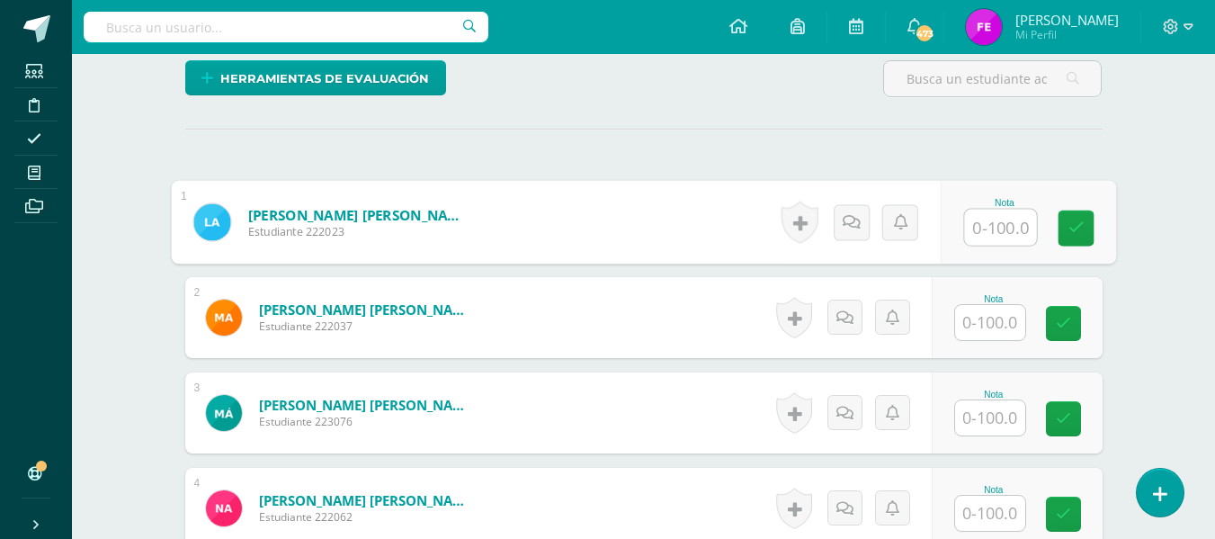
click at [1011, 228] on input "text" at bounding box center [1000, 228] width 72 height 36
type input "95"
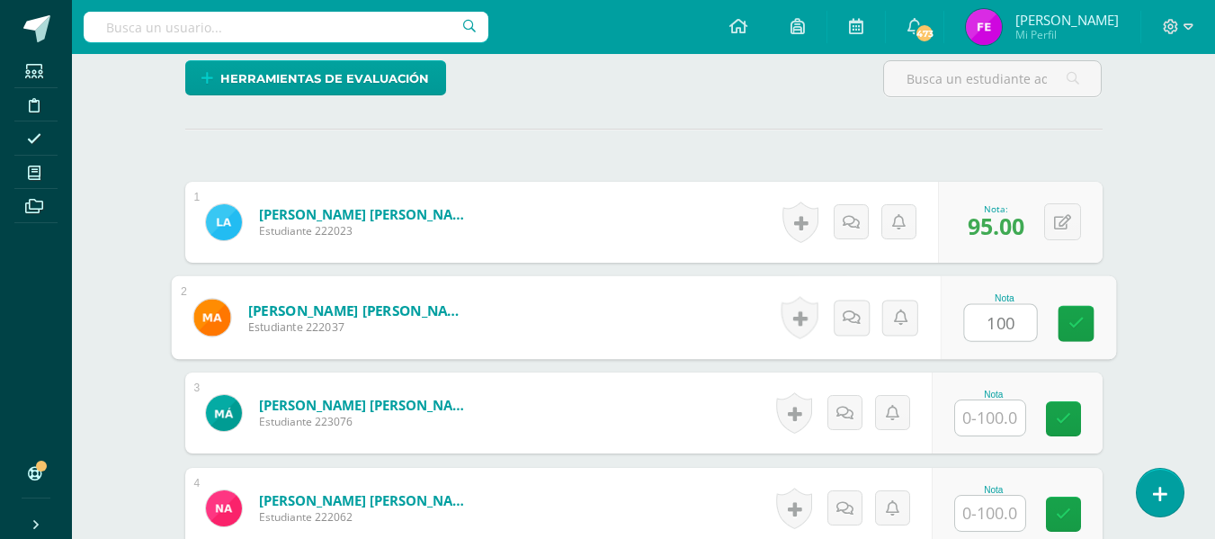
type input "100"
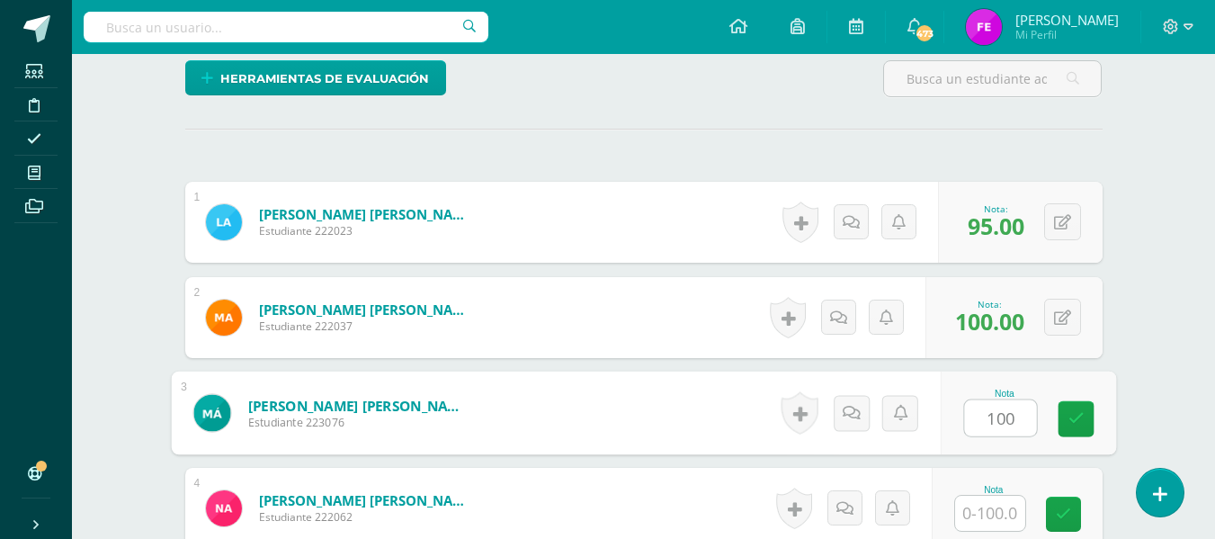
type input "100"
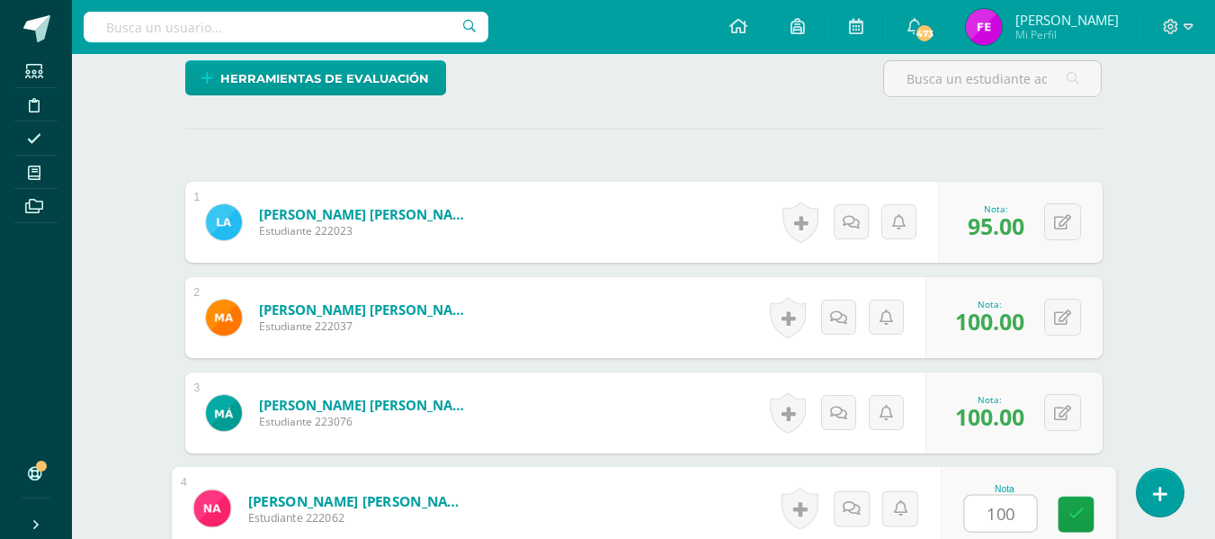
type input "100"
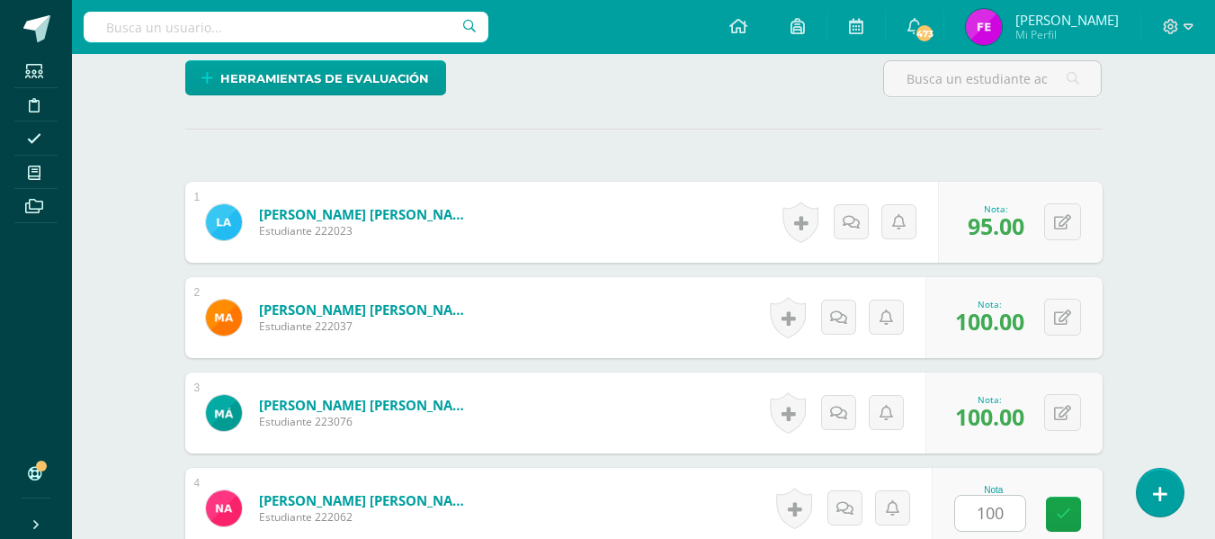
scroll to position [782, 0]
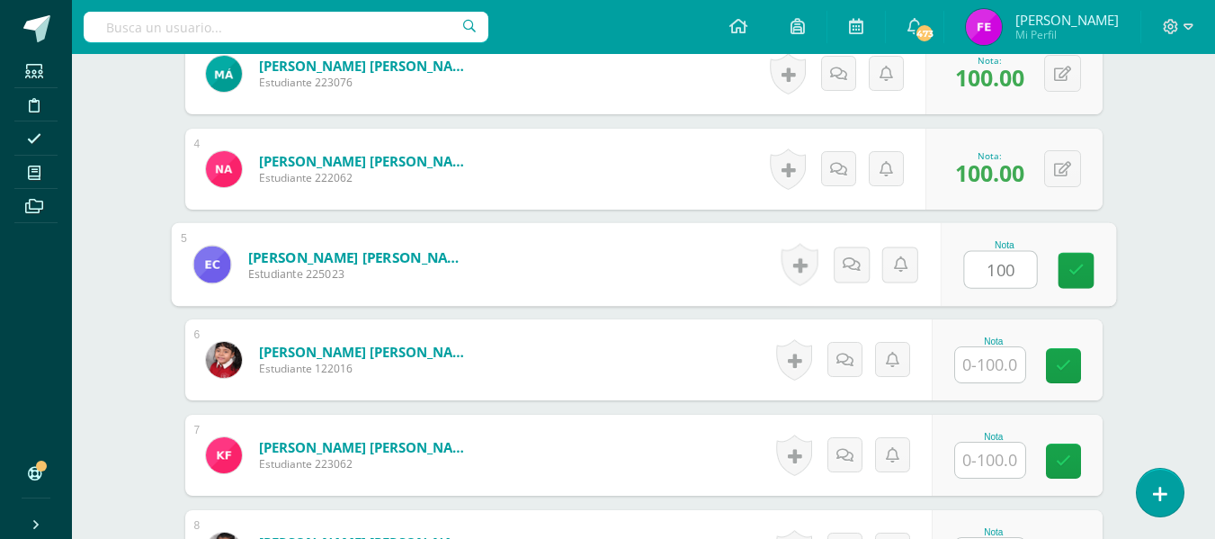
type input "100"
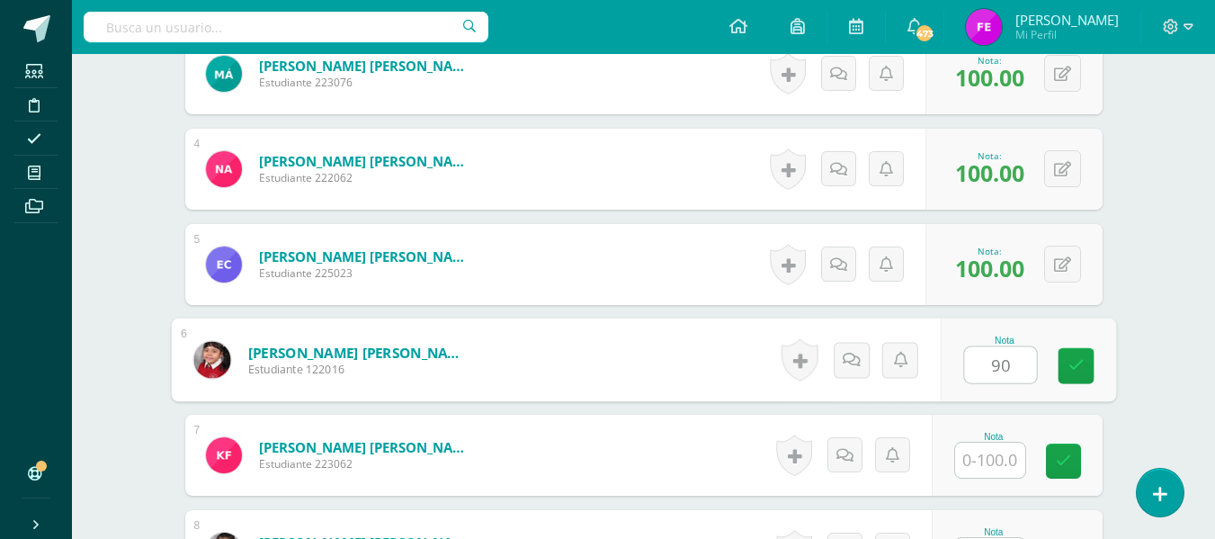
type input "90"
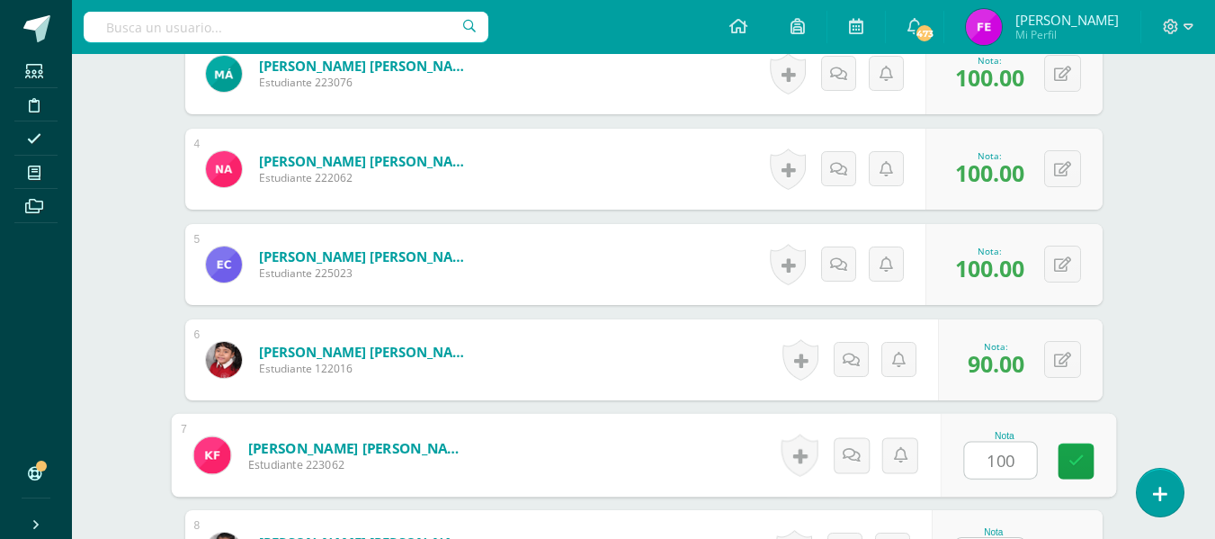
type input "100"
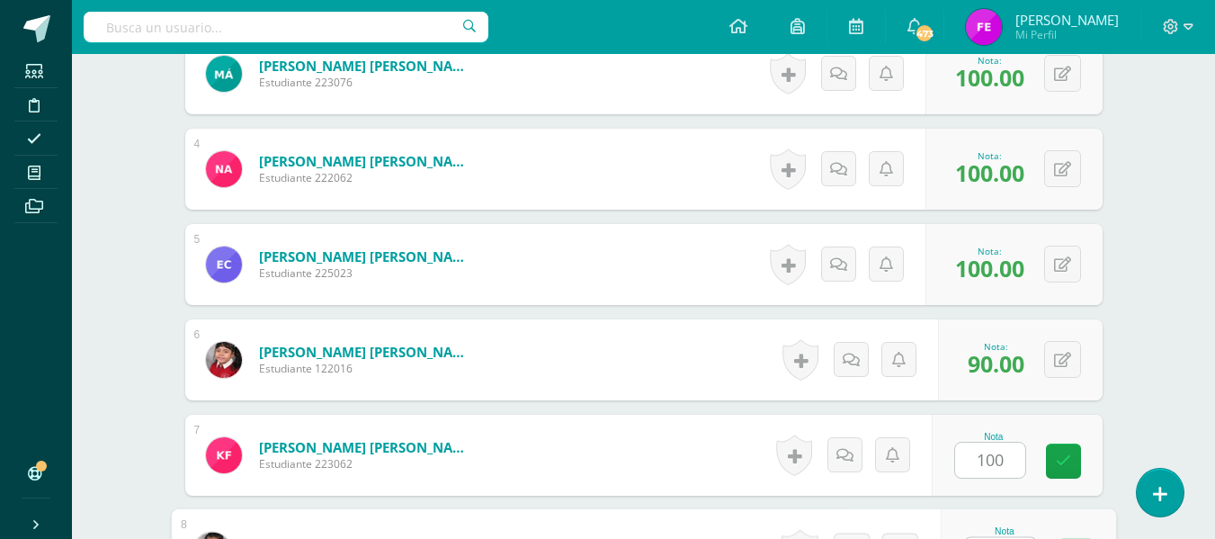
scroll to position [816, 0]
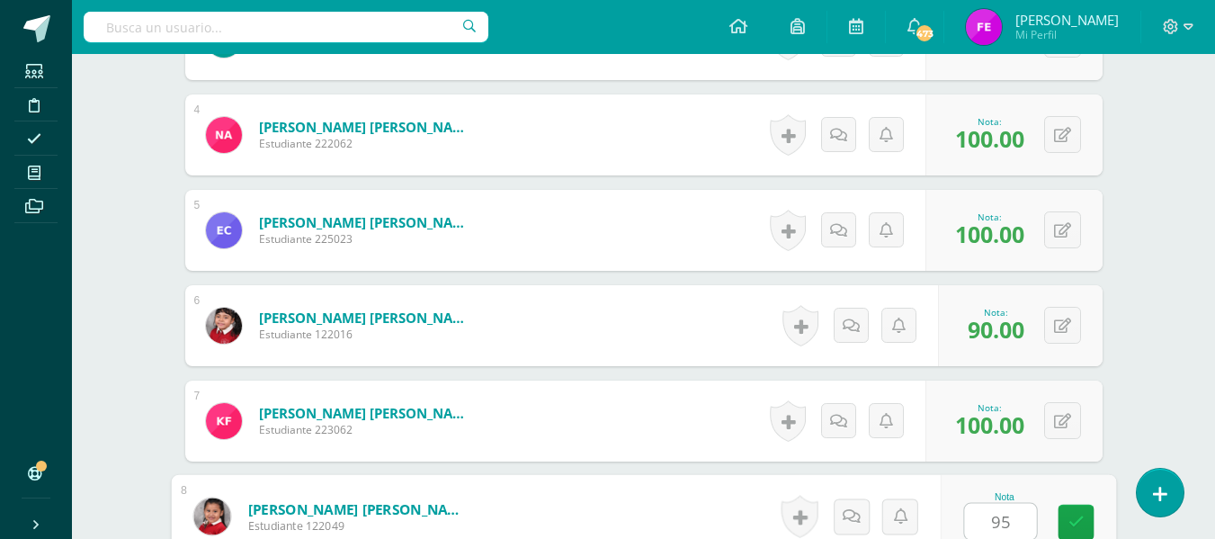
type input "95"
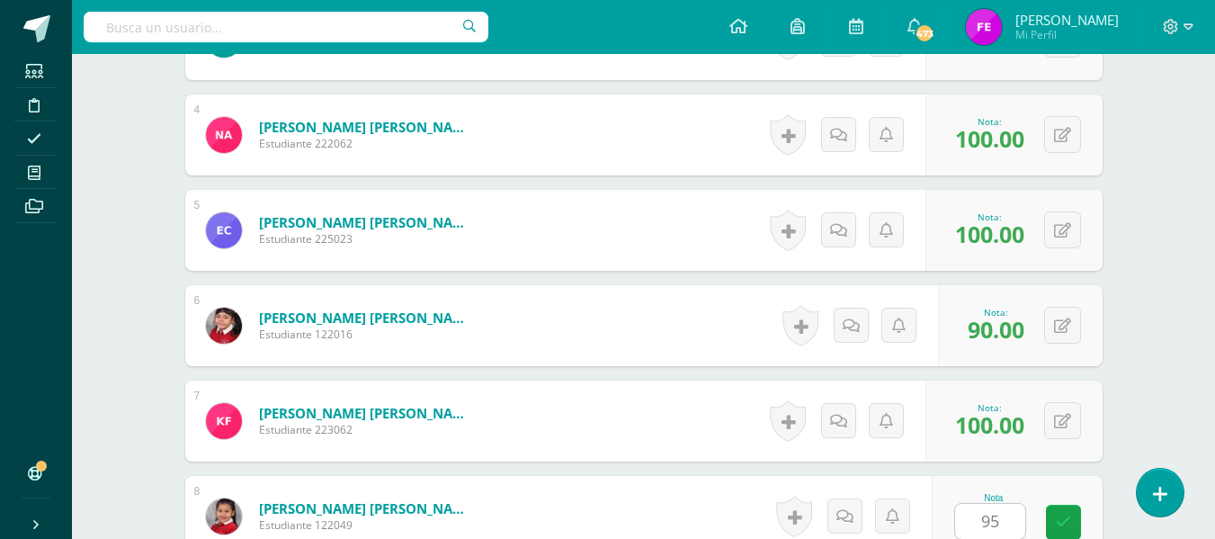
scroll to position [1164, 0]
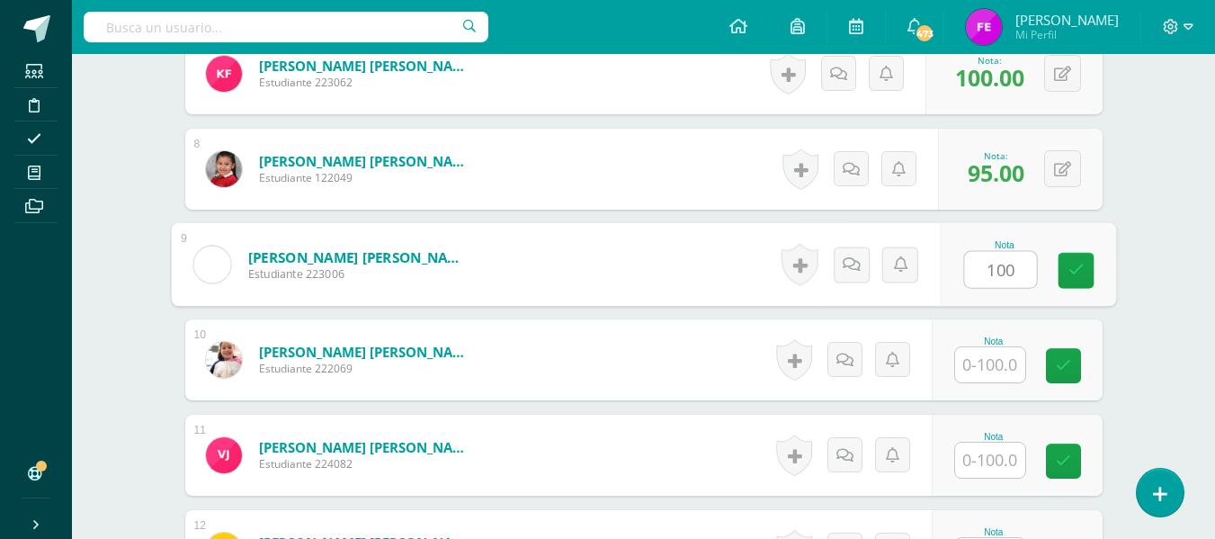
type input "100"
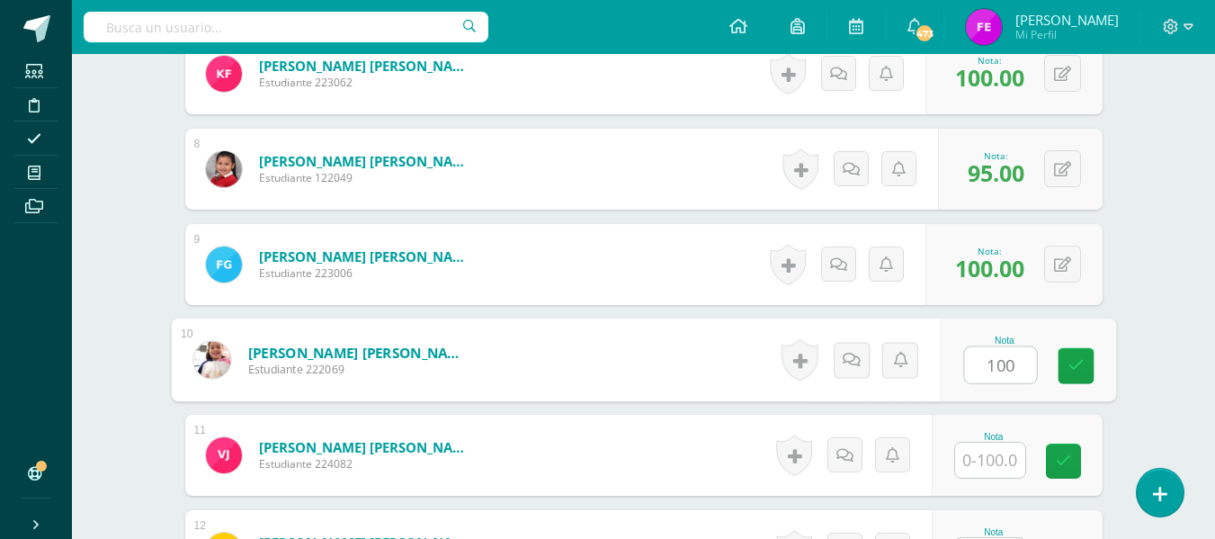
type input "100"
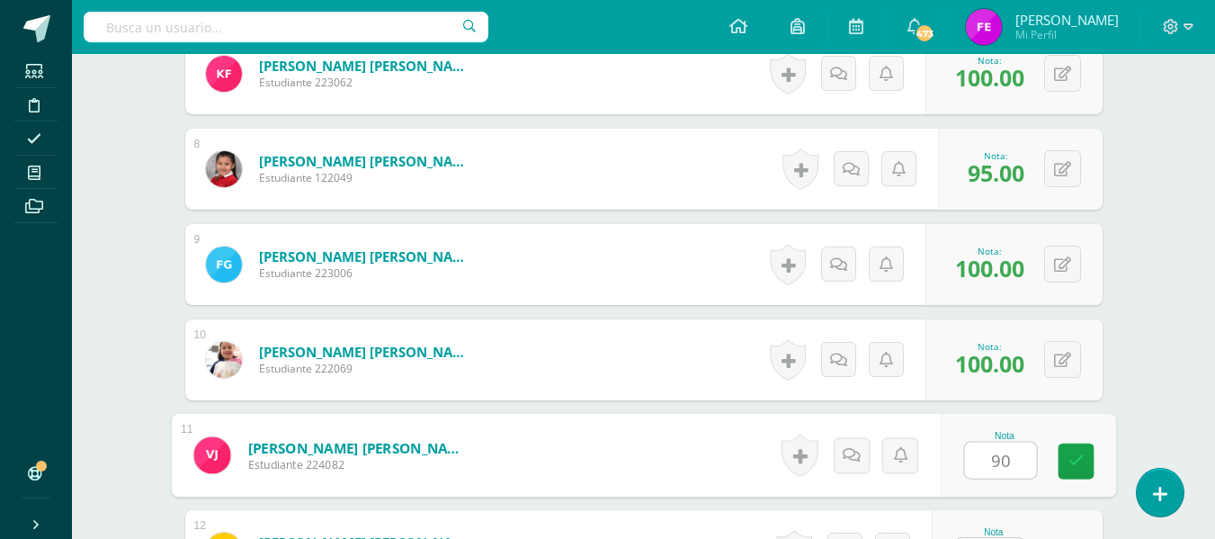
type input "90"
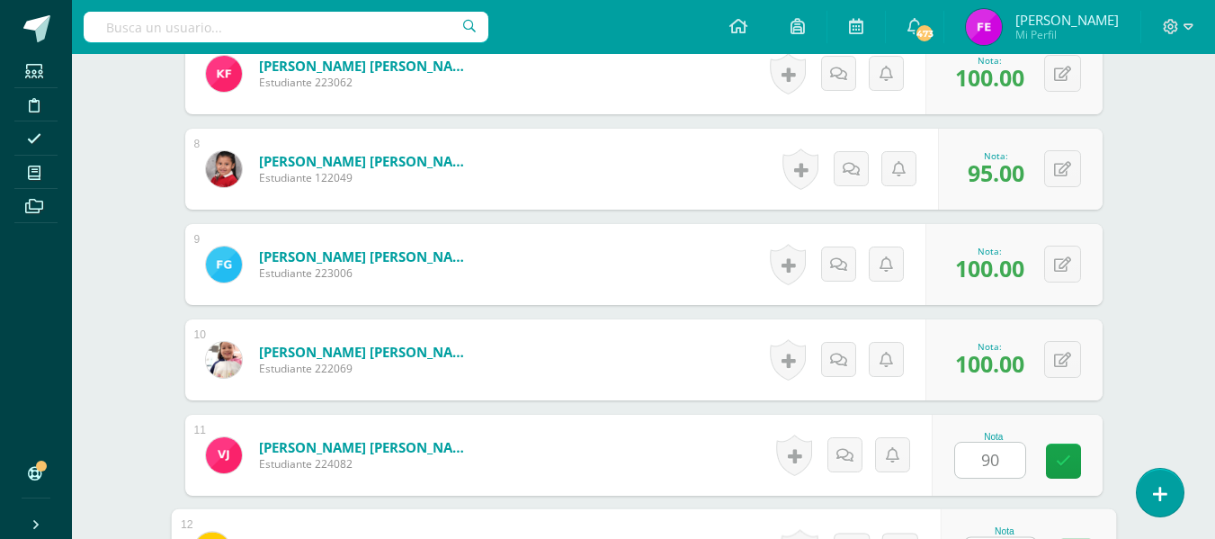
scroll to position [1198, 0]
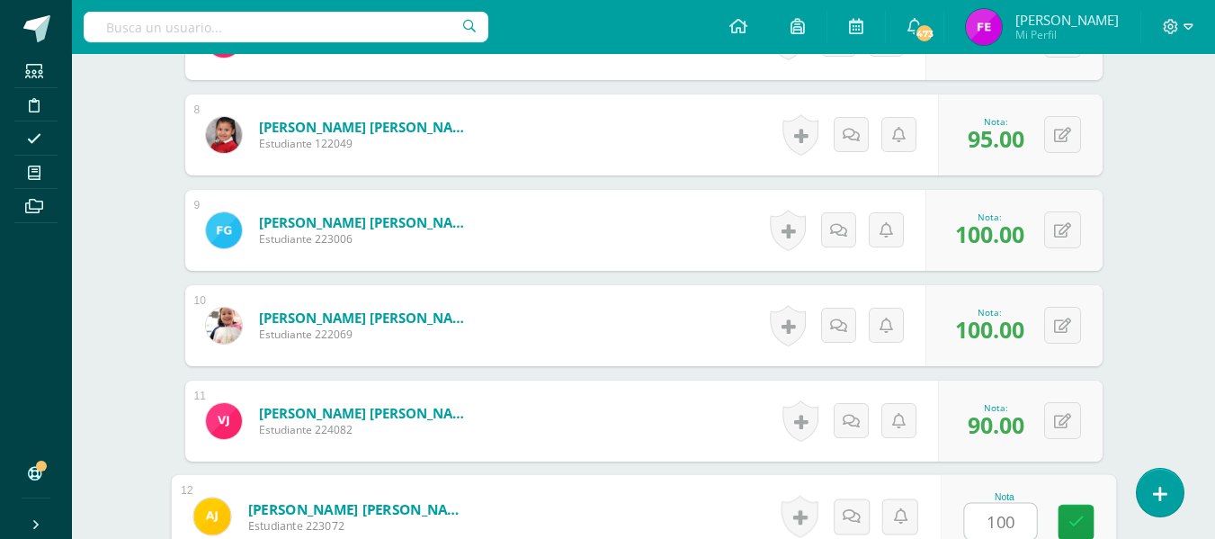
type input "100"
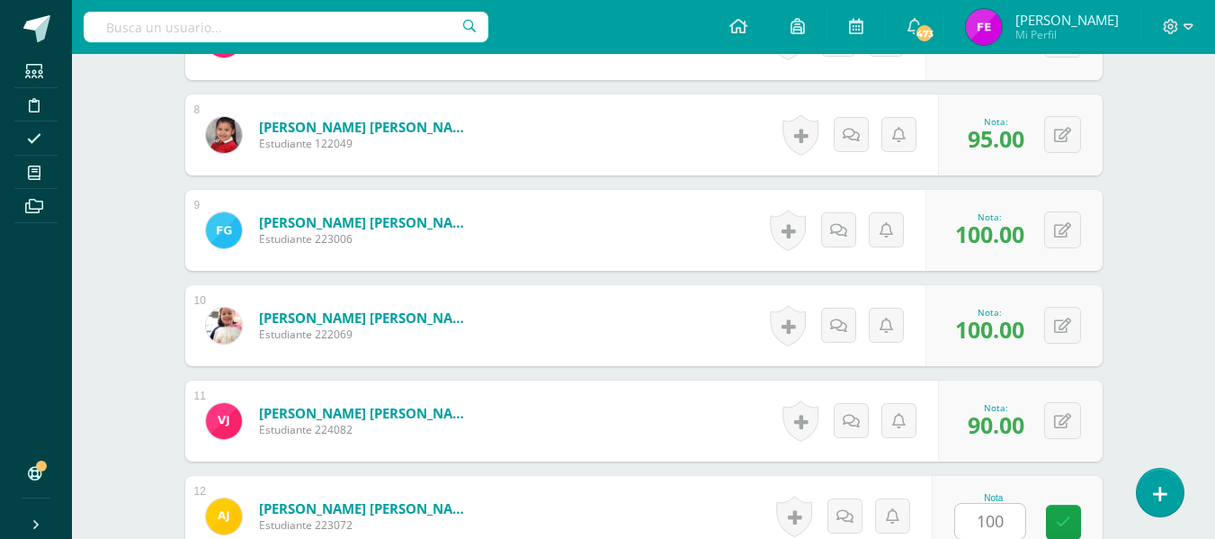
scroll to position [1545, 0]
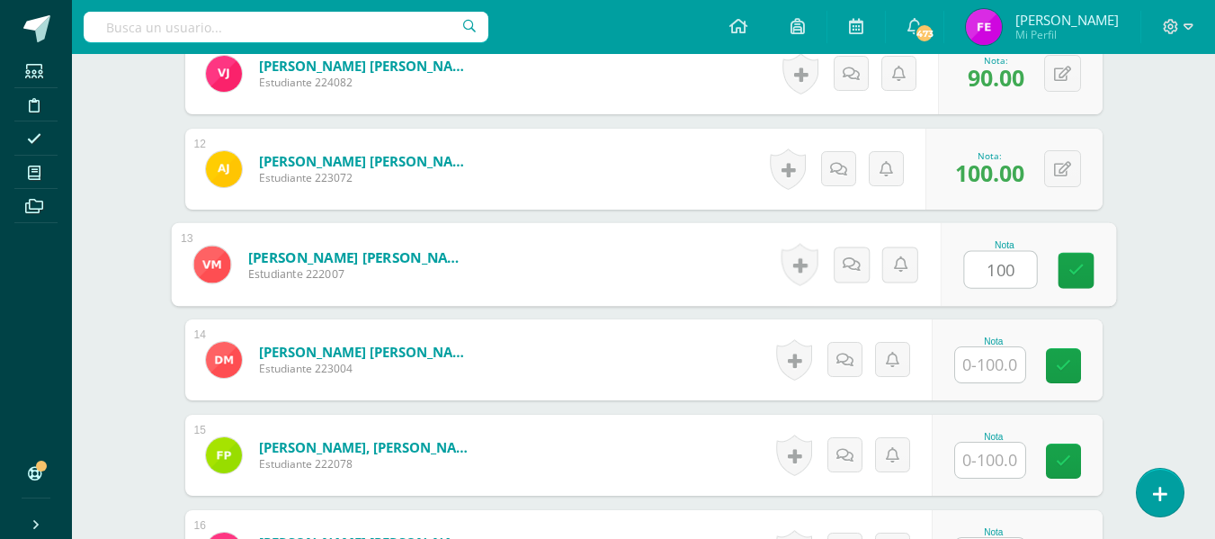
type input "100"
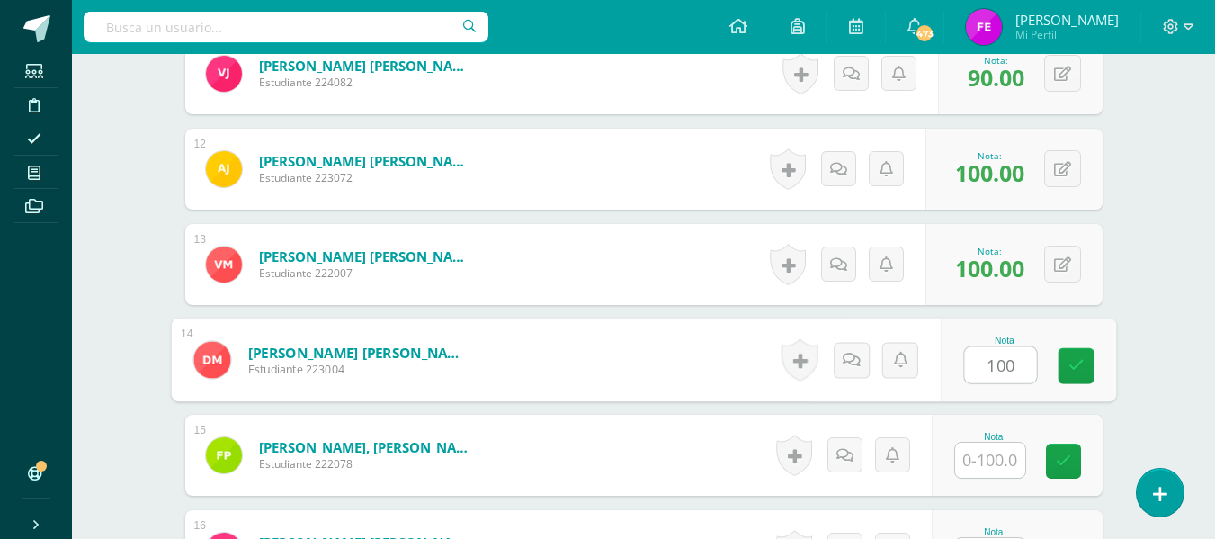
type input "100"
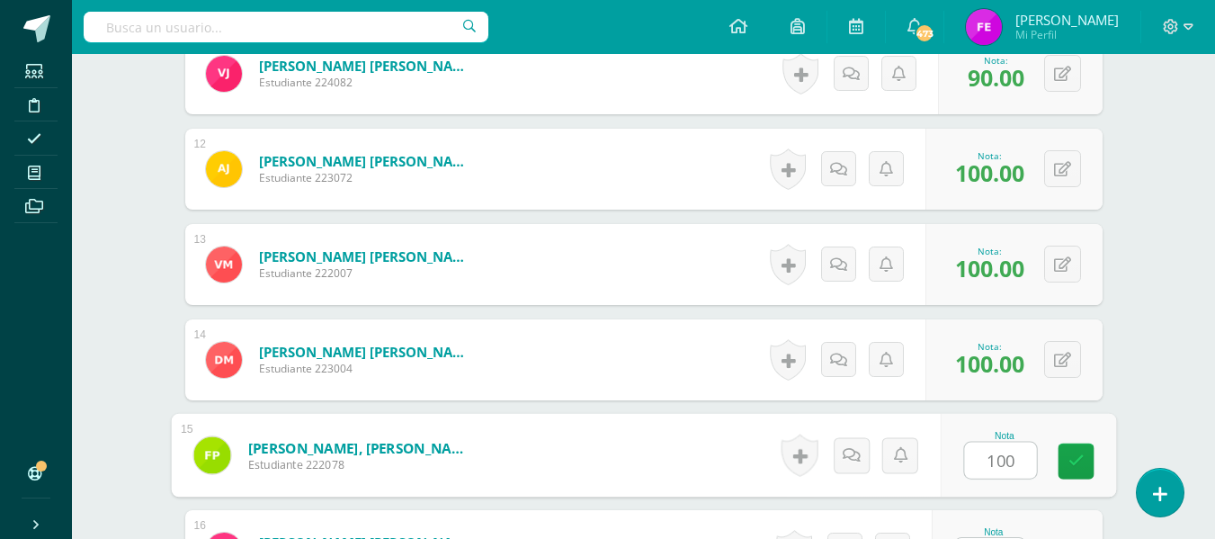
type input "100"
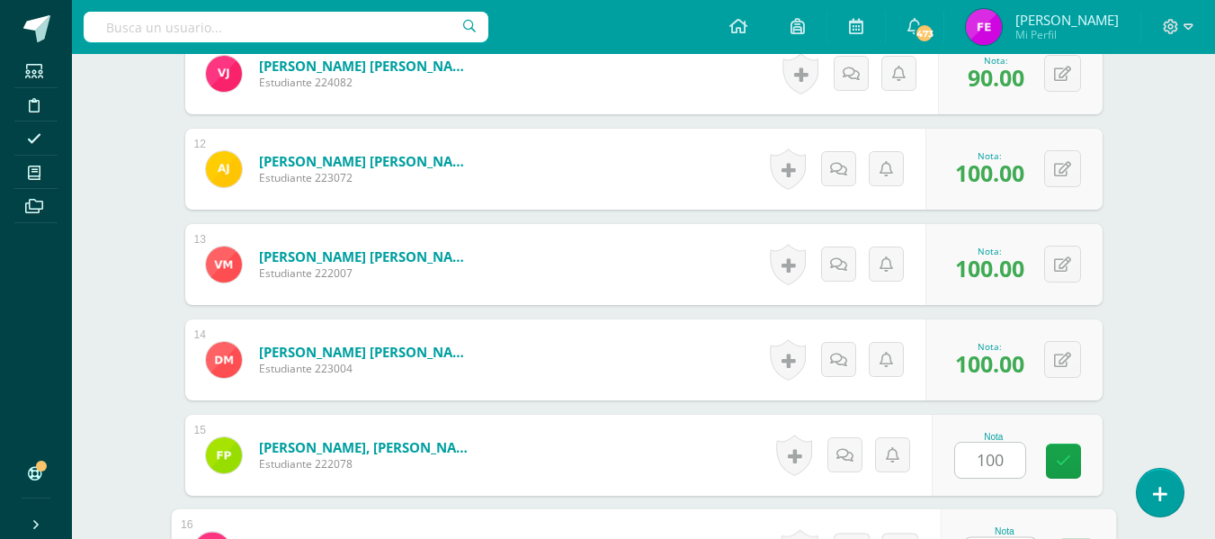
scroll to position [1579, 0]
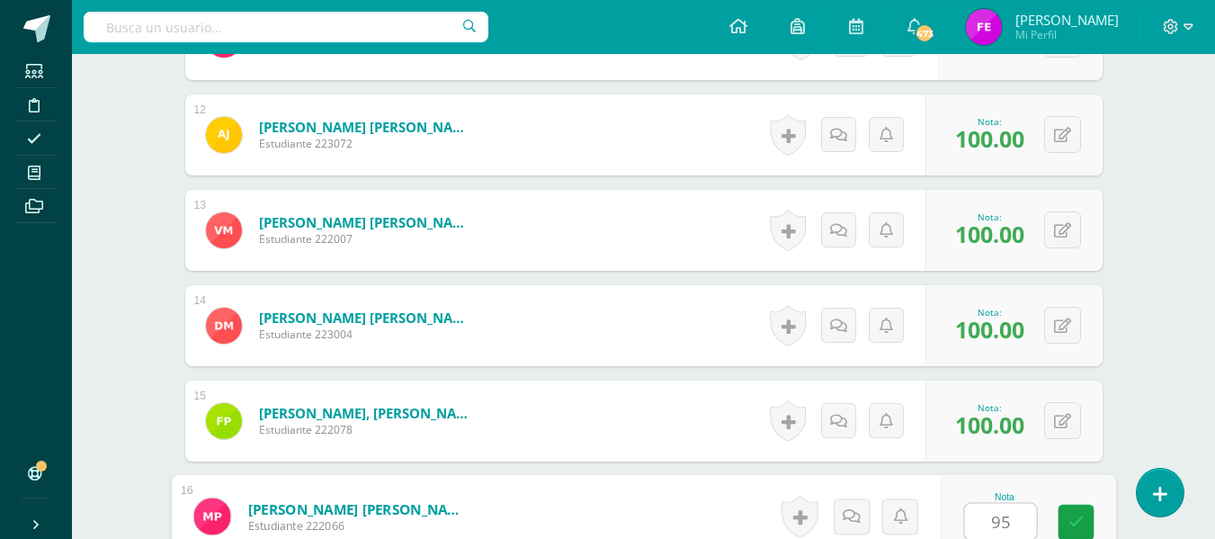
type input "95"
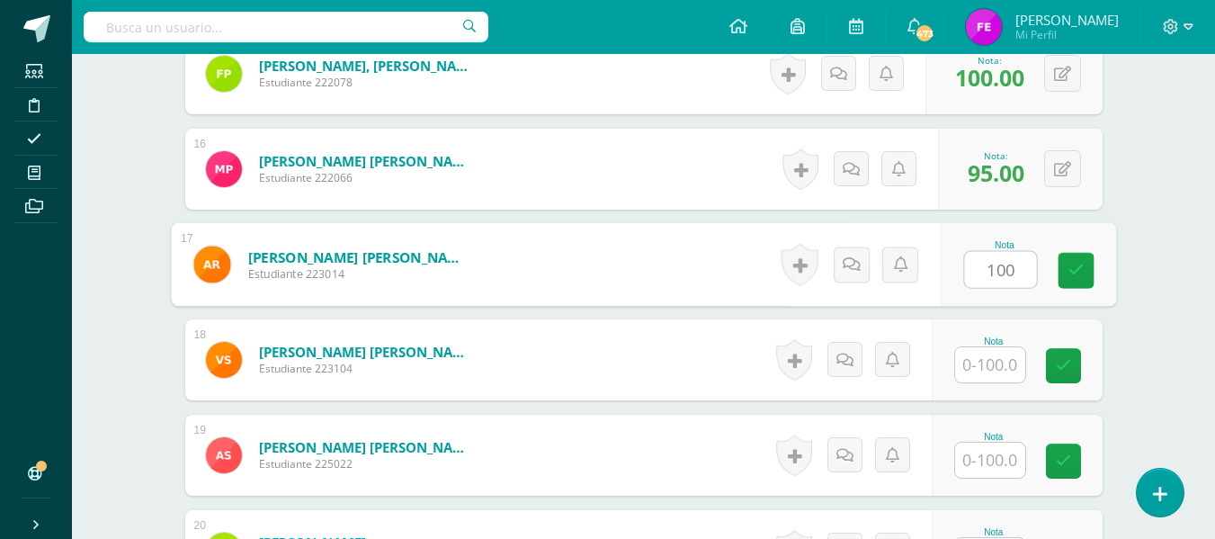
type input "100"
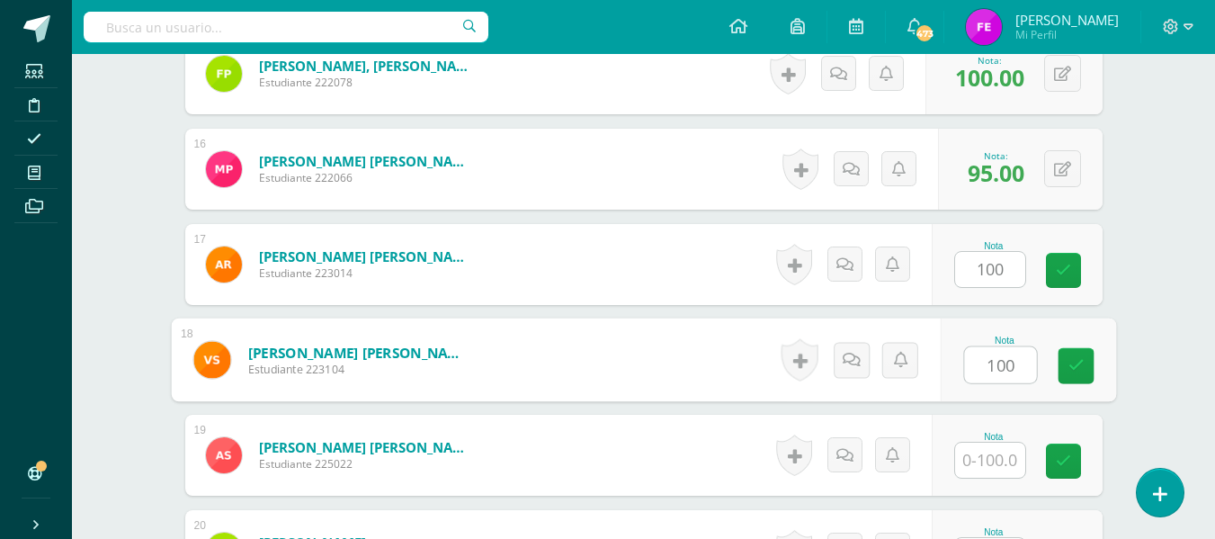
type input "100"
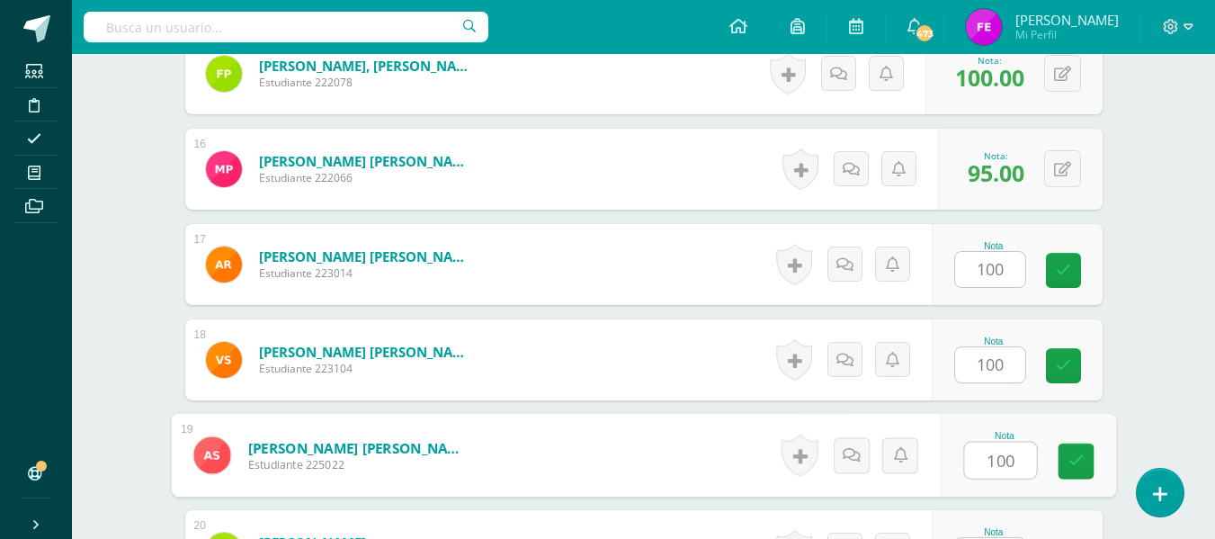
type input "100"
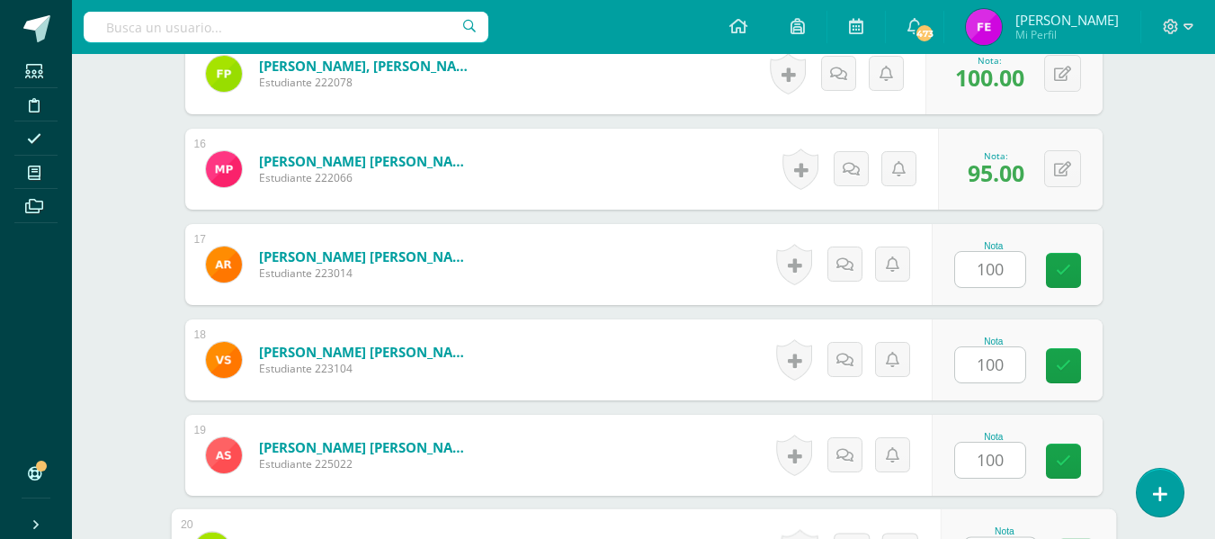
scroll to position [1960, 0]
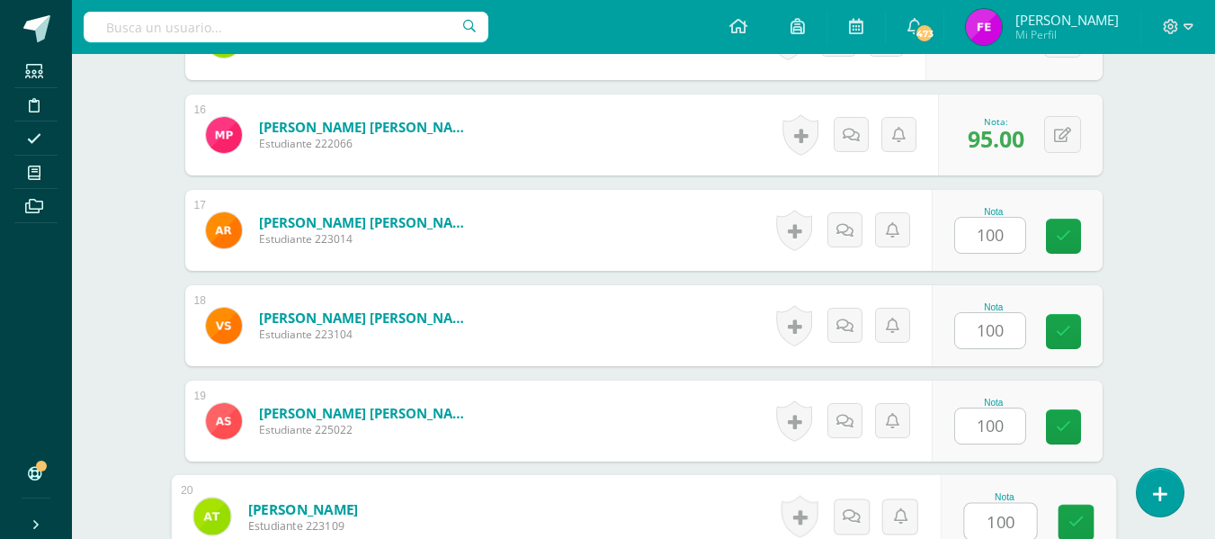
type input "100"
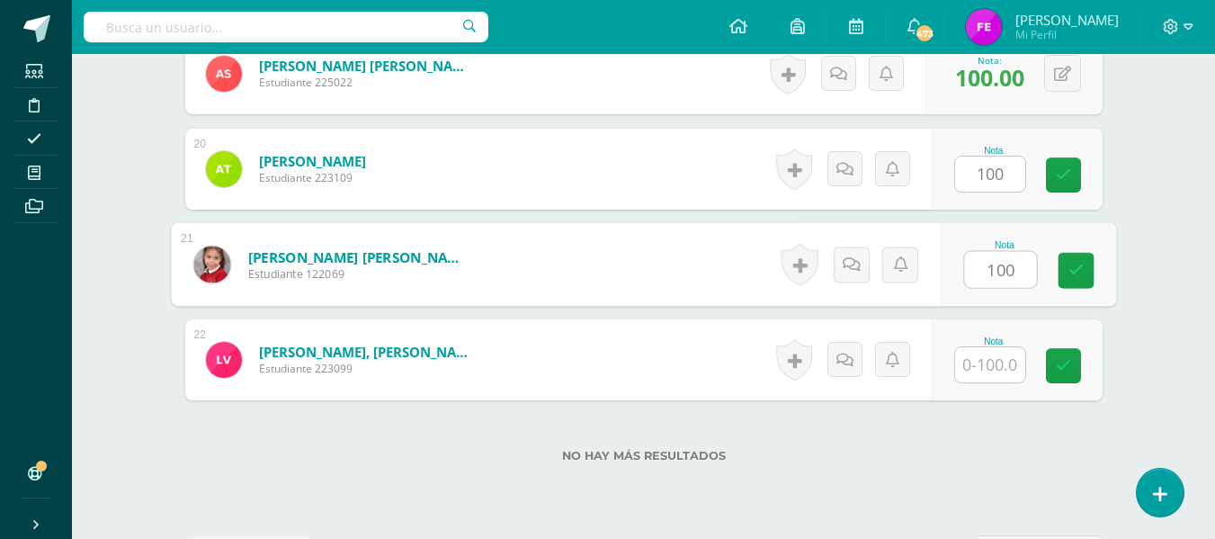
type input "100"
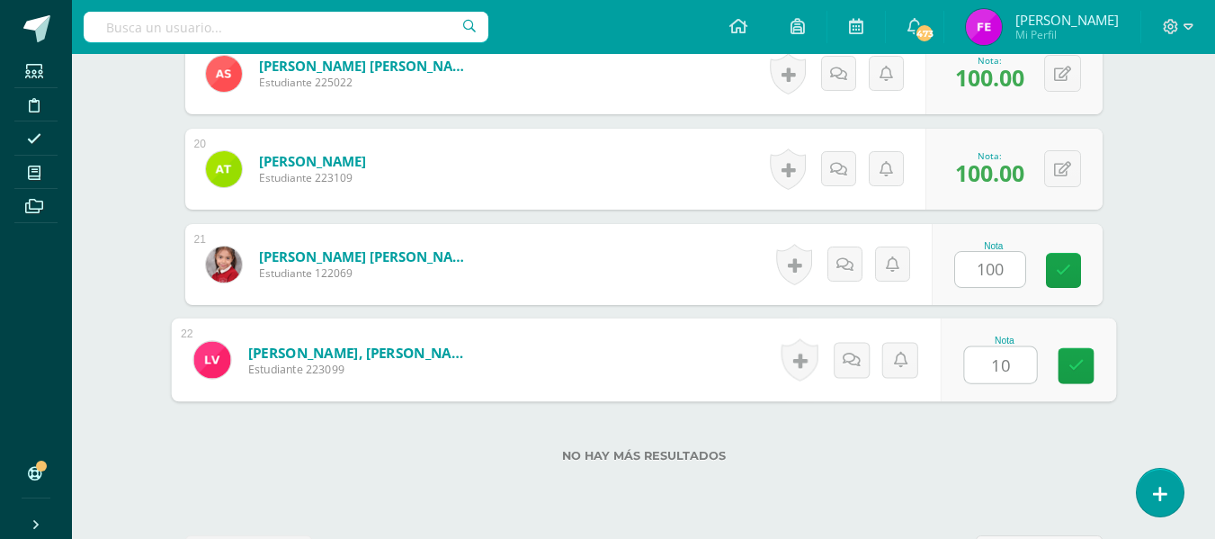
type input "100"
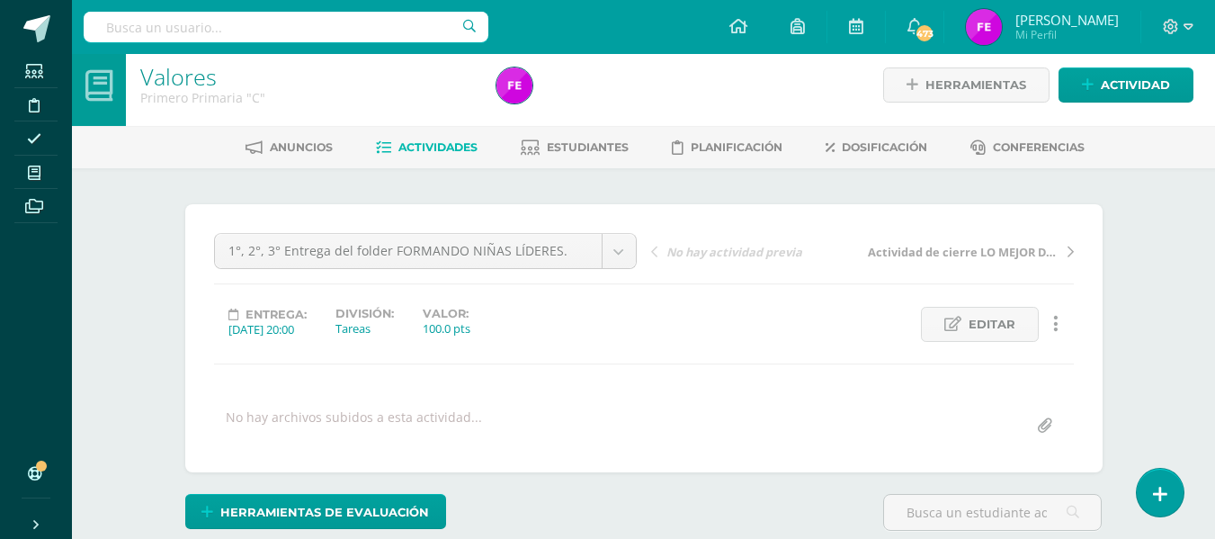
scroll to position [0, 0]
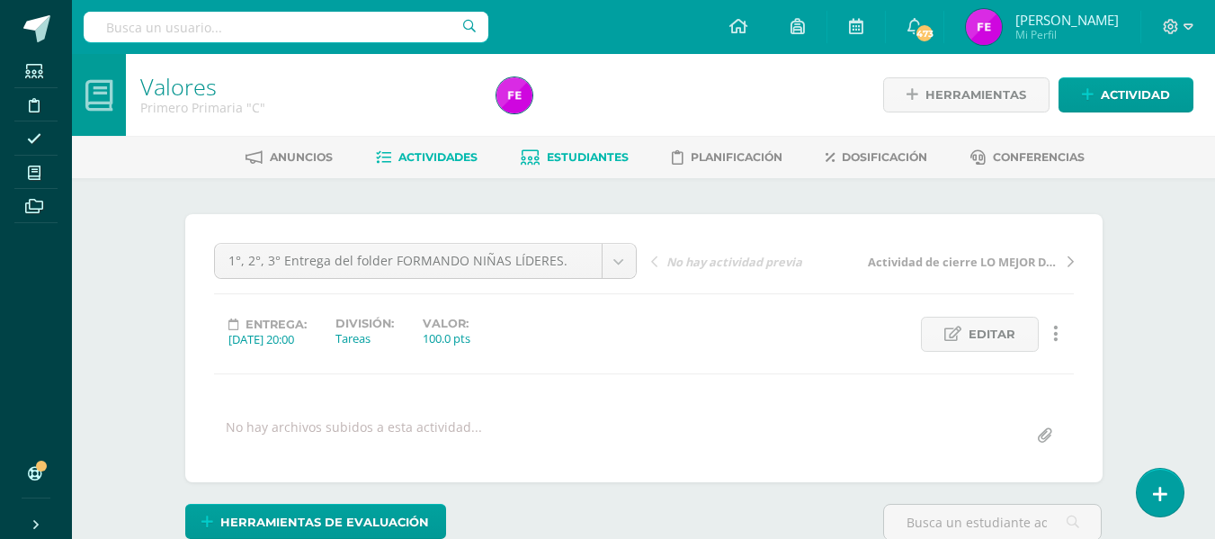
click at [547, 154] on span "Estudiantes" at bounding box center [588, 156] width 82 height 13
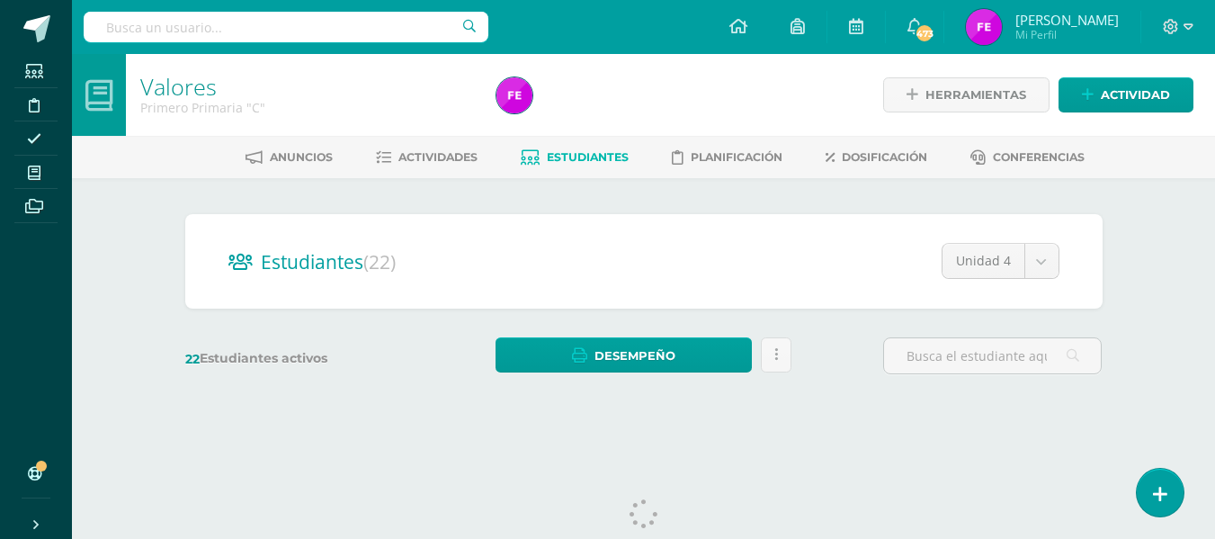
click at [851, 358] on div "22 Estudiantes activos Desempeño Descargar como HTML Descargar como PDF Enviar …" at bounding box center [644, 355] width 932 height 37
